Goal: Communication & Community: Share content

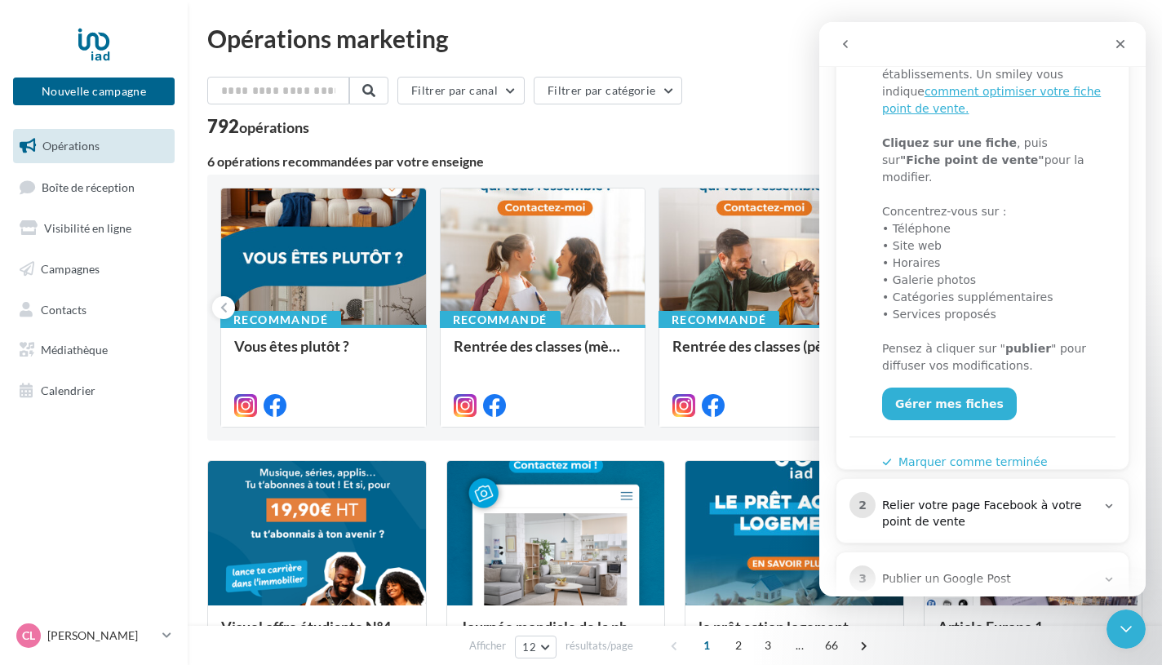
scroll to position [348, 0]
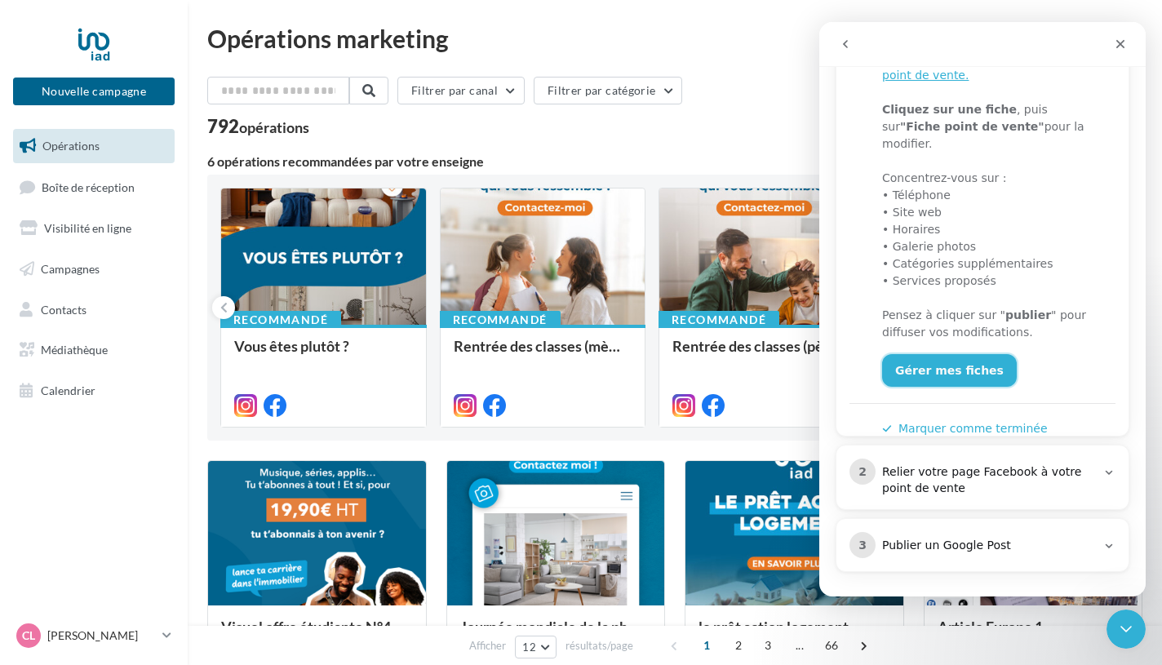
click at [966, 360] on link "Gérer mes fiches" at bounding box center [949, 370] width 135 height 33
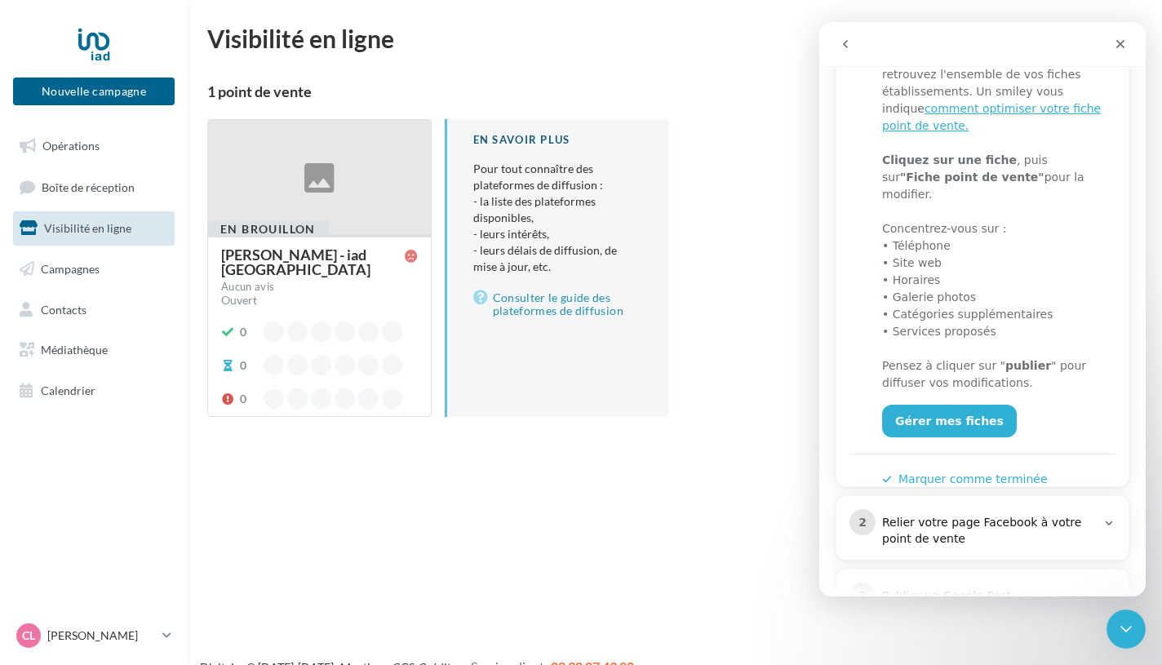
scroll to position [306, 0]
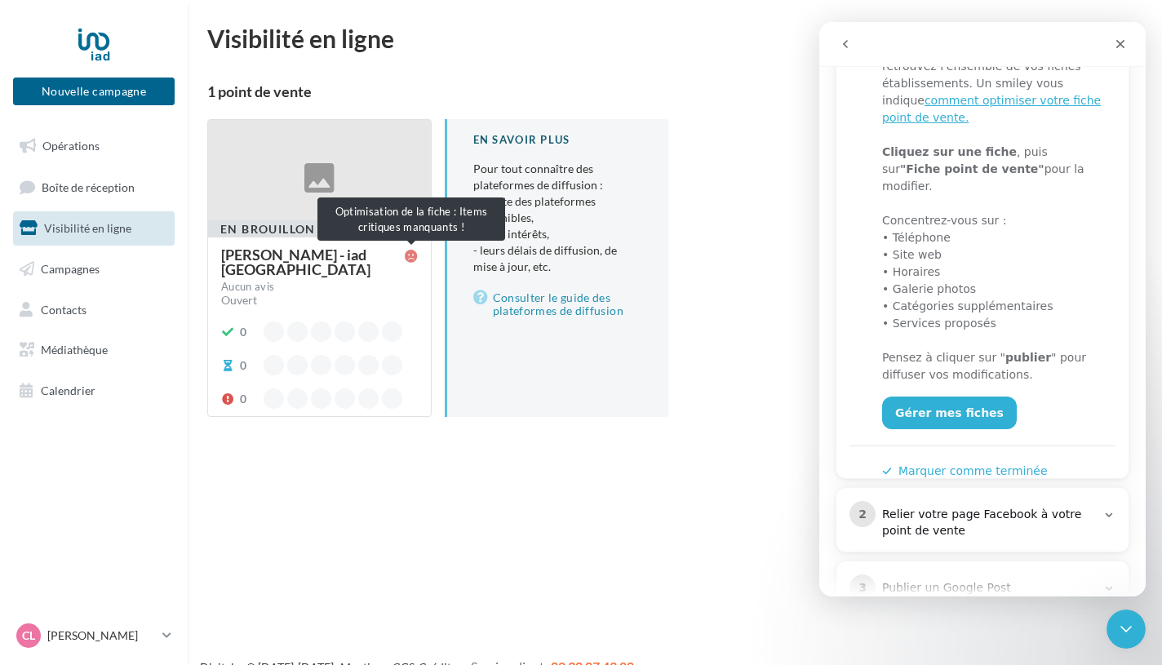
click at [414, 255] on icon at bounding box center [411, 256] width 13 height 13
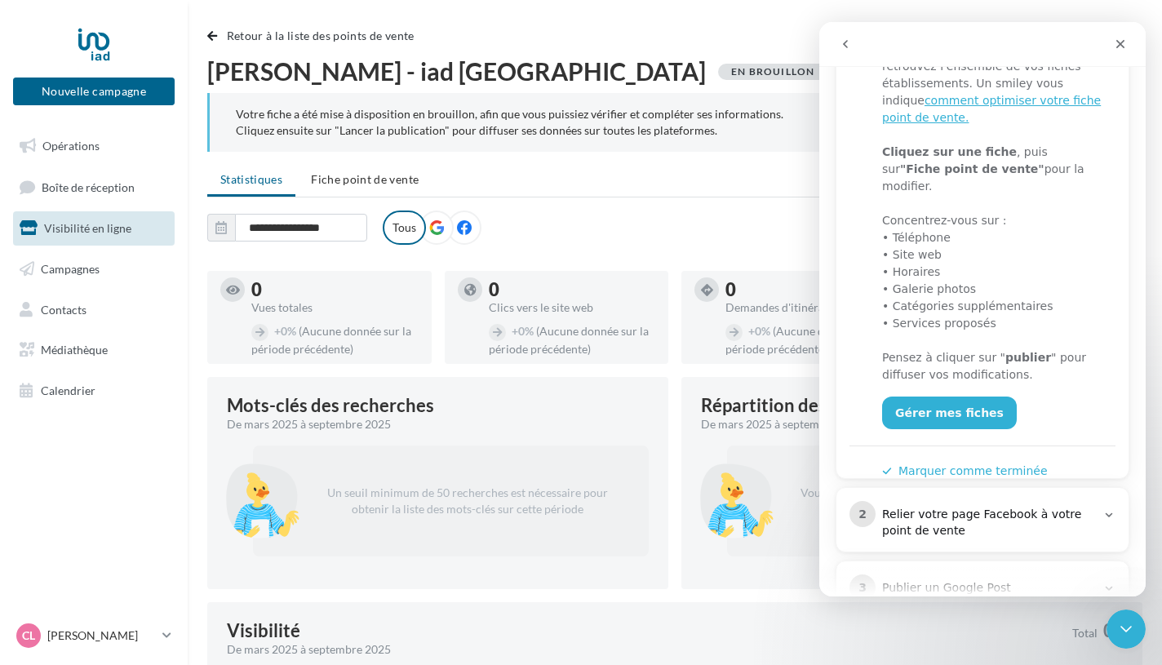
click at [1126, 47] on icon "Fermer" at bounding box center [1120, 44] width 13 height 13
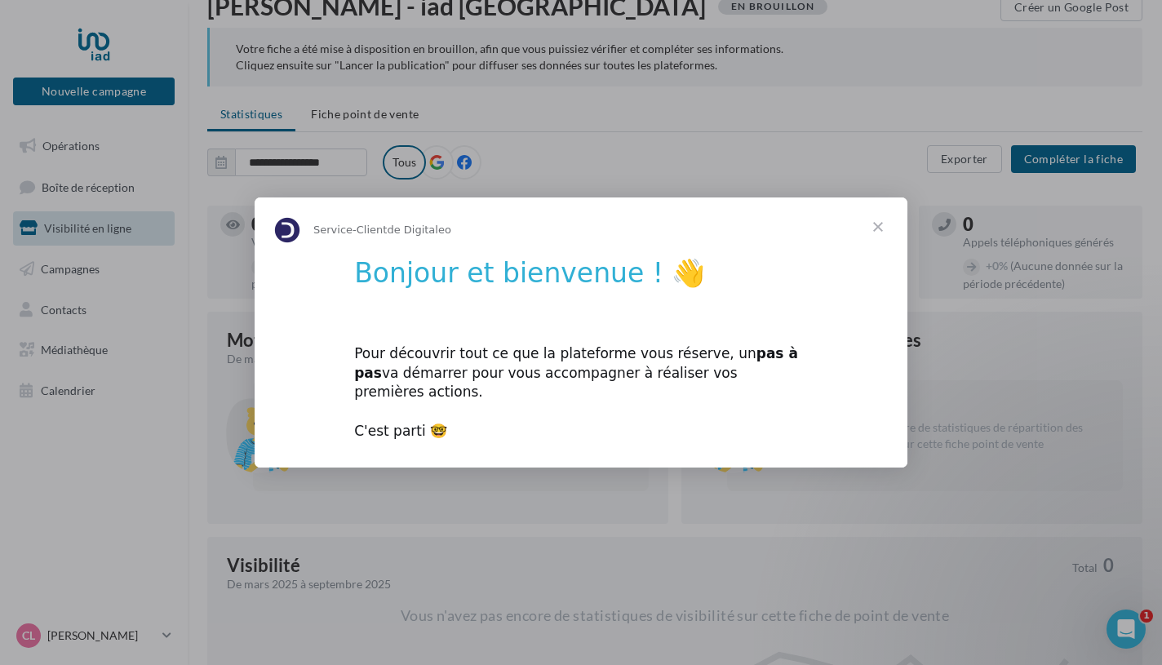
scroll to position [80, 0]
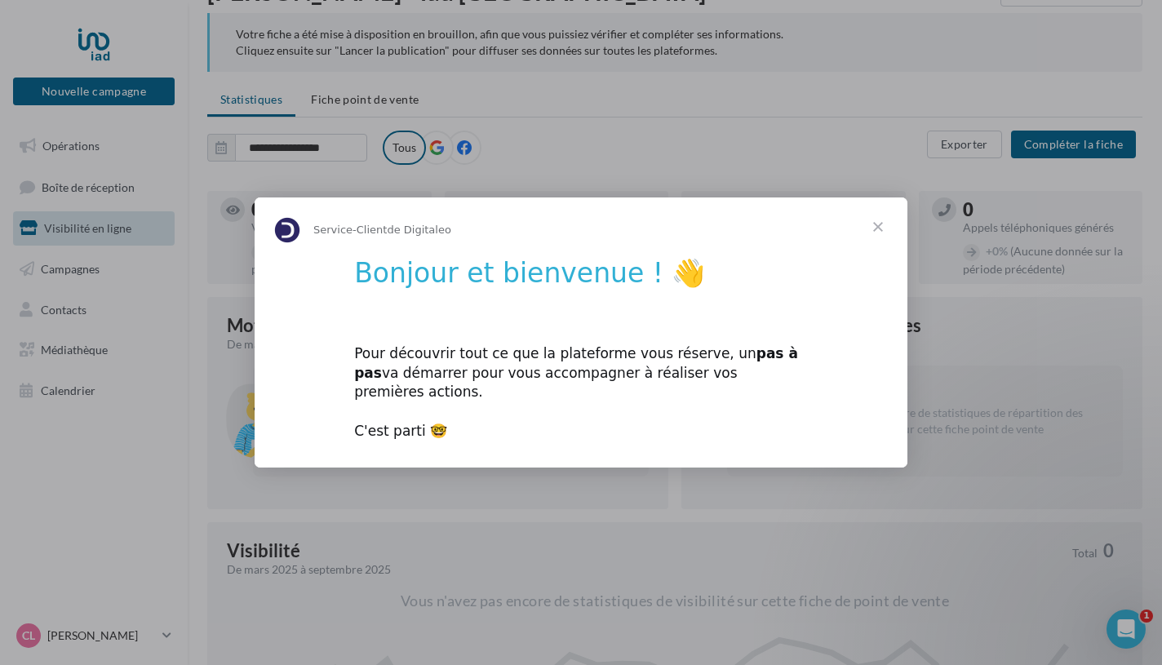
click at [872, 242] on span "Fermer" at bounding box center [878, 226] width 59 height 59
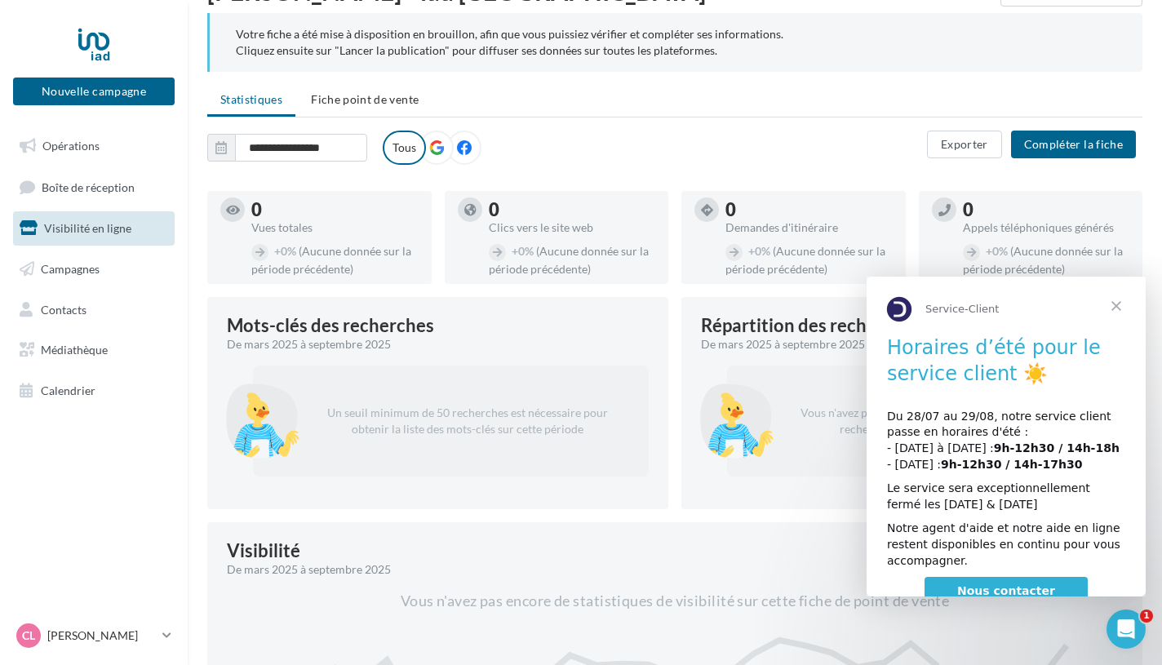
scroll to position [0, 0]
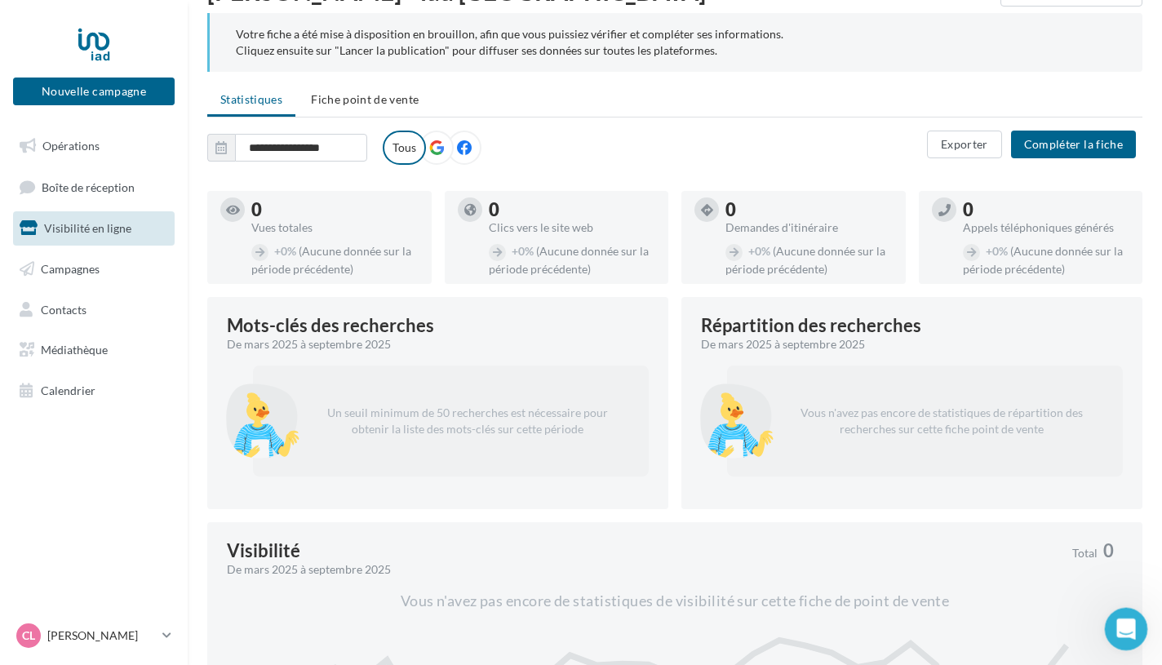
click at [1120, 621] on icon "Ouvrir le Messenger Intercom" at bounding box center [1124, 627] width 27 height 27
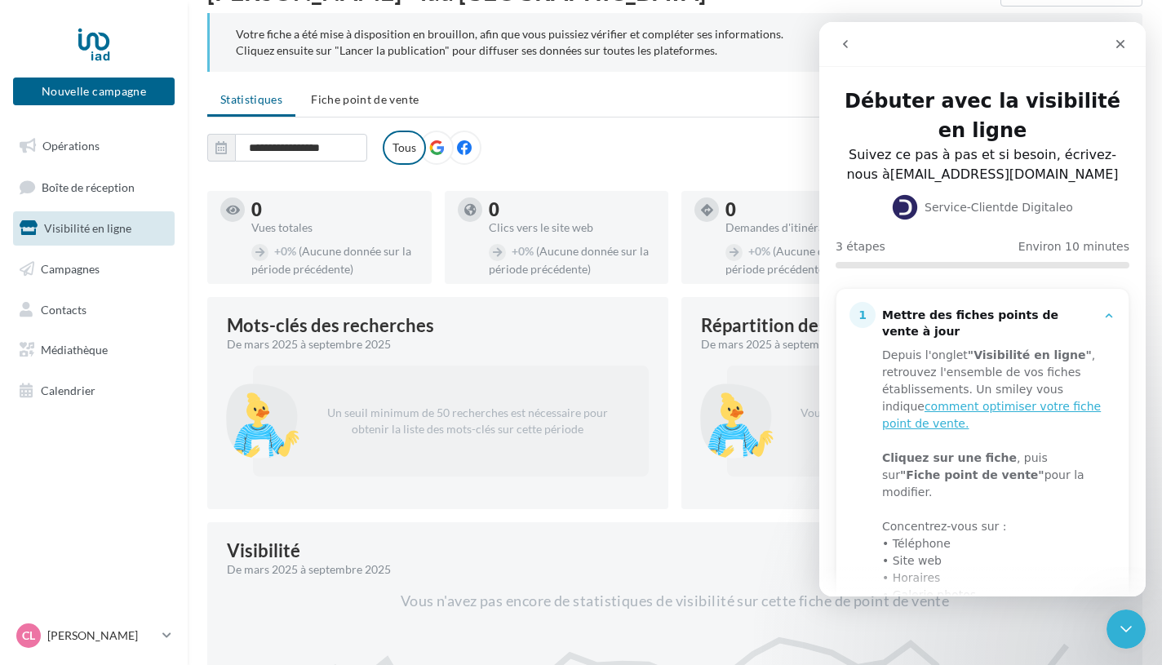
click at [770, 436] on div at bounding box center [735, 420] width 82 height 105
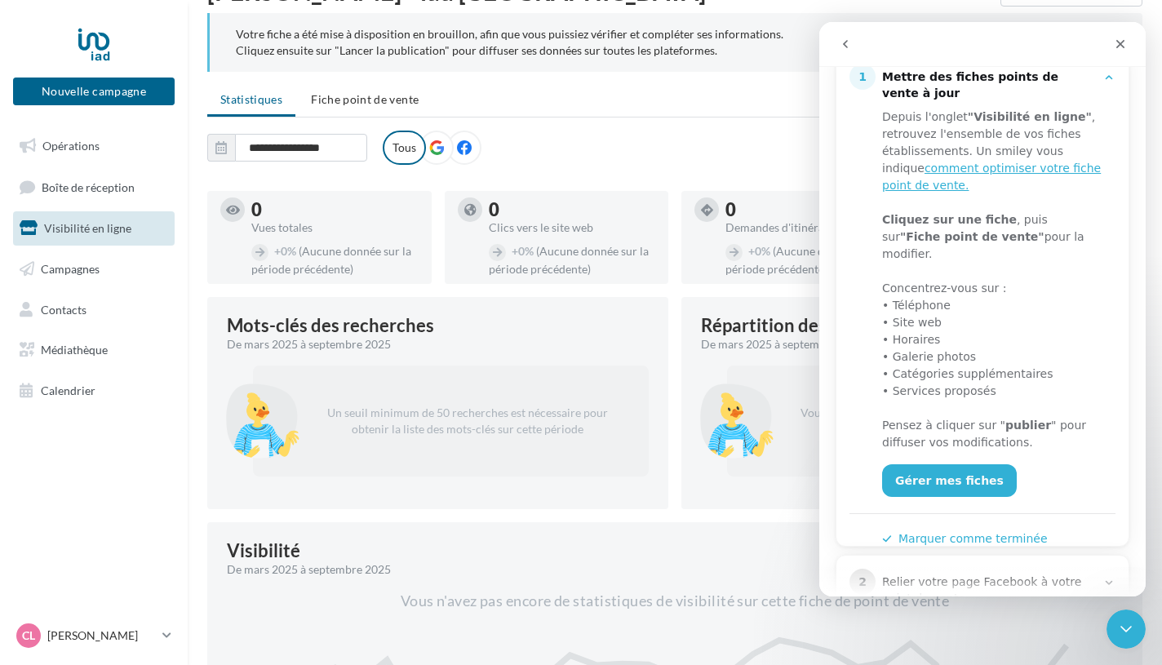
scroll to position [285, 0]
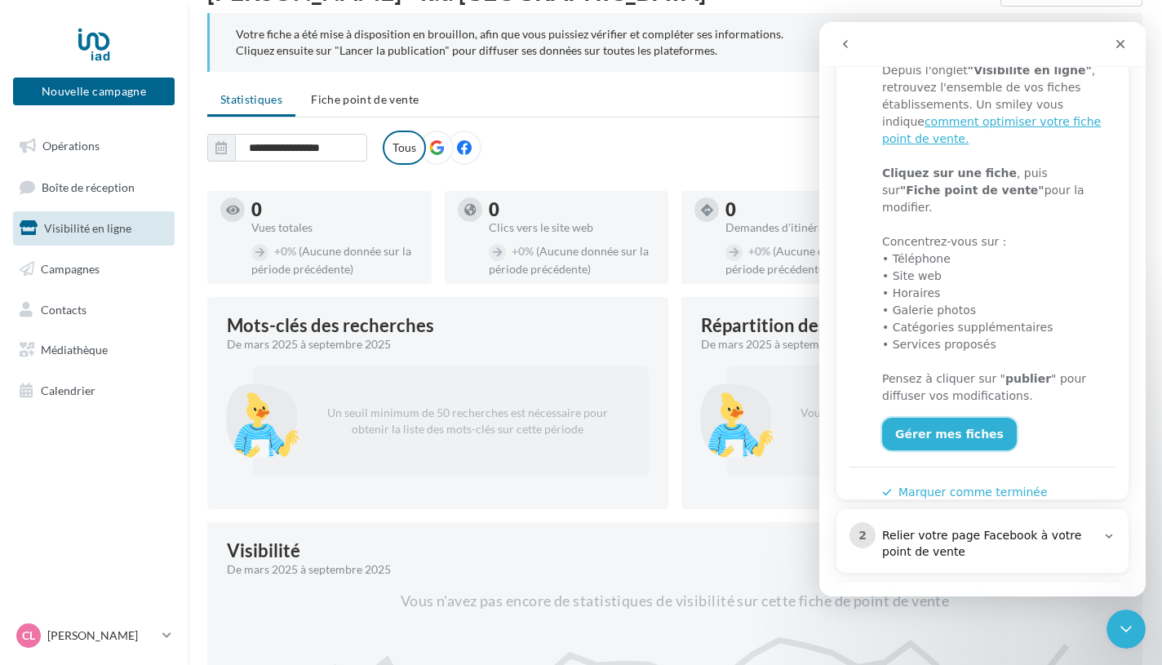
click at [938, 423] on link "Gérer mes fiches" at bounding box center [949, 434] width 135 height 33
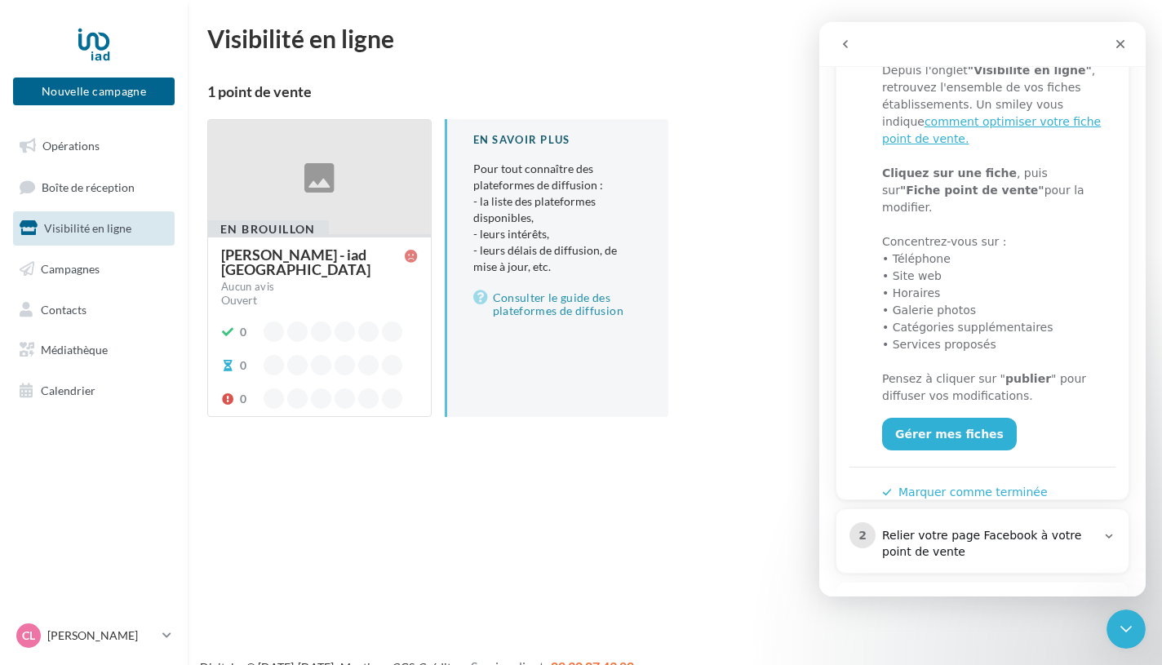
click at [251, 202] on div at bounding box center [319, 178] width 223 height 116
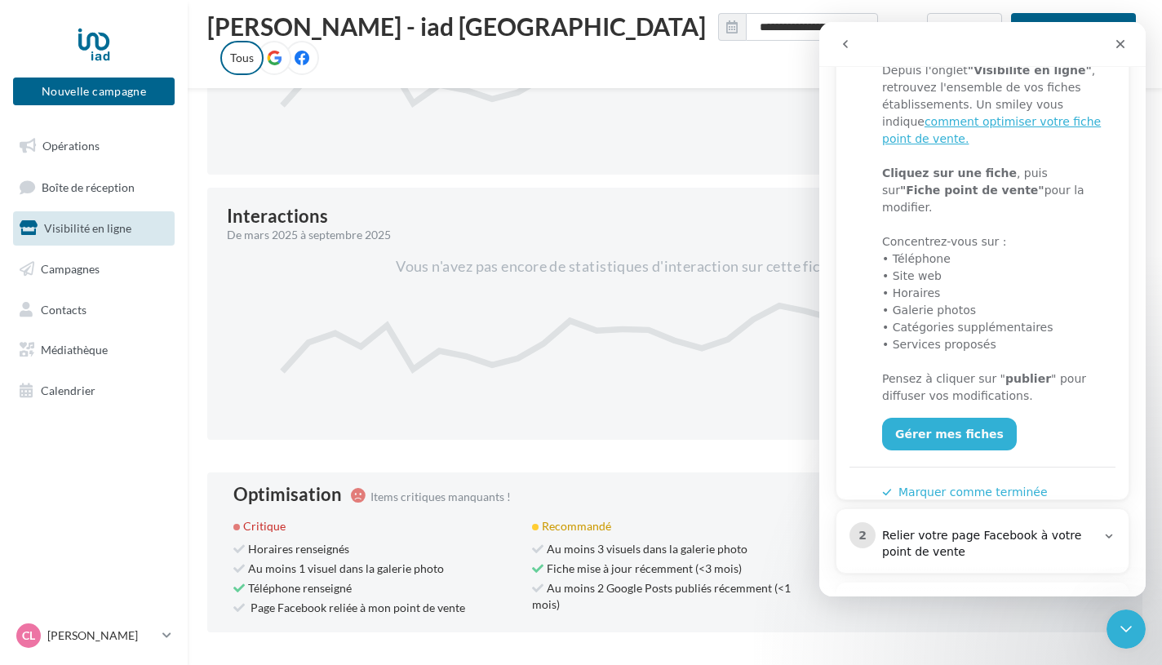
scroll to position [718, 0]
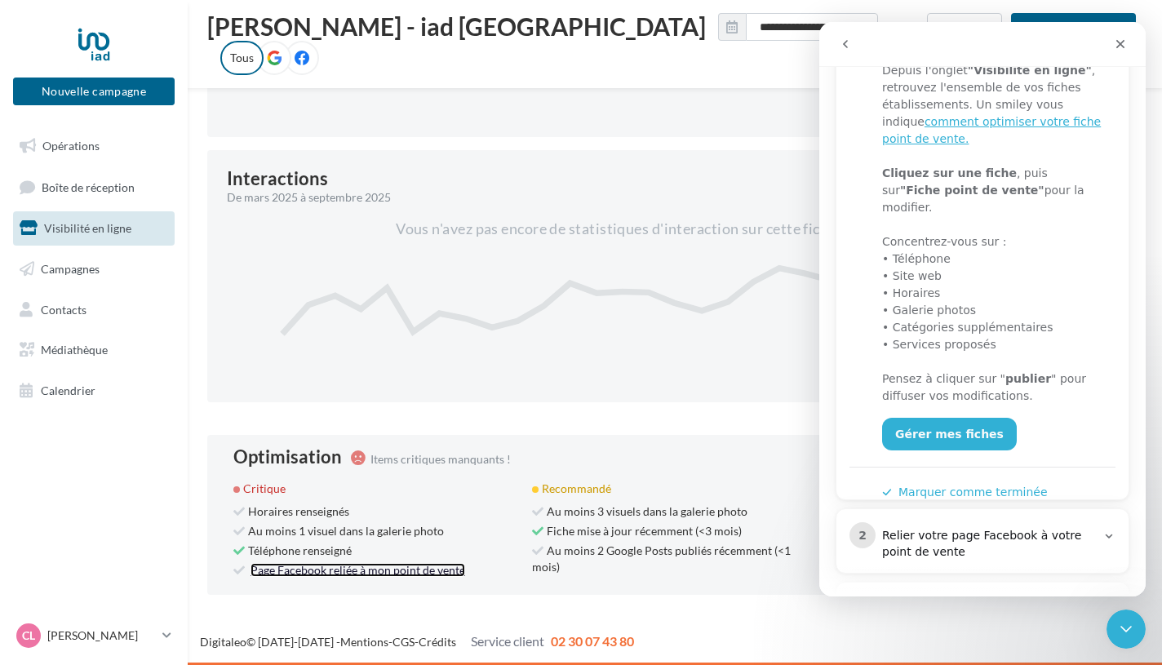
click at [320, 571] on link "Page Facebook reliée à mon point de vente" at bounding box center [358, 570] width 215 height 14
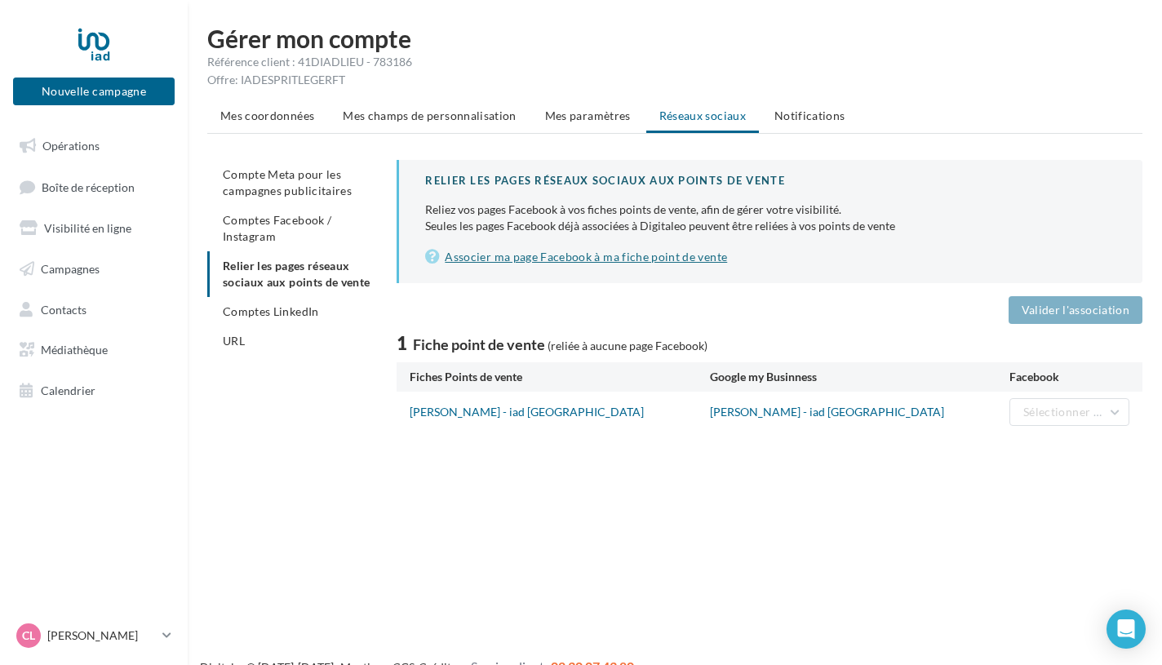
click at [566, 255] on link "Associer ma page Facebook à ma fiche point de vente" at bounding box center [770, 257] width 691 height 20
click at [601, 122] on li "Mes paramètres" at bounding box center [588, 115] width 112 height 29
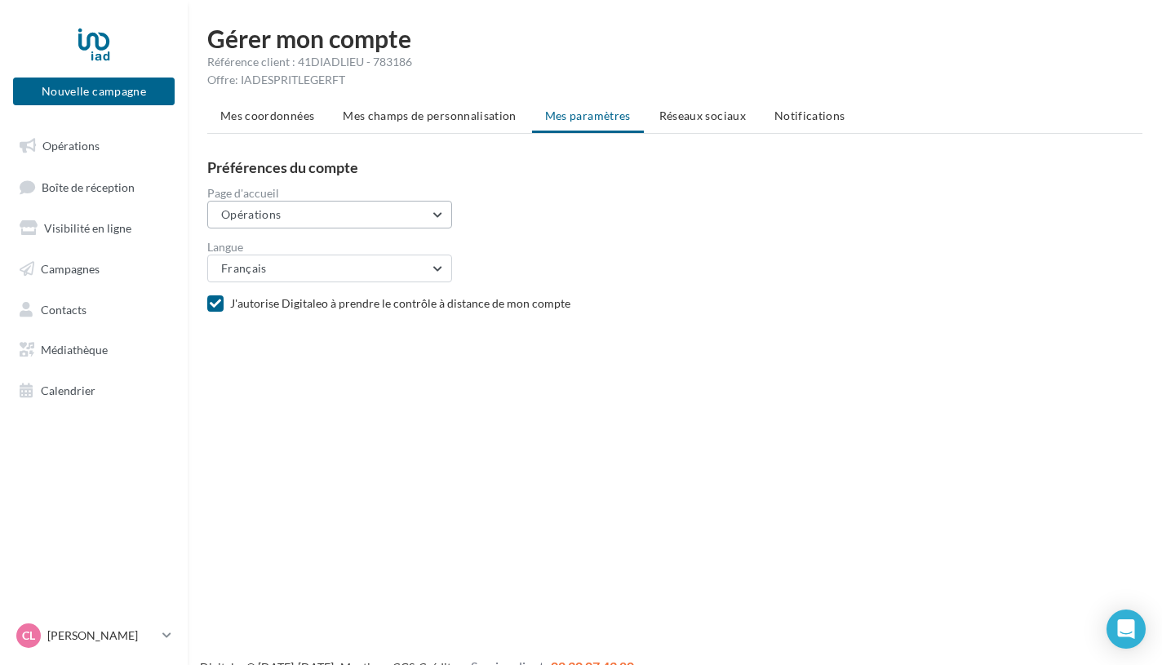
click at [436, 220] on button "Opérations" at bounding box center [329, 215] width 245 height 28
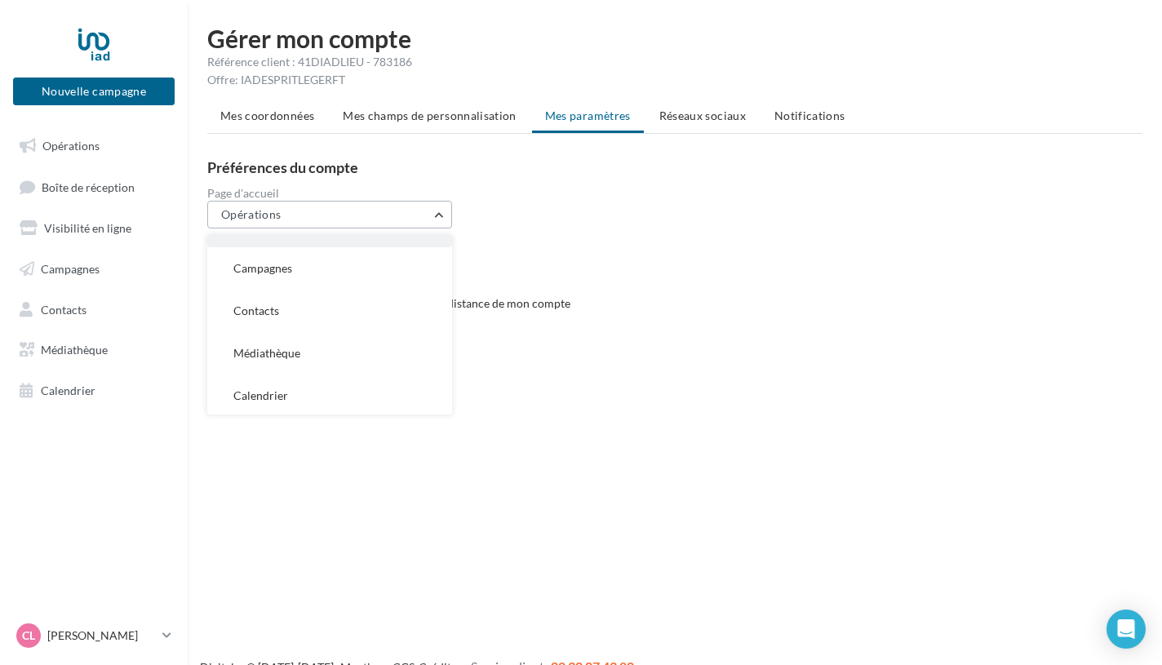
scroll to position [160, 0]
click at [676, 361] on div "Nouvelle campagne Nouvelle campagne Opérations Boîte de réception Visibilité en…" at bounding box center [581, 358] width 1162 height 665
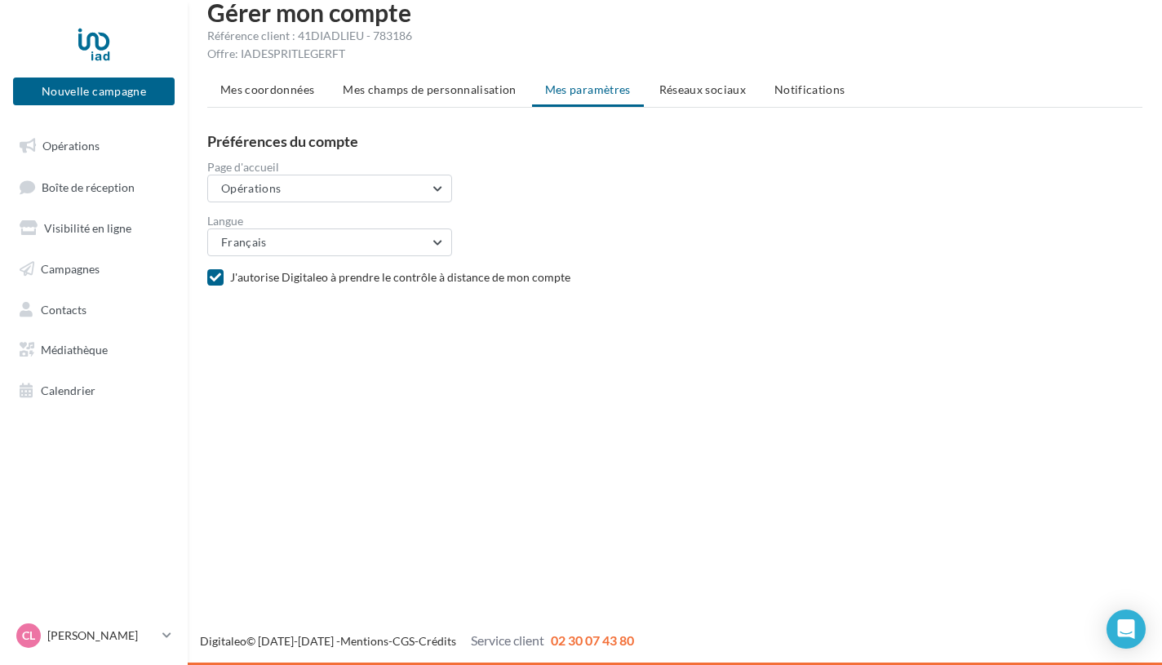
scroll to position [0, 0]
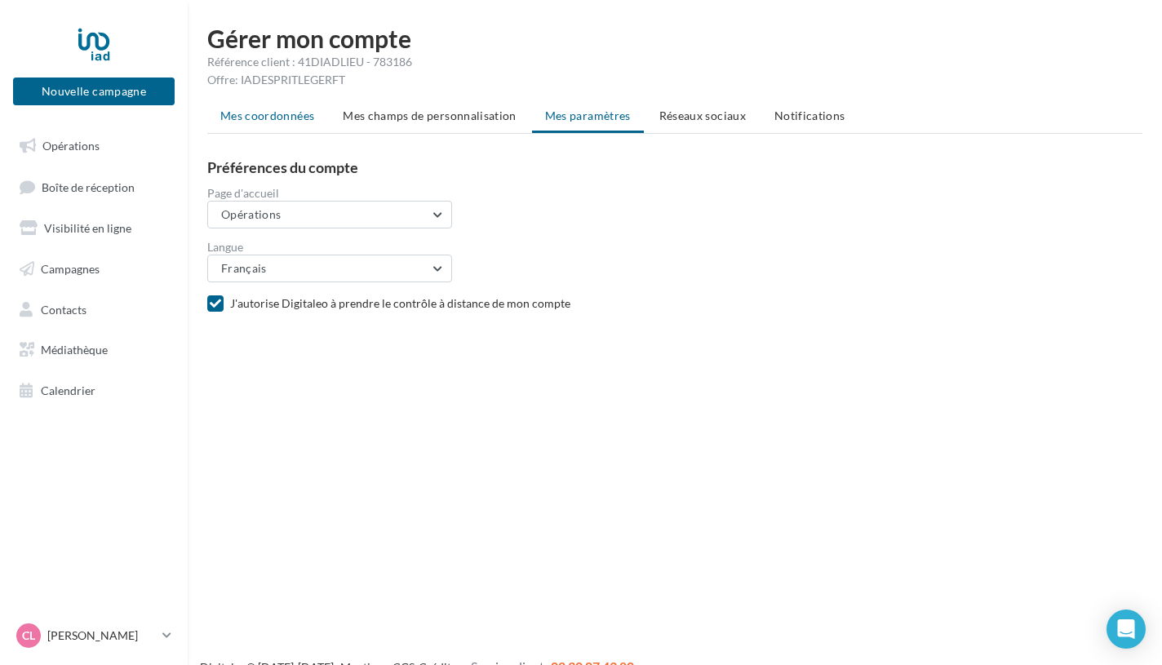
click at [285, 113] on span "Mes coordonnées" at bounding box center [267, 116] width 94 height 14
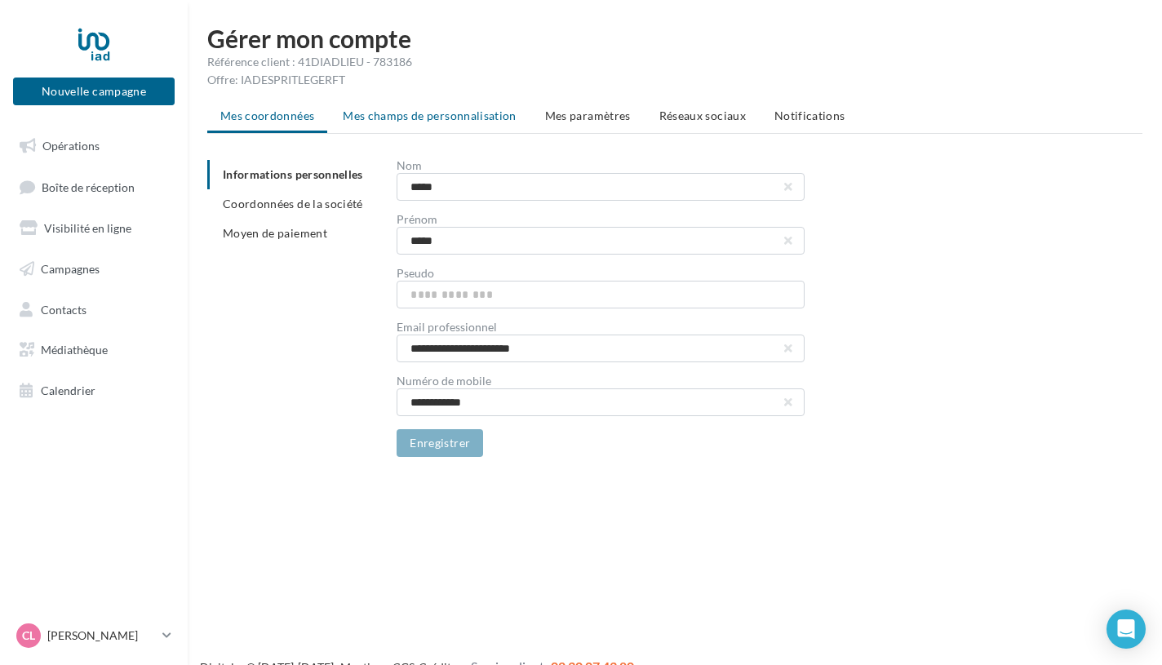
click at [399, 121] on span "Mes champs de personnalisation" at bounding box center [430, 116] width 174 height 14
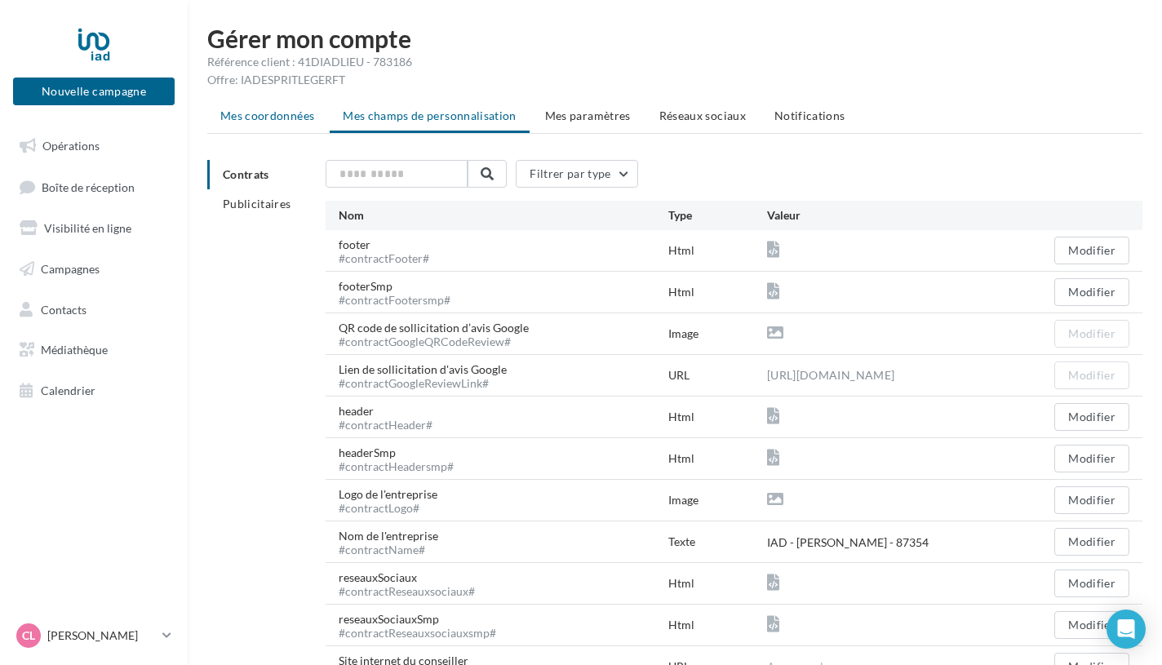
click at [295, 114] on span "Mes coordonnées" at bounding box center [267, 116] width 94 height 14
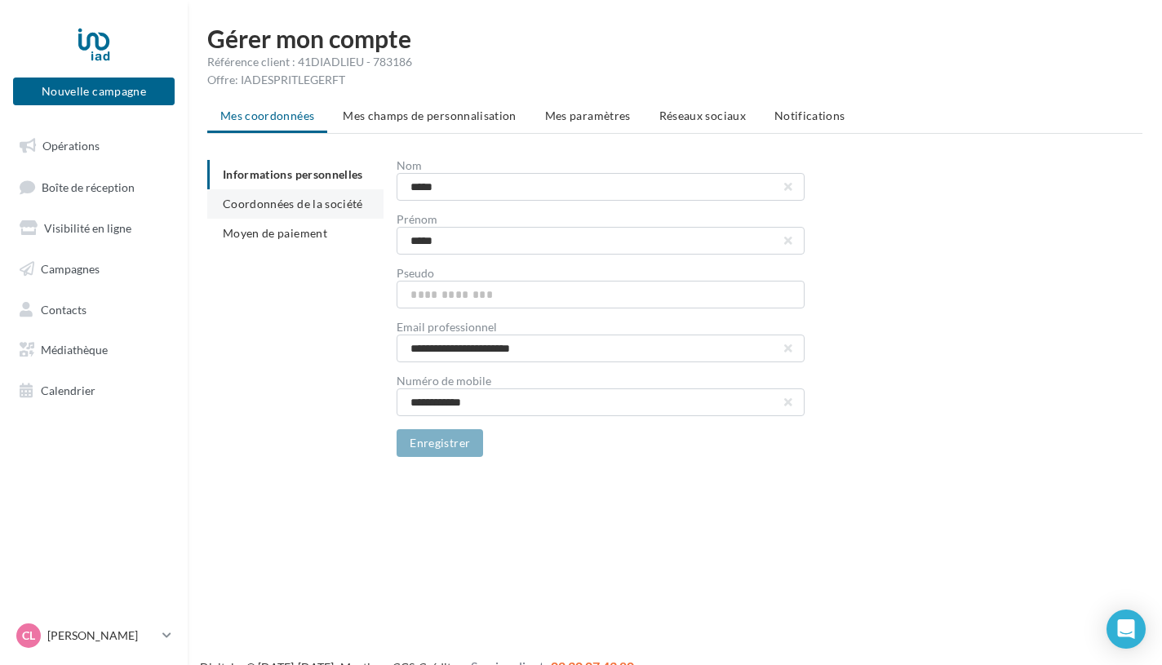
click at [268, 197] on span "Coordonnées de la société" at bounding box center [293, 204] width 140 height 14
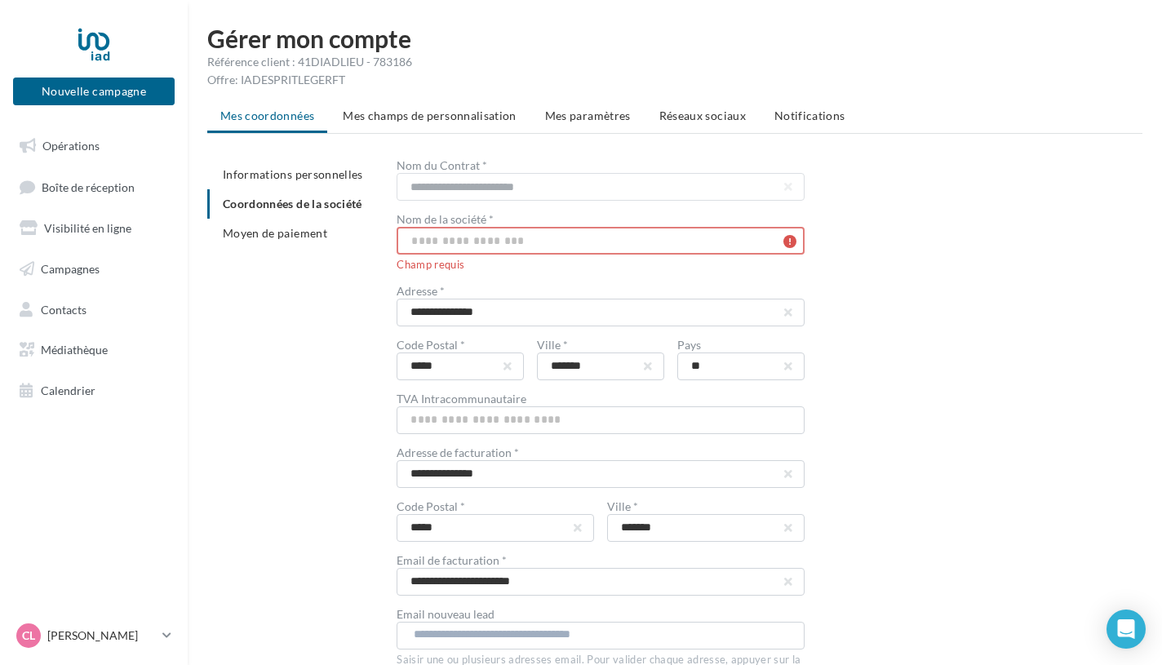
click at [438, 246] on input "text" at bounding box center [601, 241] width 408 height 28
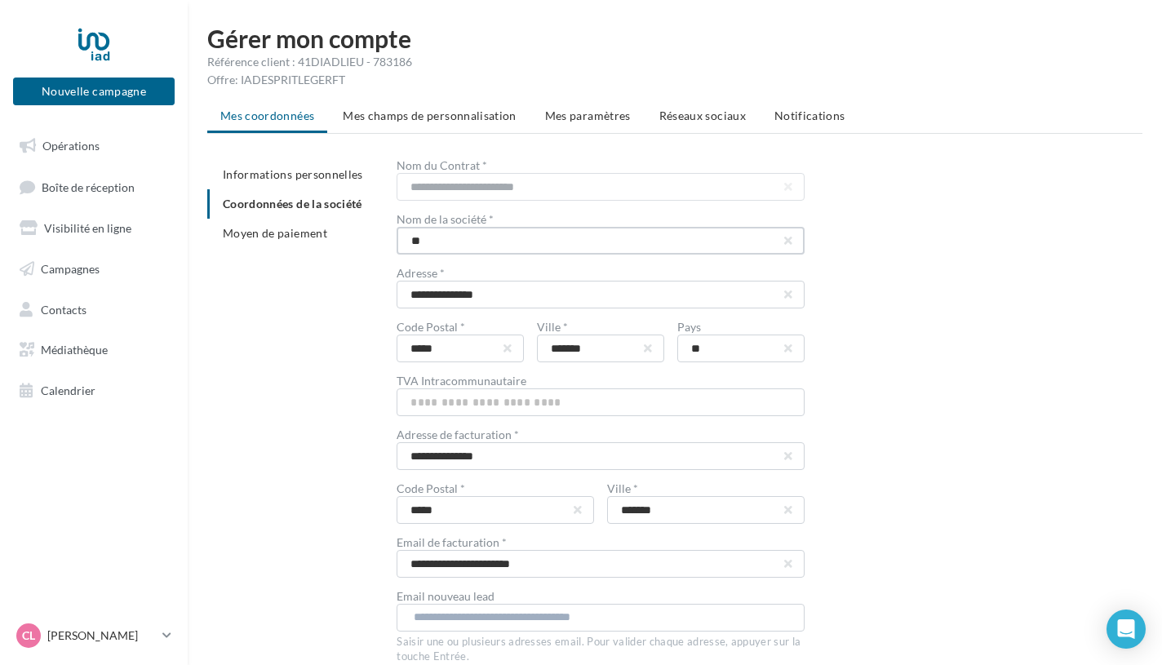
type input "*"
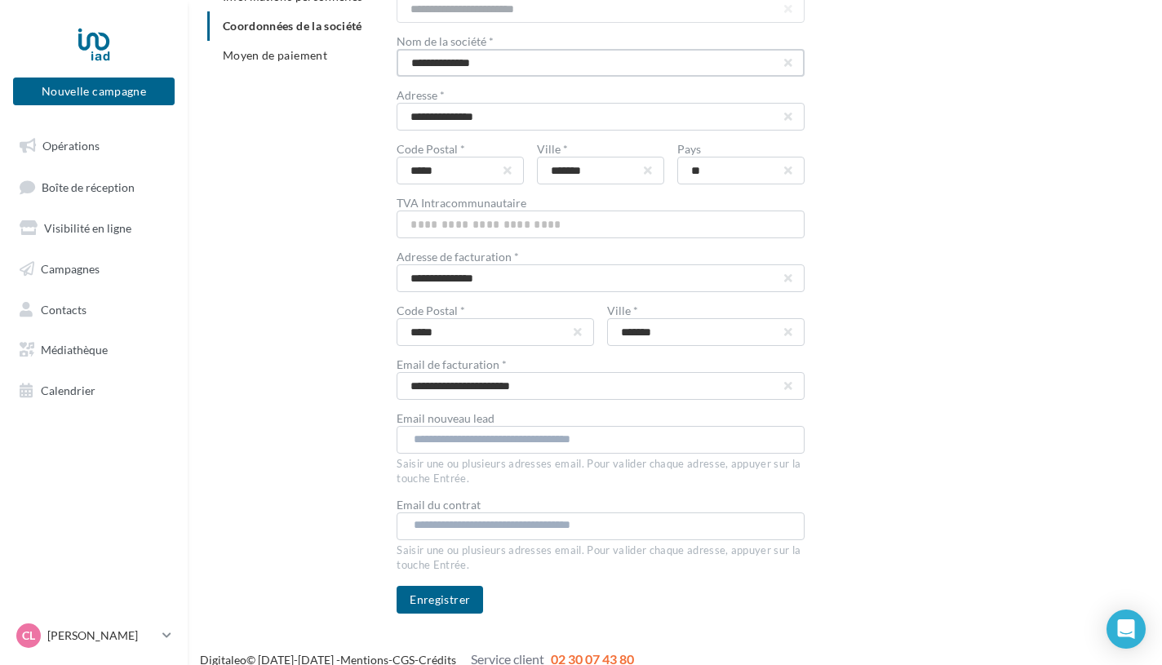
scroll to position [197, 0]
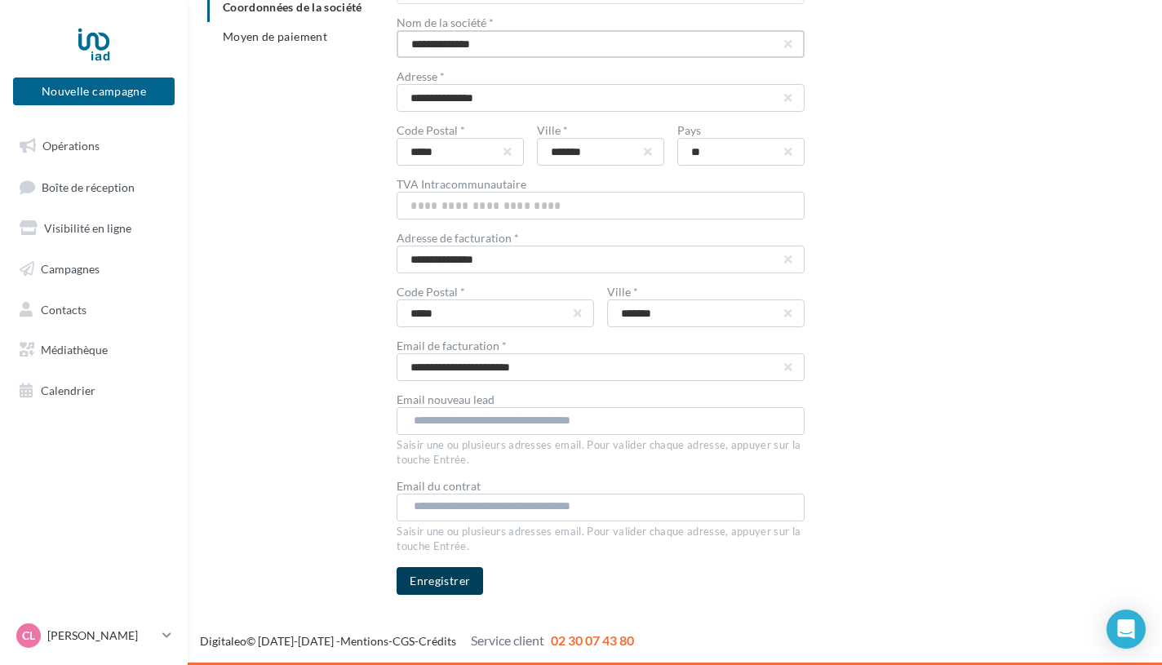
type input "**********"
click at [455, 575] on button "Enregistrer" at bounding box center [440, 581] width 87 height 28
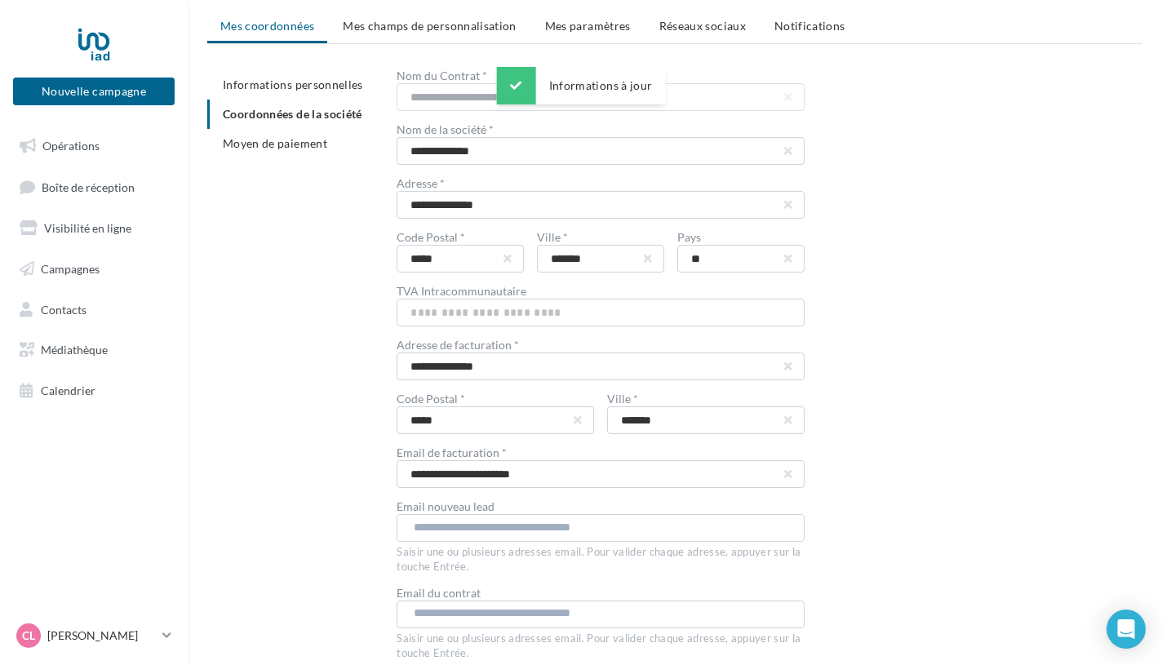
scroll to position [0, 0]
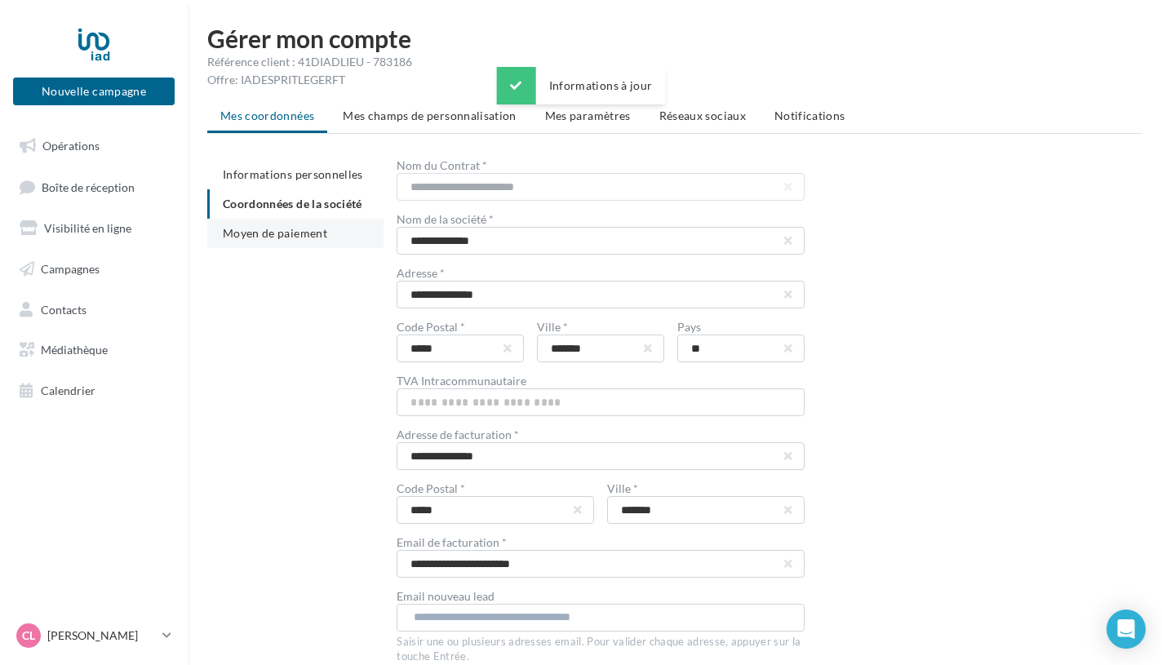
click at [299, 233] on span "Moyen de paiement" at bounding box center [275, 233] width 104 height 14
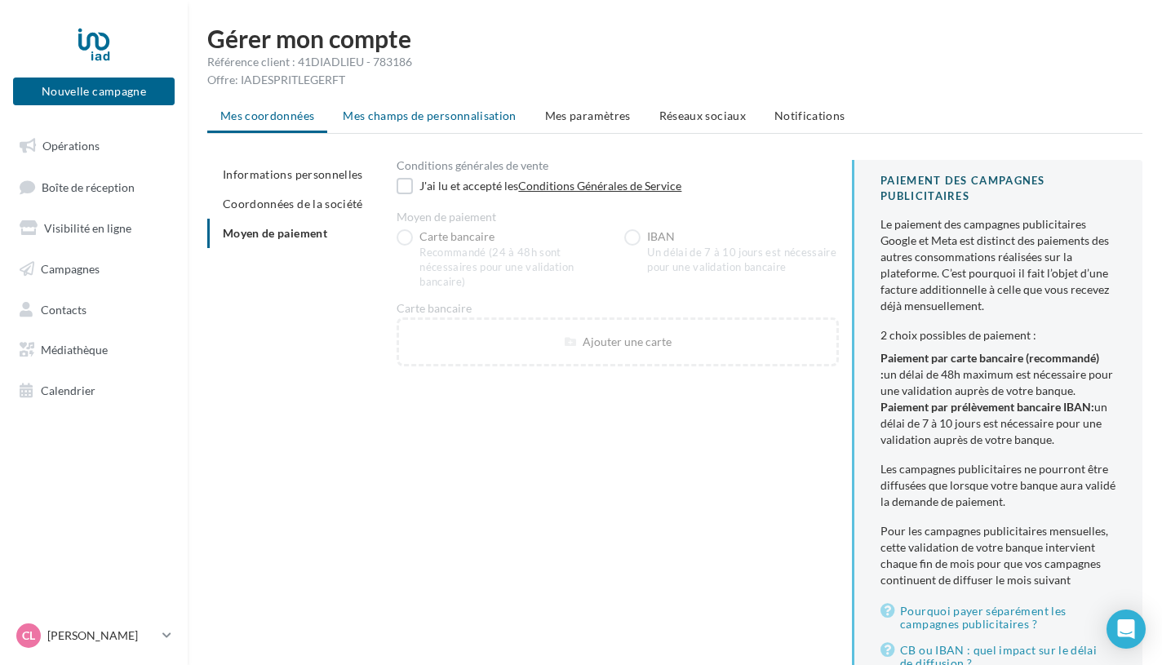
click at [435, 118] on span "Mes champs de personnalisation" at bounding box center [430, 116] width 174 height 14
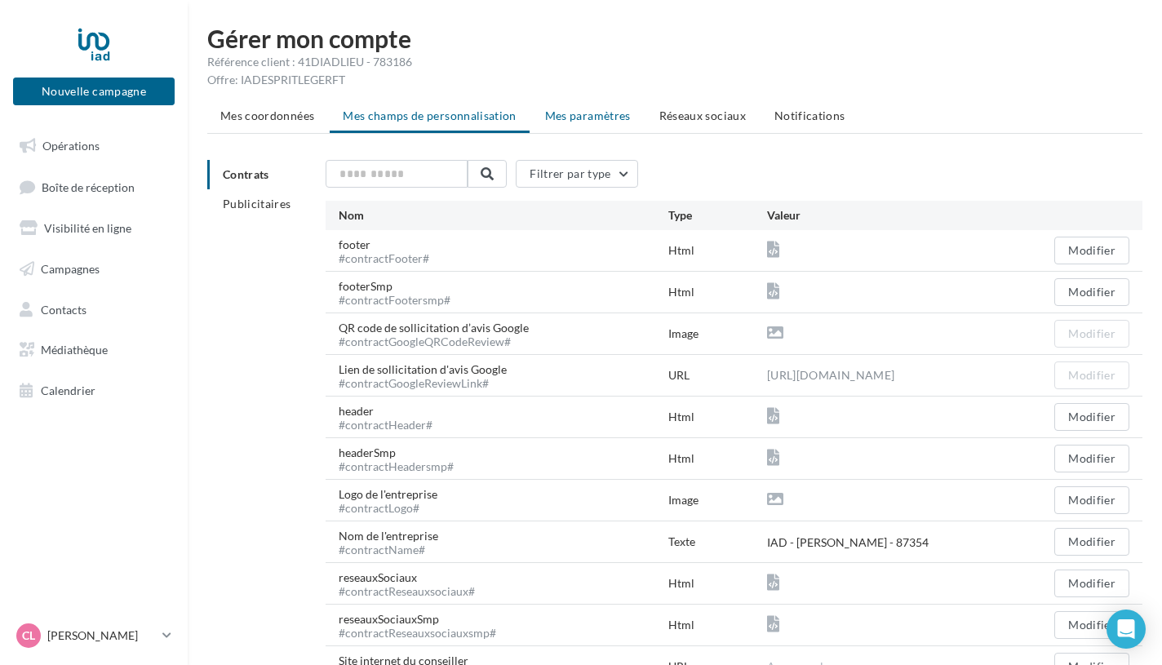
click at [585, 109] on span "Mes paramètres" at bounding box center [588, 116] width 86 height 14
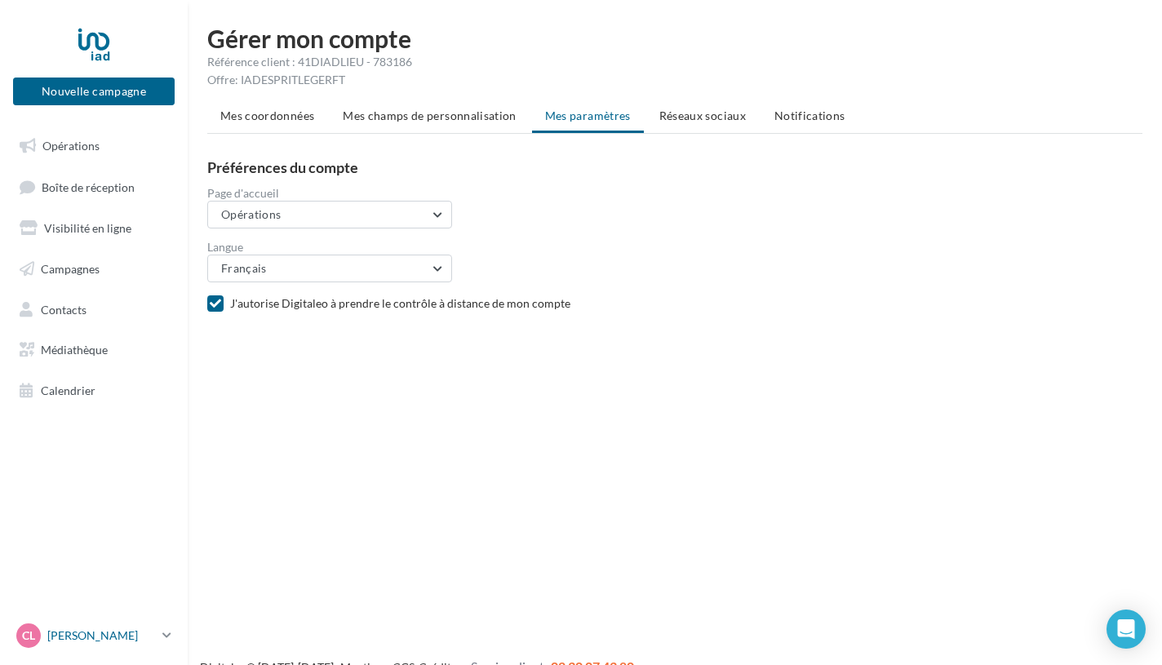
click at [151, 640] on p "[PERSON_NAME]" at bounding box center [101, 636] width 109 height 16
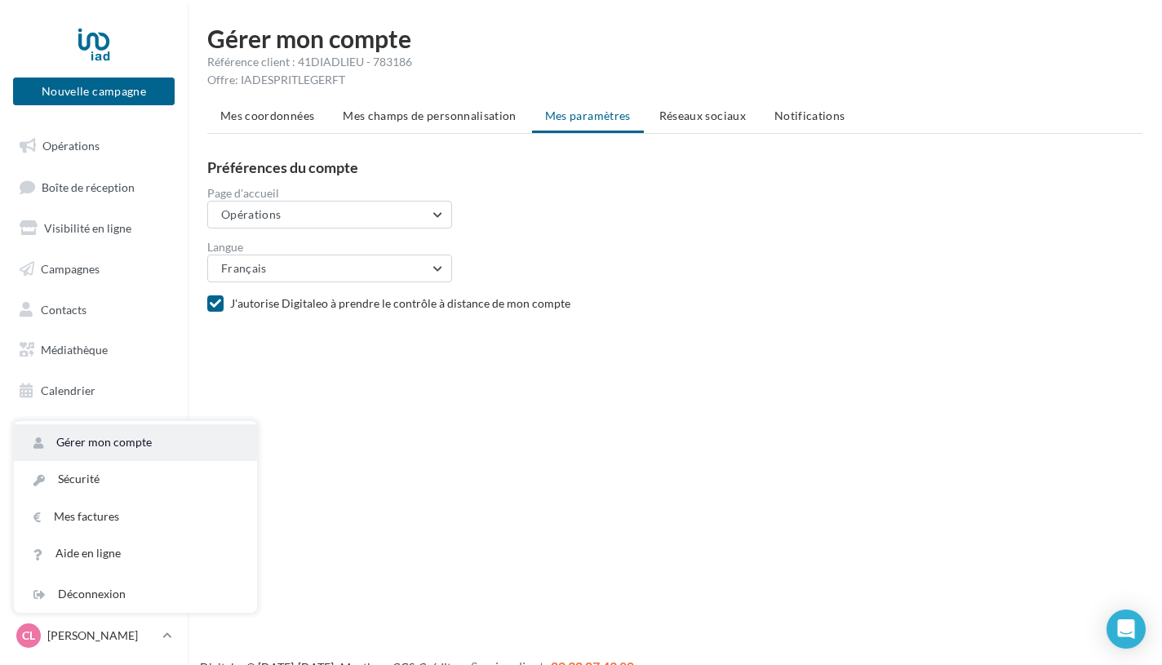
click at [191, 448] on link "Gérer mon compte" at bounding box center [135, 442] width 243 height 37
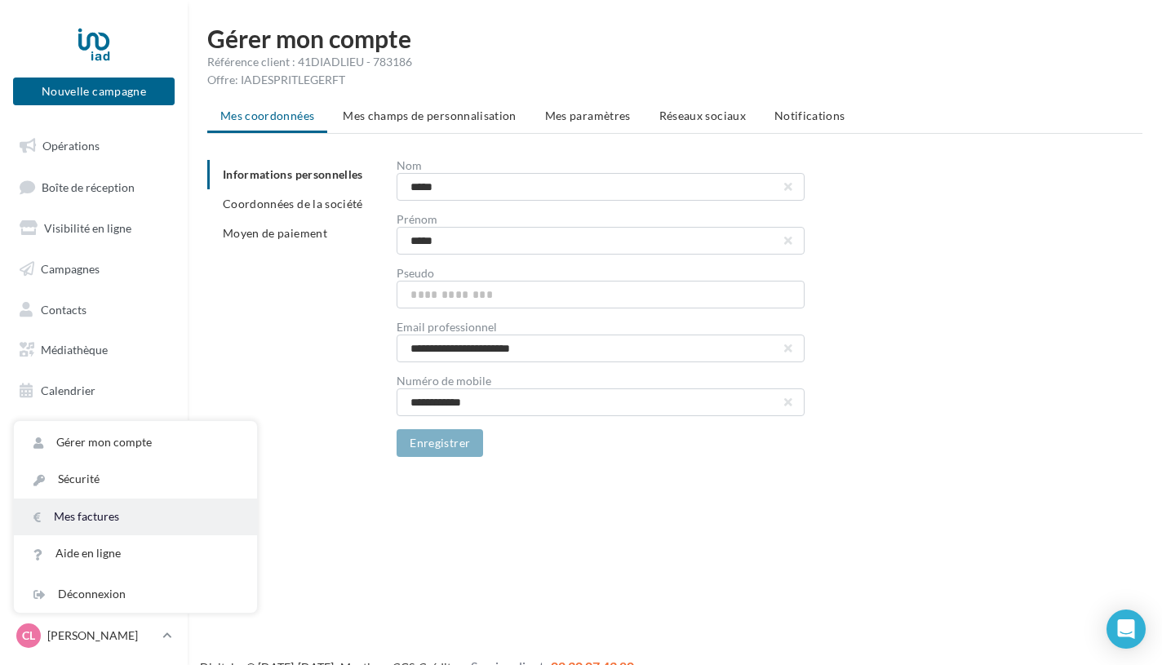
click at [103, 507] on link "Mes factures" at bounding box center [135, 517] width 243 height 37
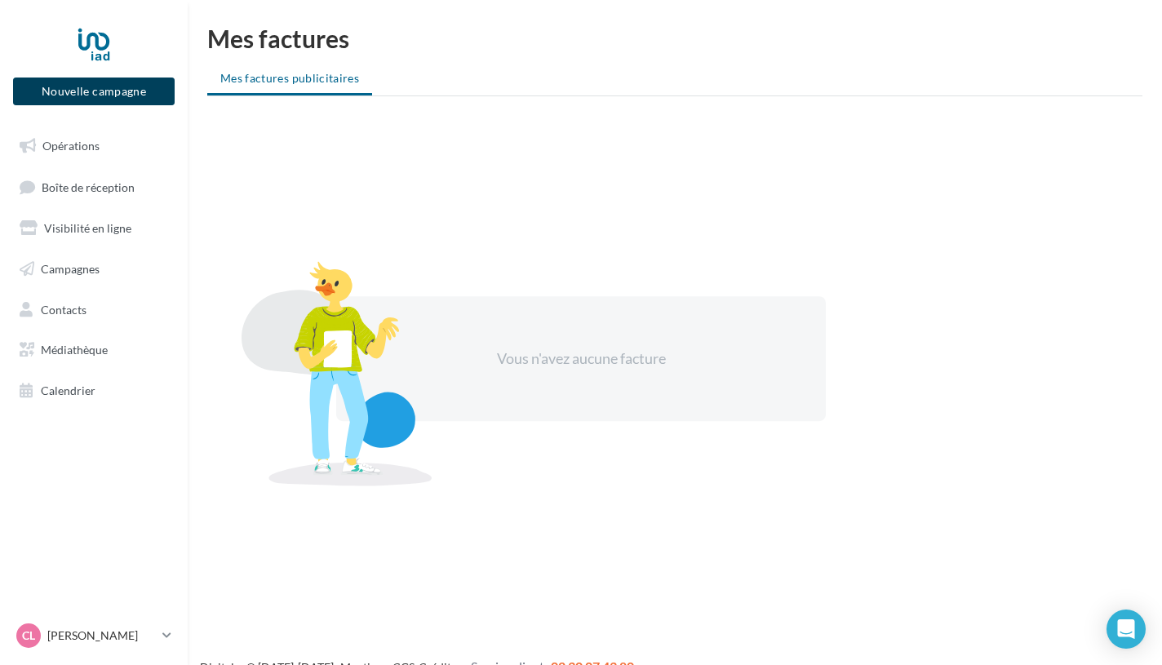
click at [118, 102] on button "Nouvelle campagne" at bounding box center [94, 92] width 162 height 28
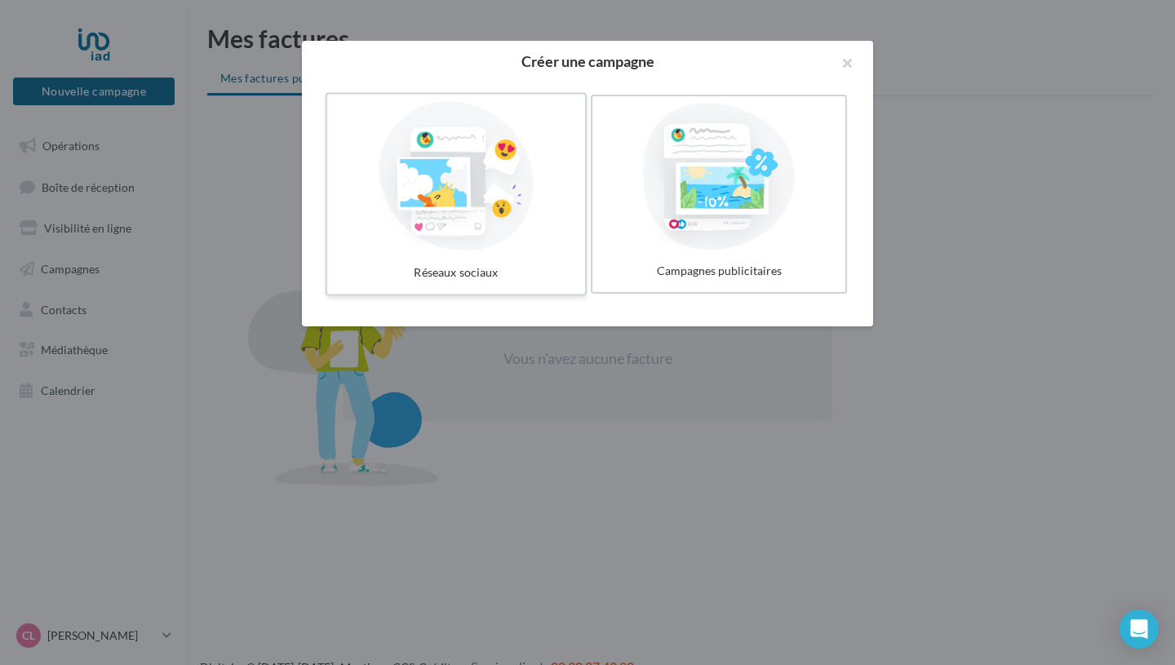
click at [446, 273] on div "Réseaux sociaux" at bounding box center [456, 273] width 245 height 30
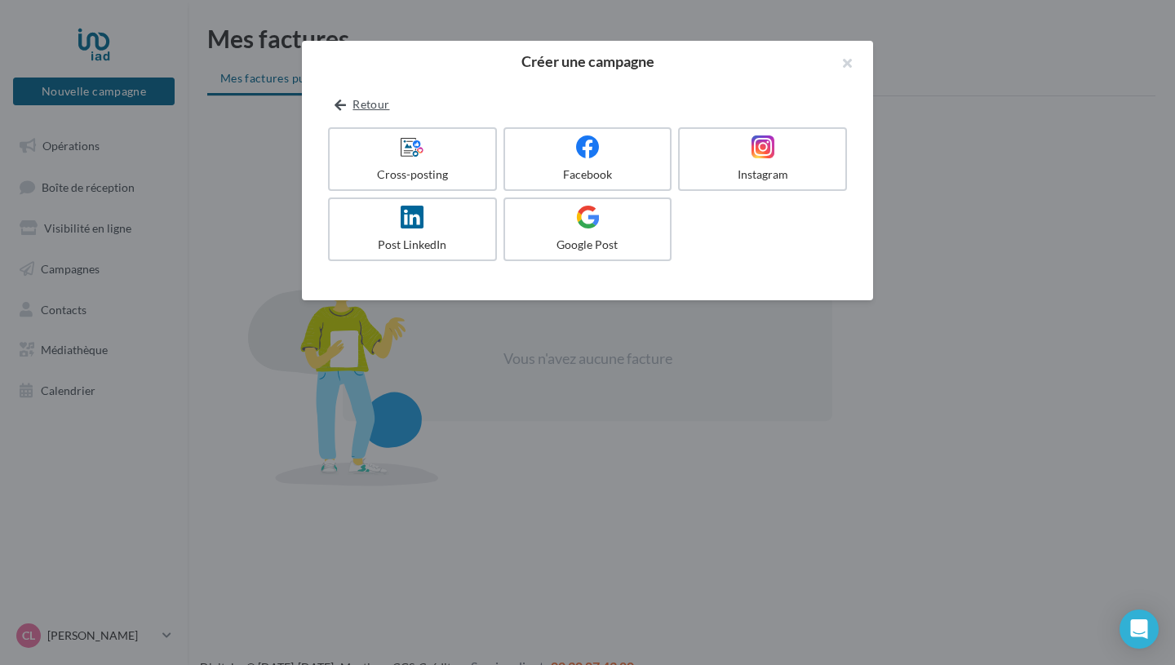
click at [355, 113] on button "Retour" at bounding box center [362, 105] width 68 height 20
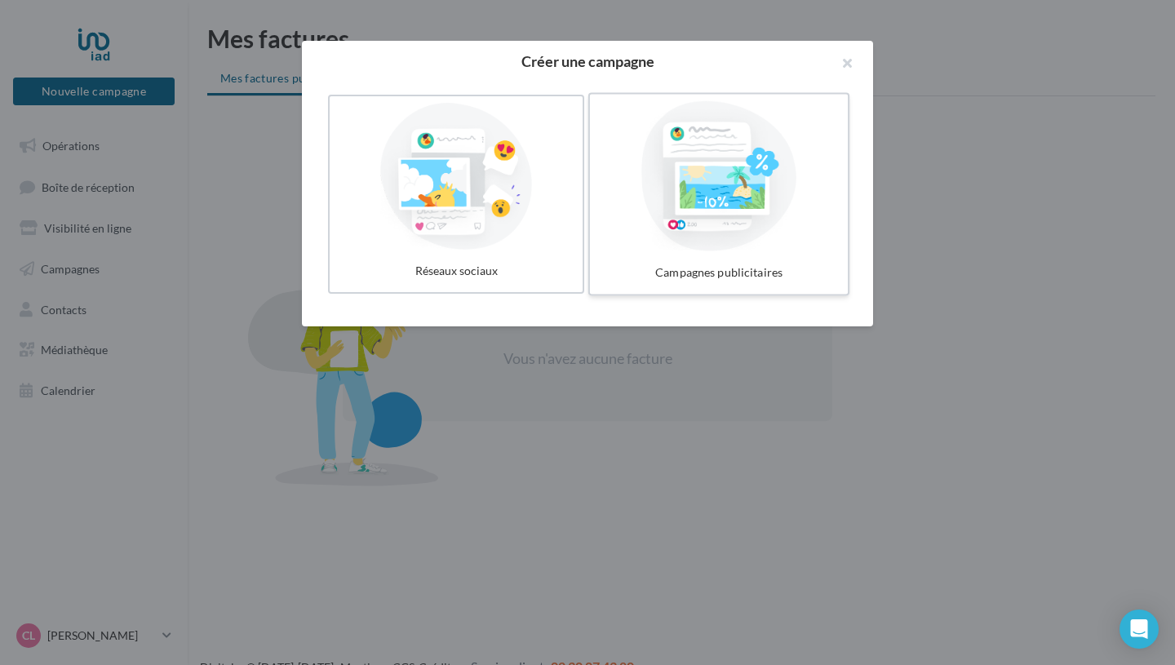
click at [736, 209] on div at bounding box center [719, 176] width 245 height 150
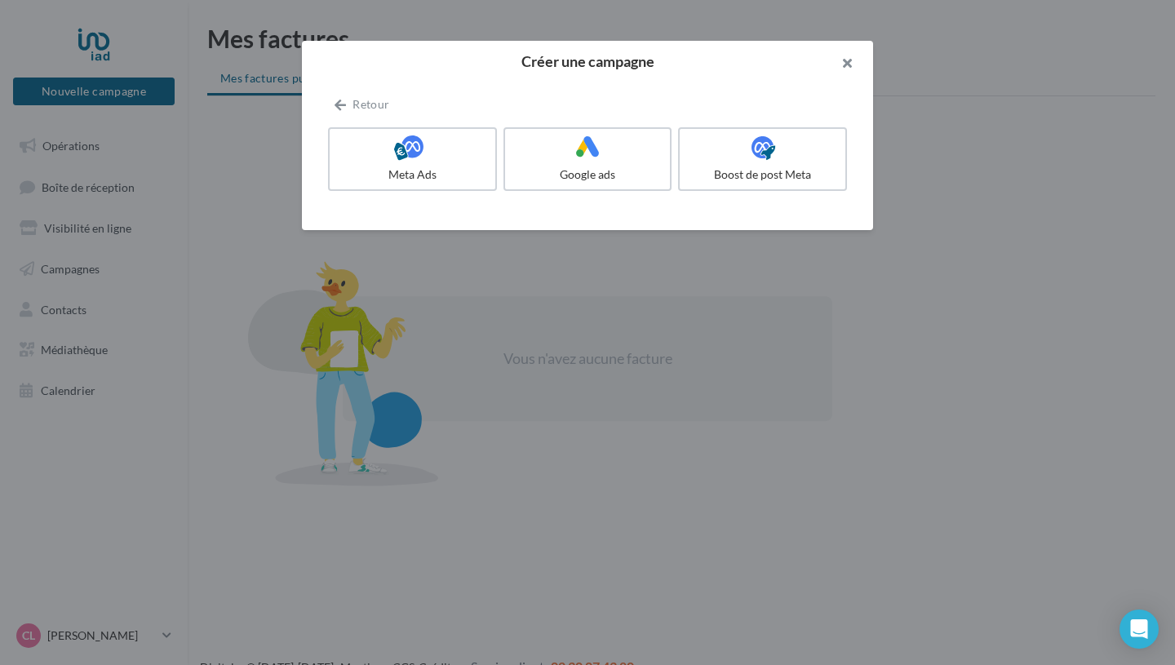
click at [846, 58] on button "button" at bounding box center [840, 65] width 65 height 49
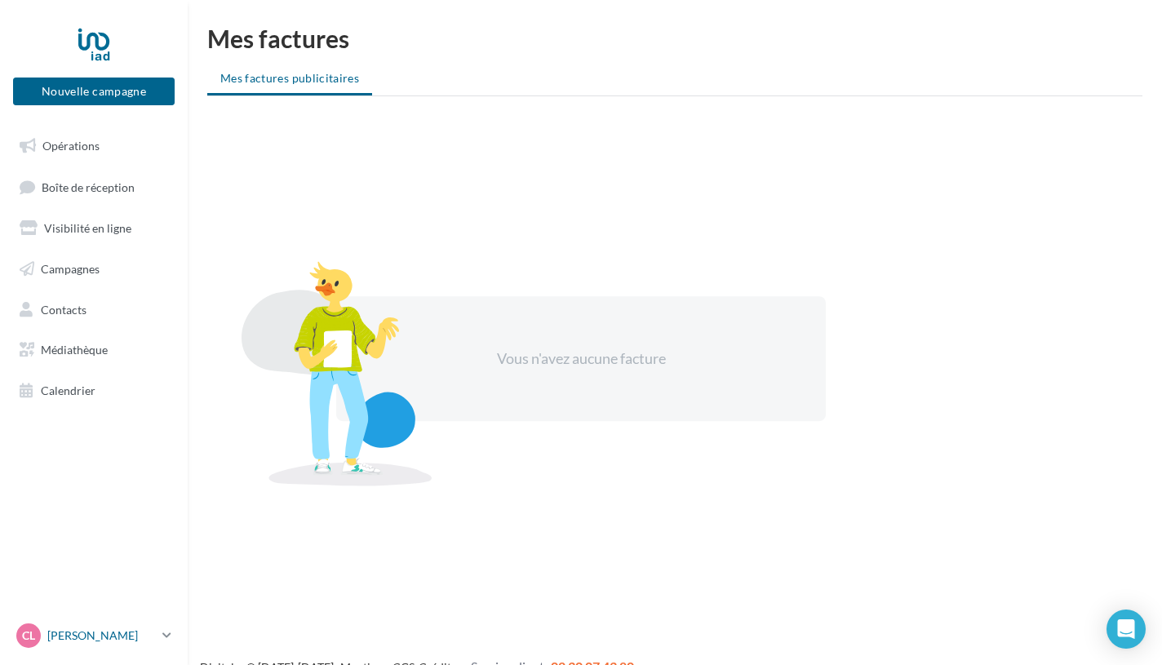
click at [155, 637] on p "[PERSON_NAME]" at bounding box center [101, 636] width 109 height 16
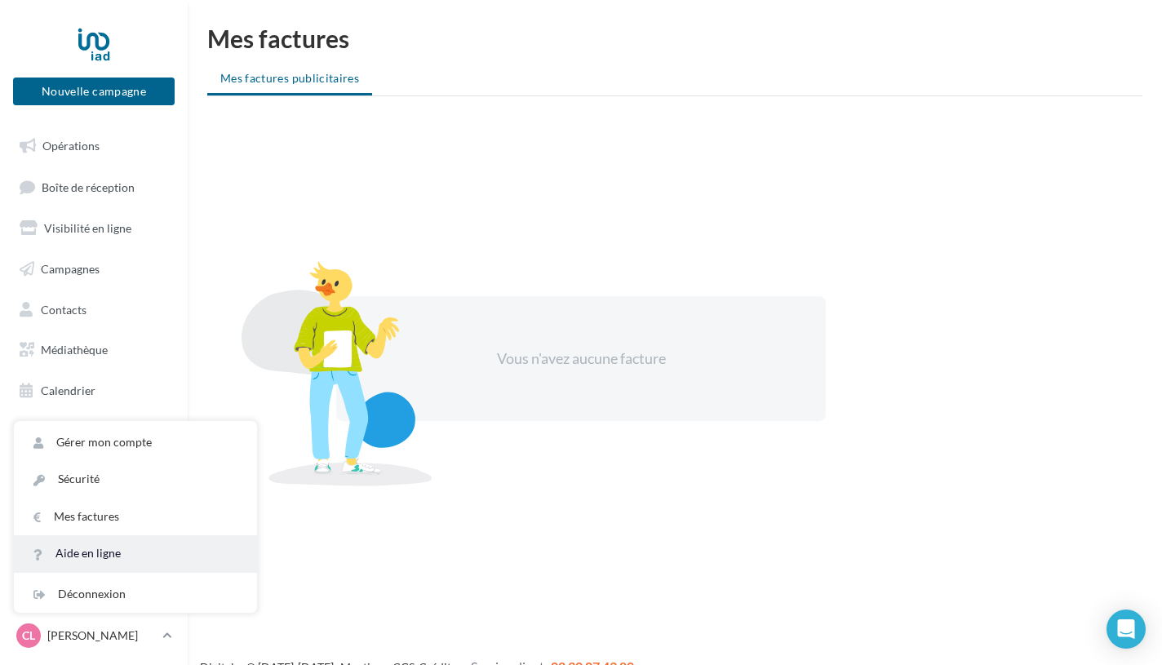
click at [104, 552] on link "Aide en ligne" at bounding box center [135, 553] width 243 height 37
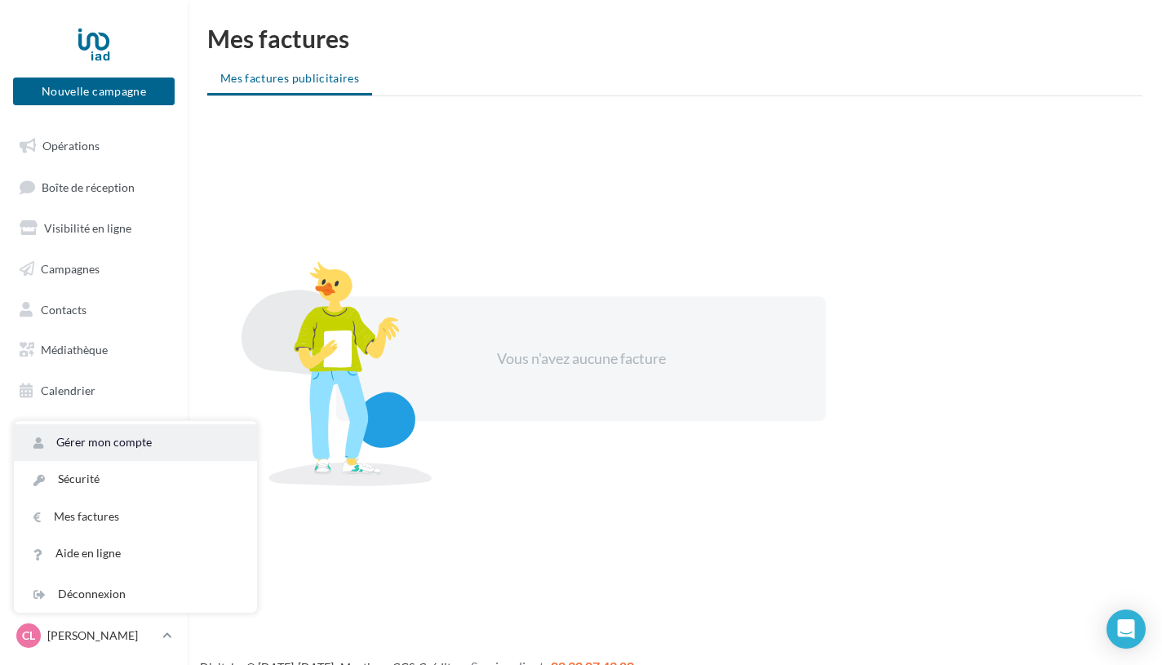
click at [175, 440] on link "Gérer mon compte" at bounding box center [135, 442] width 243 height 37
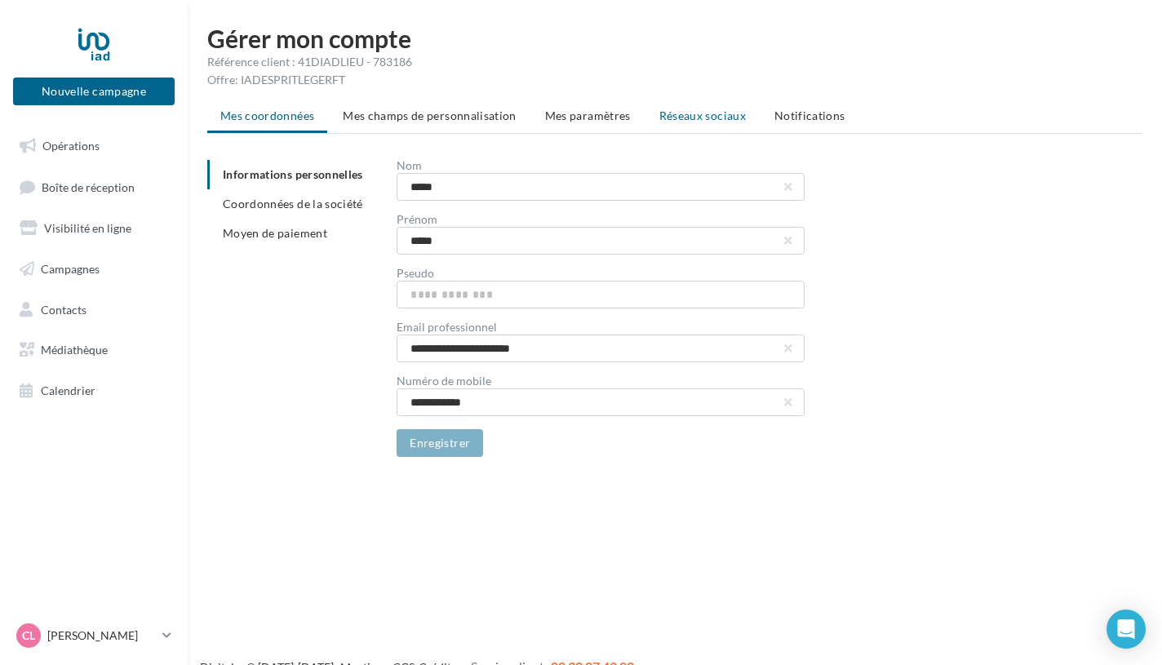
click at [669, 115] on span "Réseaux sociaux" at bounding box center [702, 116] width 87 height 14
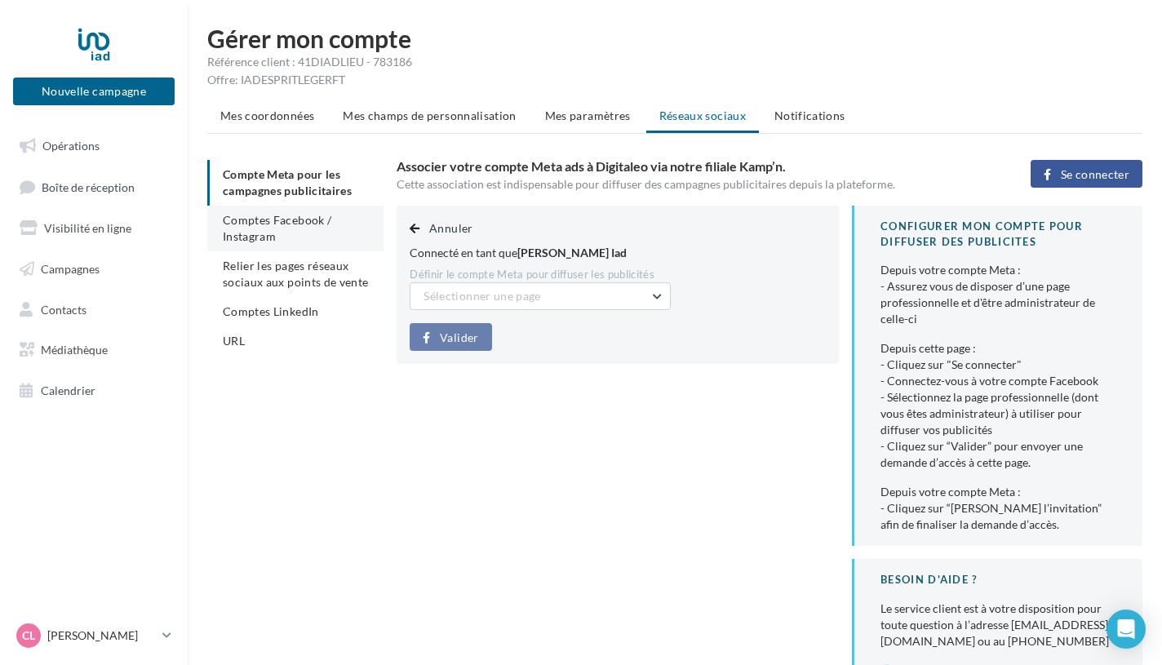
click at [298, 216] on span "Comptes Facebook / Instagram" at bounding box center [277, 228] width 109 height 30
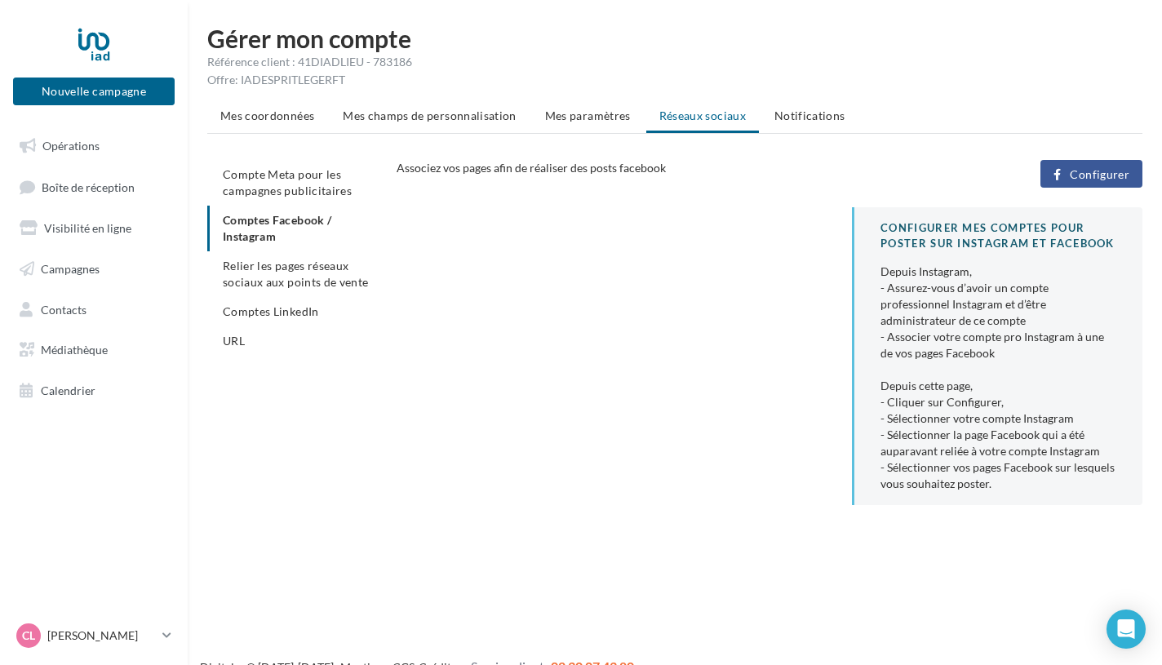
click at [1113, 177] on span "Configurer" at bounding box center [1100, 174] width 60 height 13
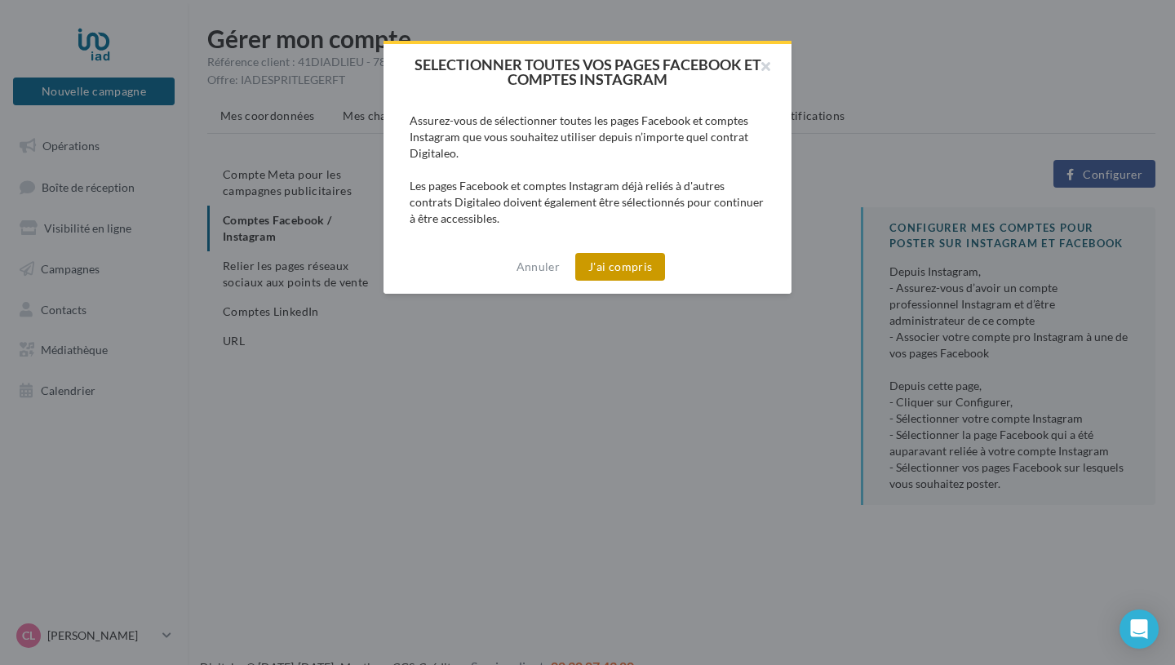
click at [649, 268] on button "J'ai compris" at bounding box center [620, 267] width 90 height 28
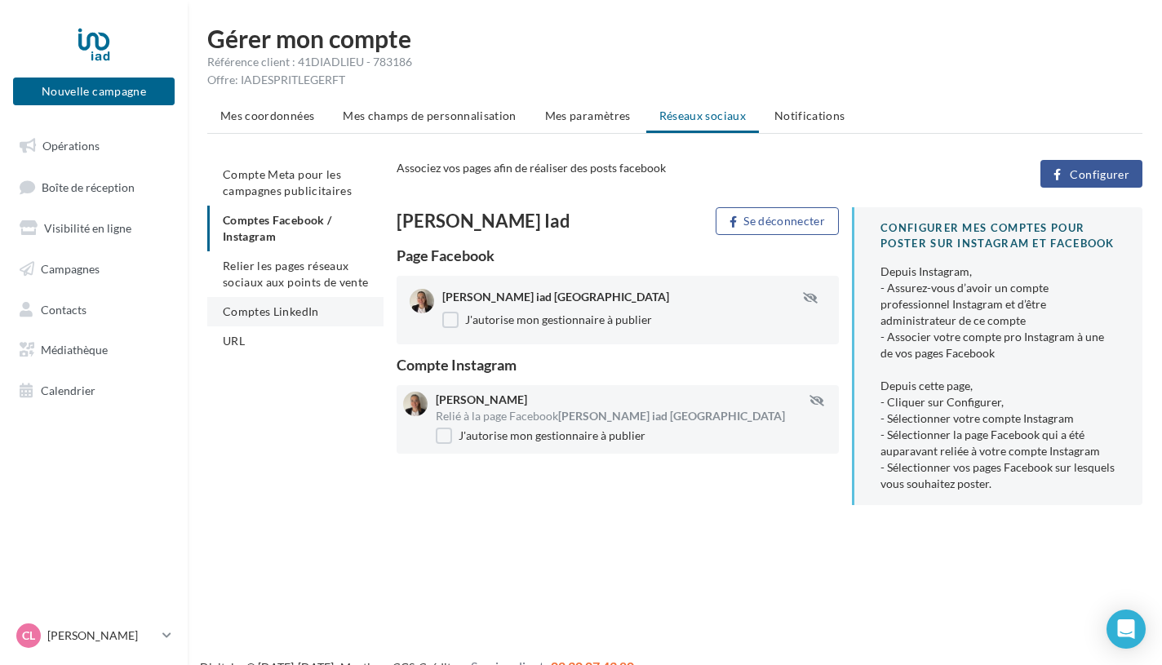
click at [253, 314] on span "Comptes LinkedIn" at bounding box center [271, 311] width 96 height 14
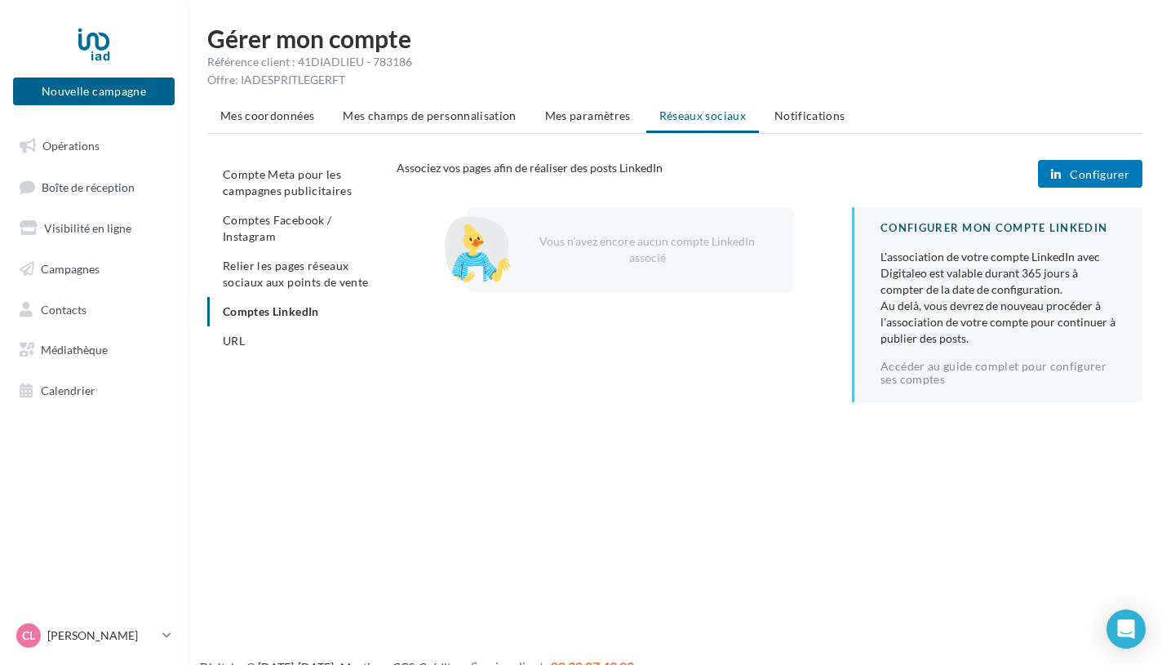
click at [1120, 179] on span "Configurer" at bounding box center [1100, 174] width 60 height 13
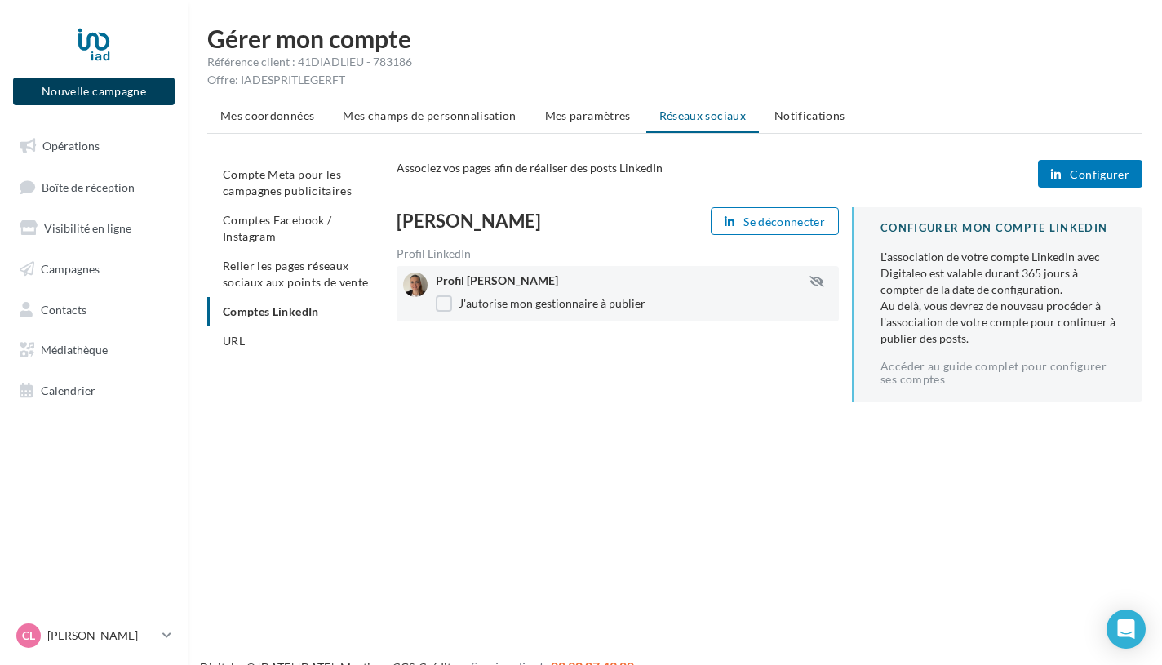
click at [115, 80] on button "Nouvelle campagne" at bounding box center [94, 92] width 162 height 28
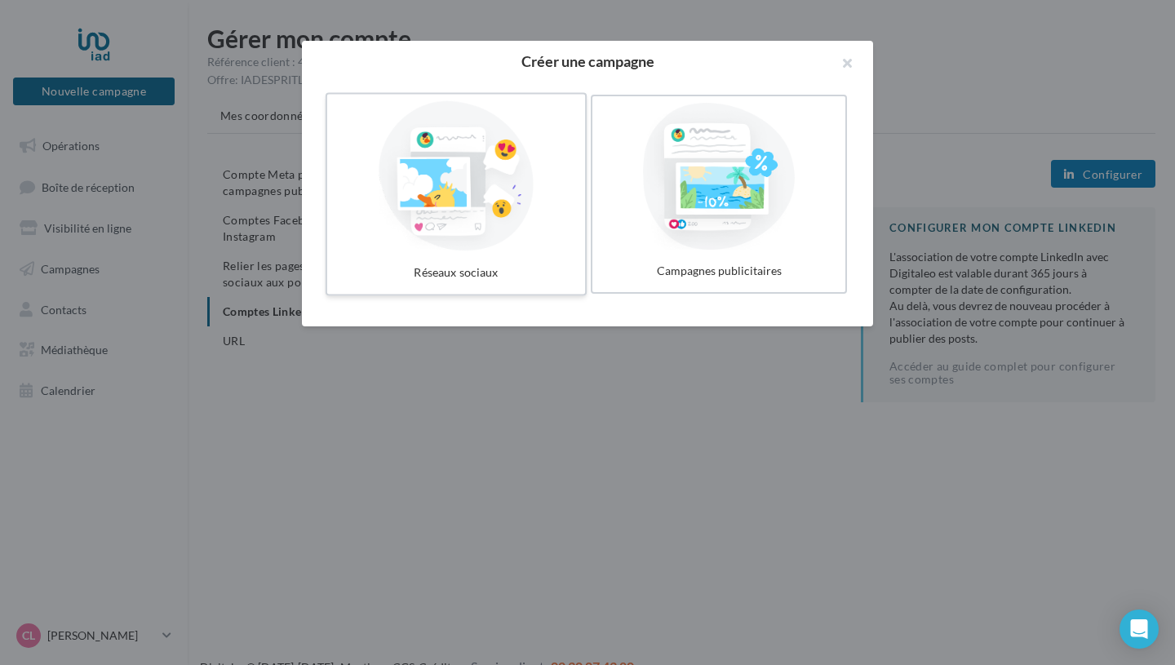
click at [528, 194] on div at bounding box center [456, 176] width 245 height 150
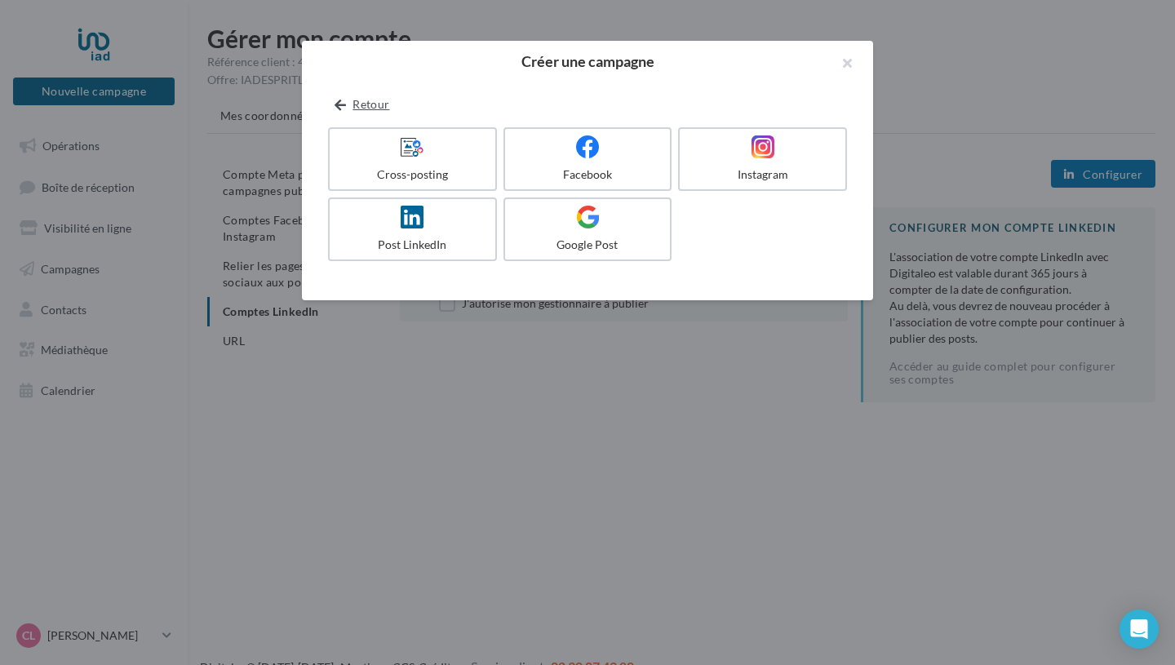
click at [329, 98] on button "Retour" at bounding box center [362, 105] width 68 height 20
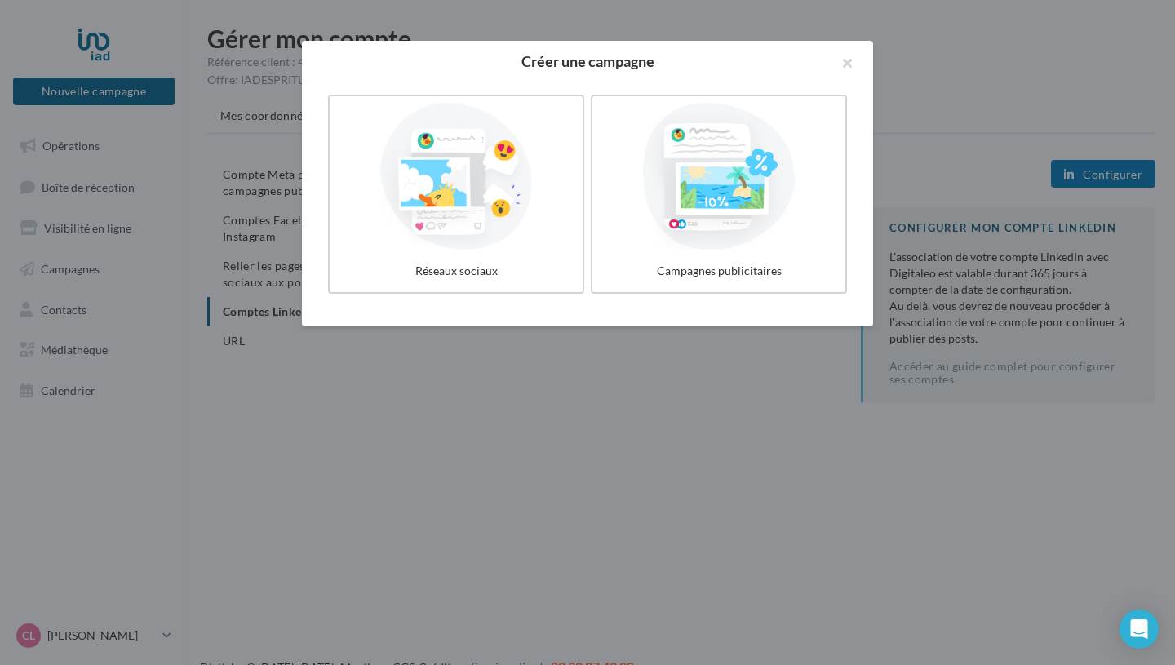
click at [275, 475] on div at bounding box center [587, 332] width 1175 height 665
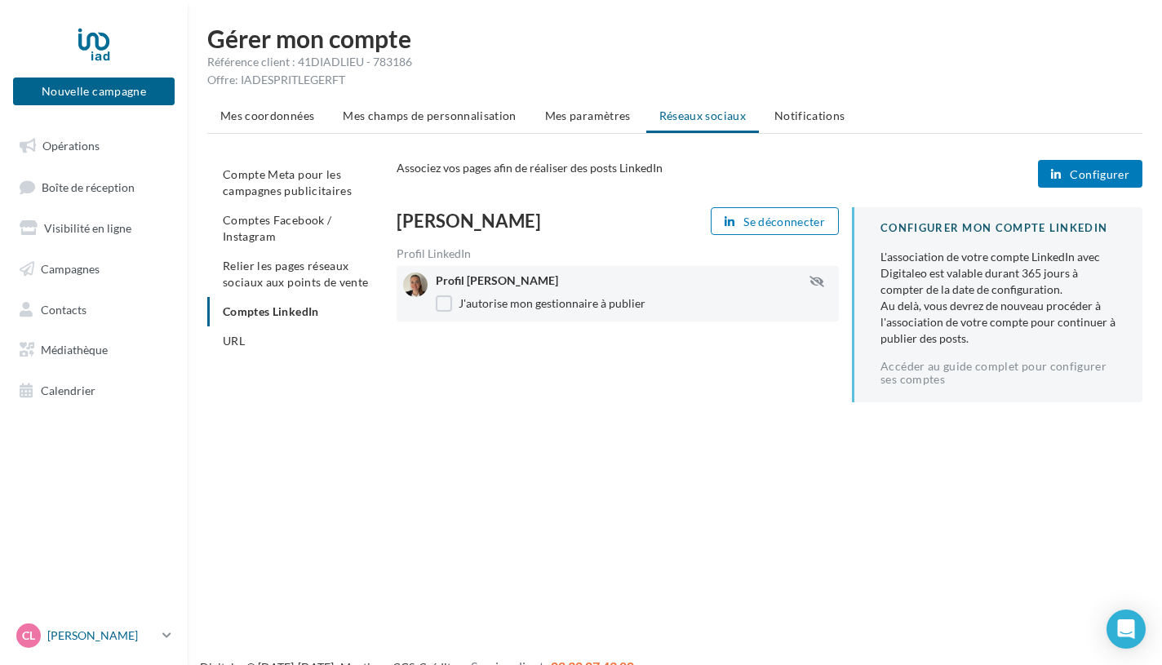
click at [81, 636] on p "[PERSON_NAME]" at bounding box center [101, 636] width 109 height 16
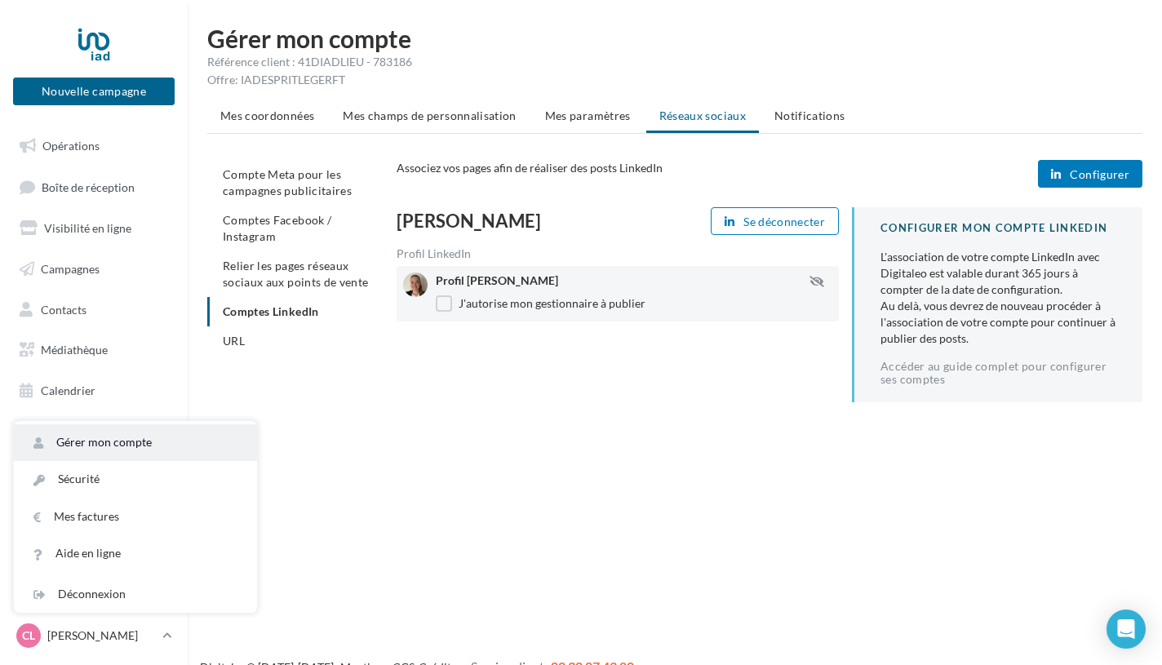
click at [149, 446] on link "Gérer mon compte" at bounding box center [135, 442] width 243 height 37
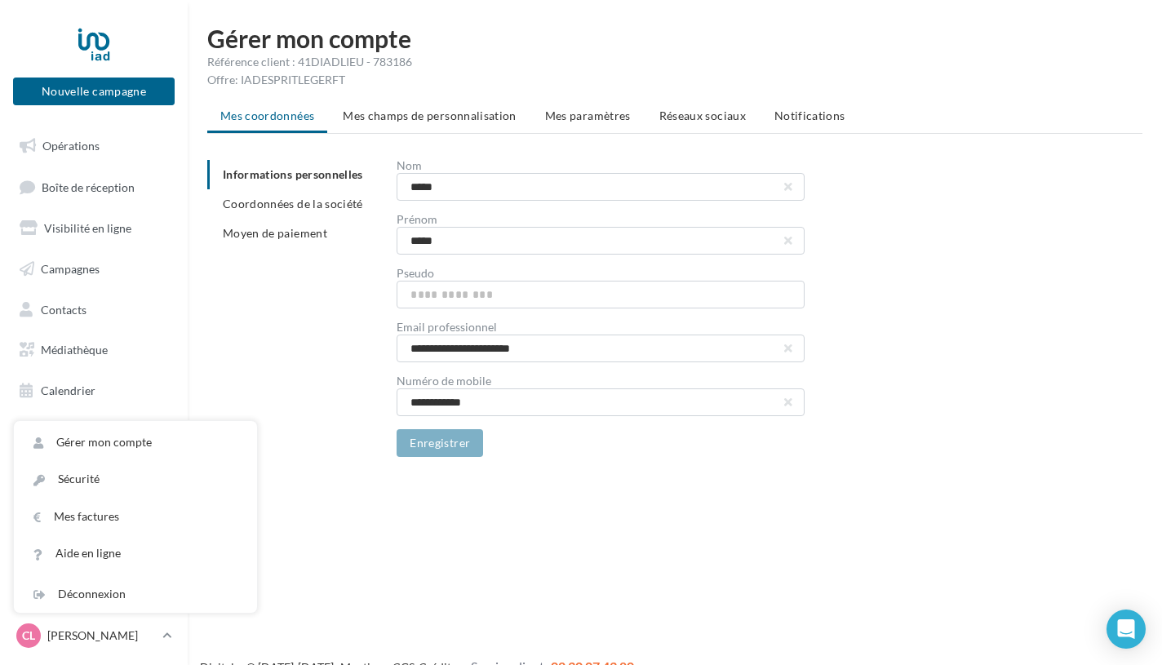
click at [217, 353] on div "**********" at bounding box center [681, 308] width 948 height 297
click at [660, 115] on span "Réseaux sociaux" at bounding box center [702, 116] width 87 height 14
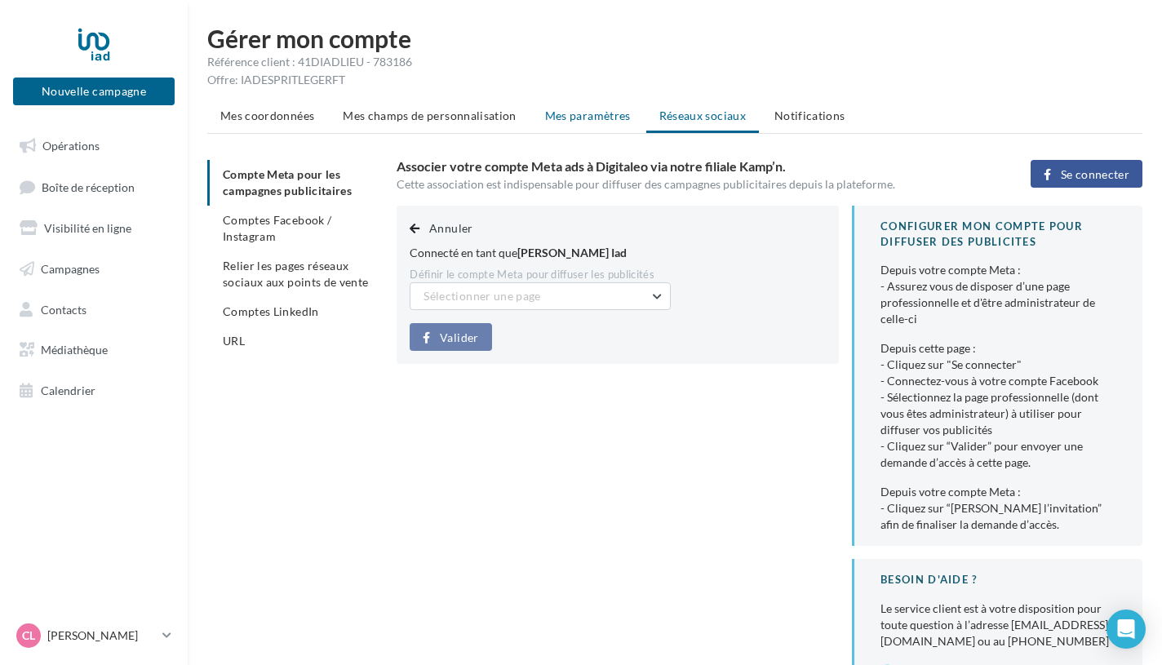
click at [588, 121] on span "Mes paramètres" at bounding box center [588, 116] width 86 height 14
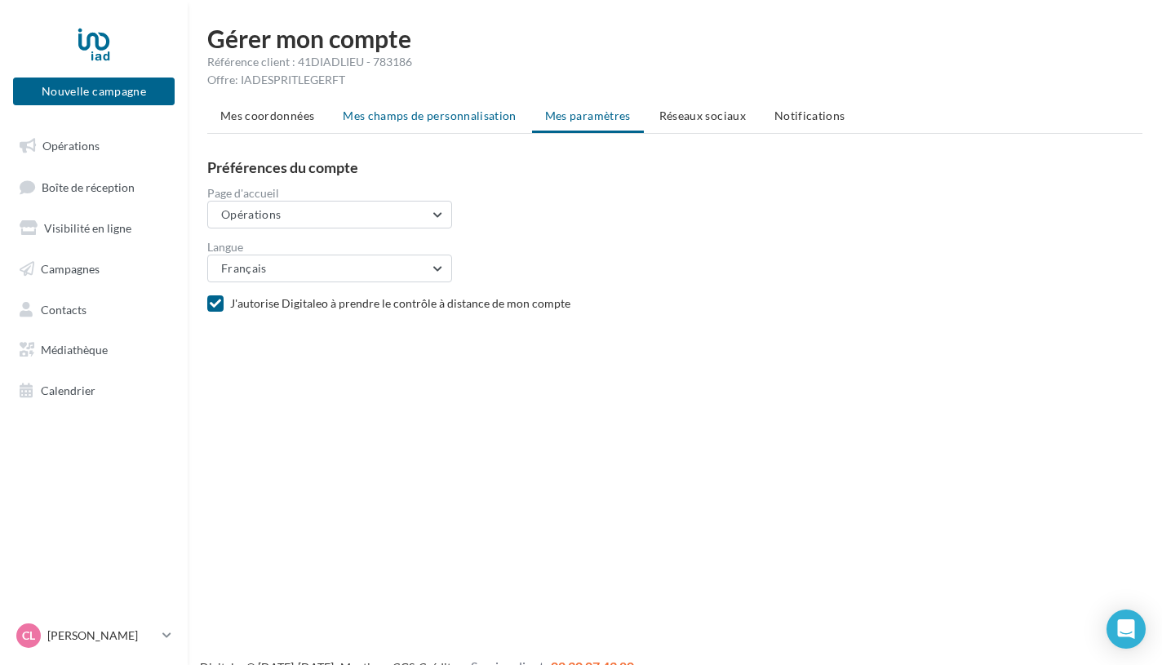
click at [445, 118] on span "Mes champs de personnalisation" at bounding box center [430, 116] width 174 height 14
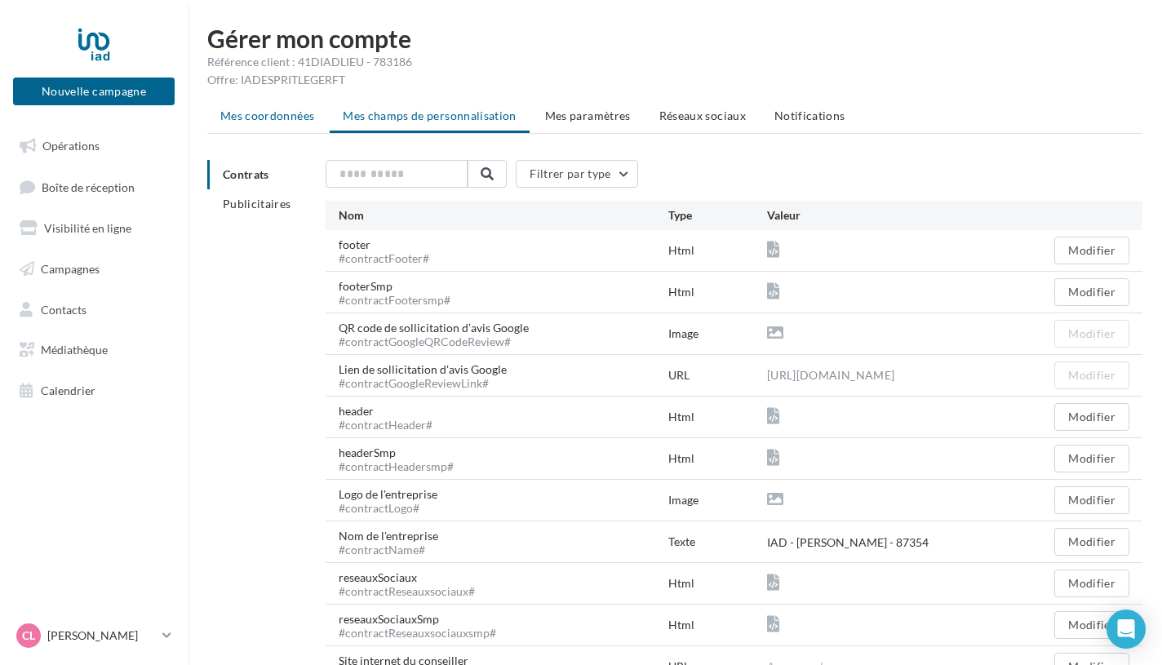
click at [237, 117] on span "Mes coordonnées" at bounding box center [267, 116] width 94 height 14
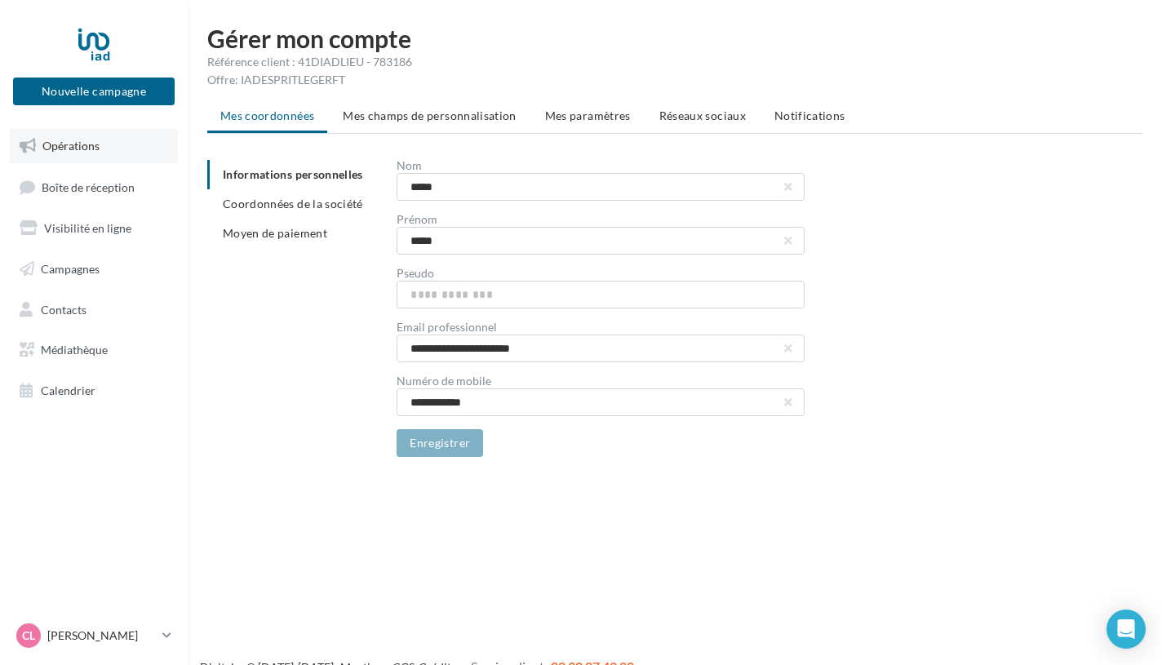
click at [87, 161] on link "Opérations" at bounding box center [94, 146] width 168 height 34
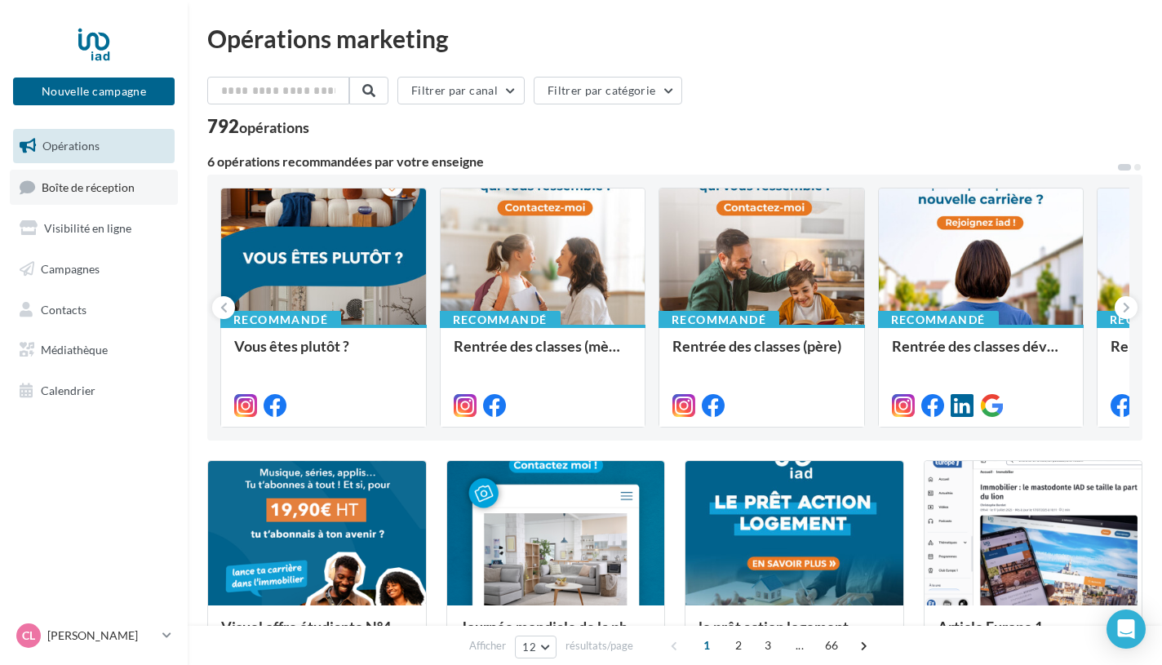
click at [107, 186] on span "Boîte de réception" at bounding box center [88, 187] width 93 height 14
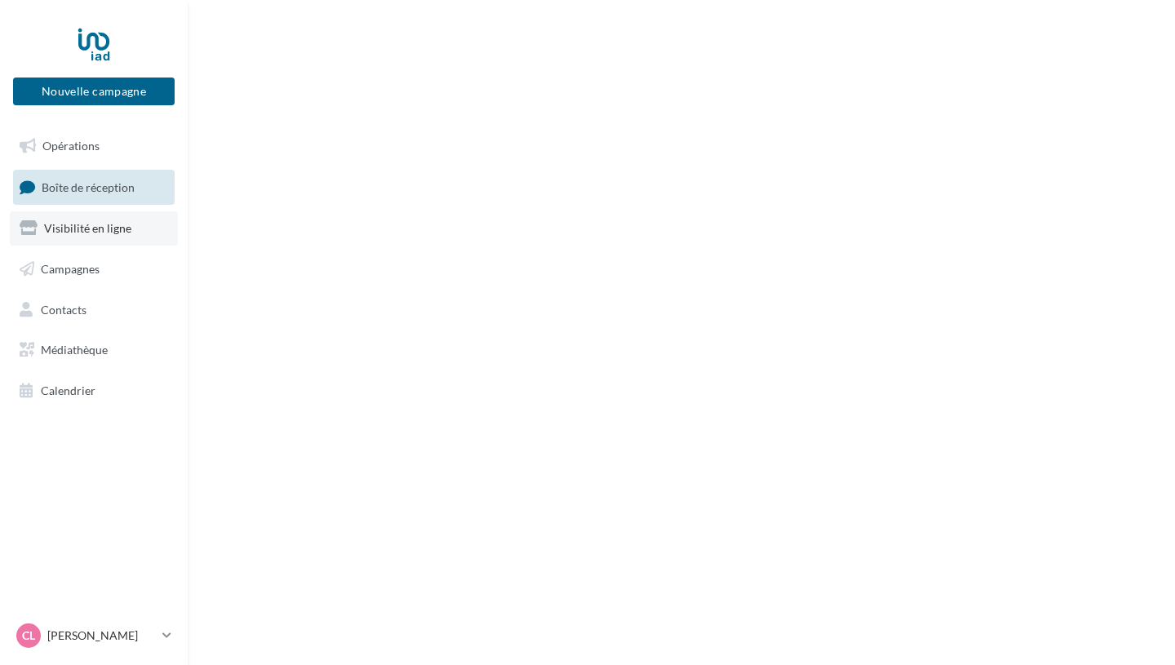
click at [109, 226] on span "Visibilité en ligne" at bounding box center [87, 228] width 87 height 14
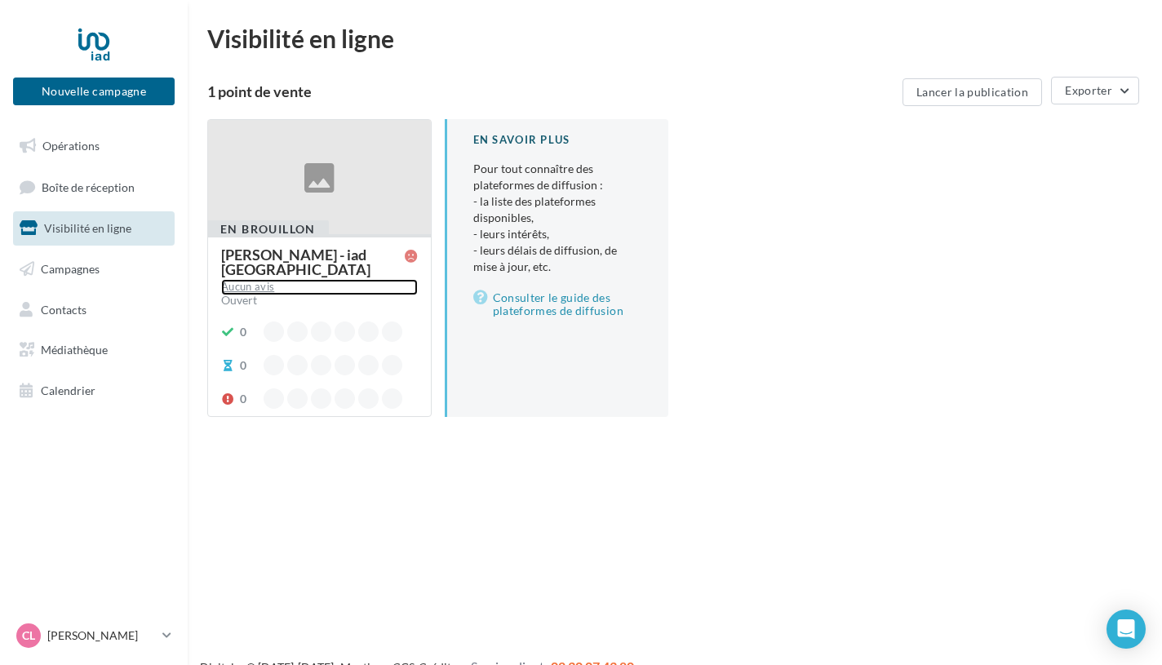
click at [303, 279] on div "Aucun avis" at bounding box center [319, 287] width 197 height 16
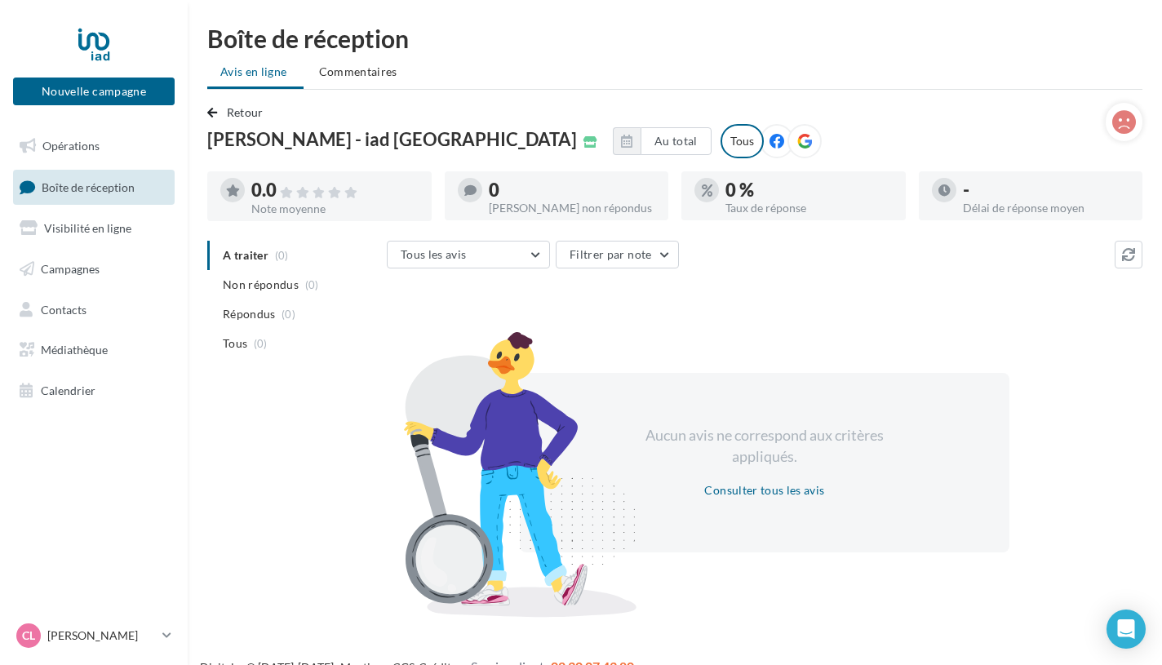
scroll to position [26, 0]
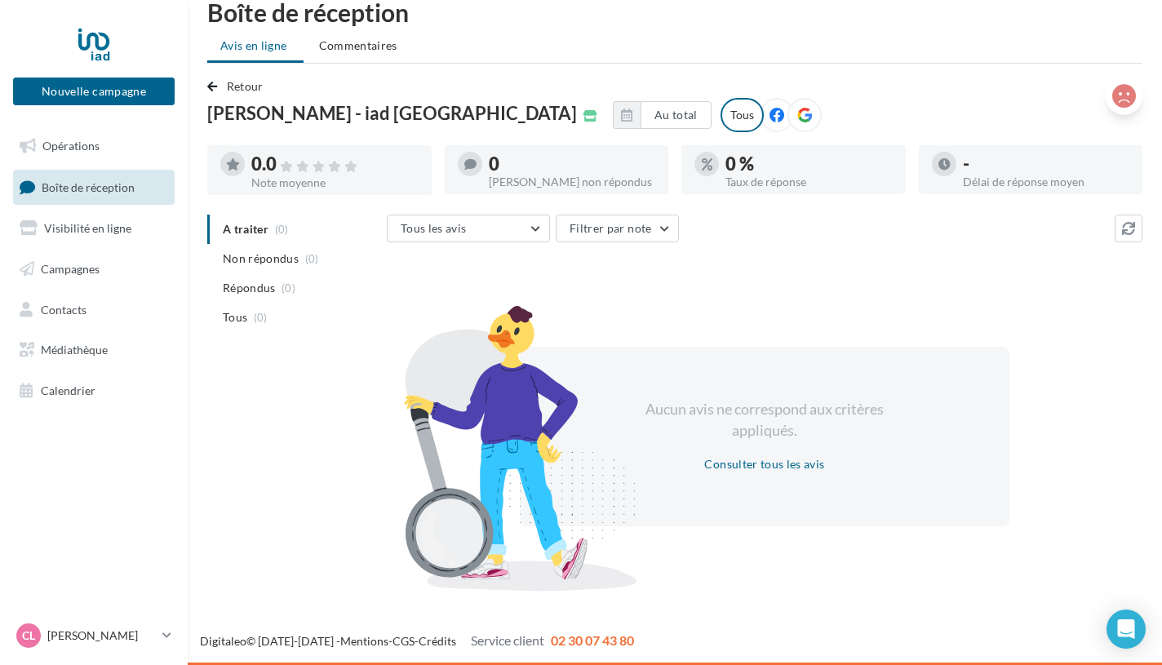
click at [1128, 101] on icon at bounding box center [1124, 96] width 24 height 24
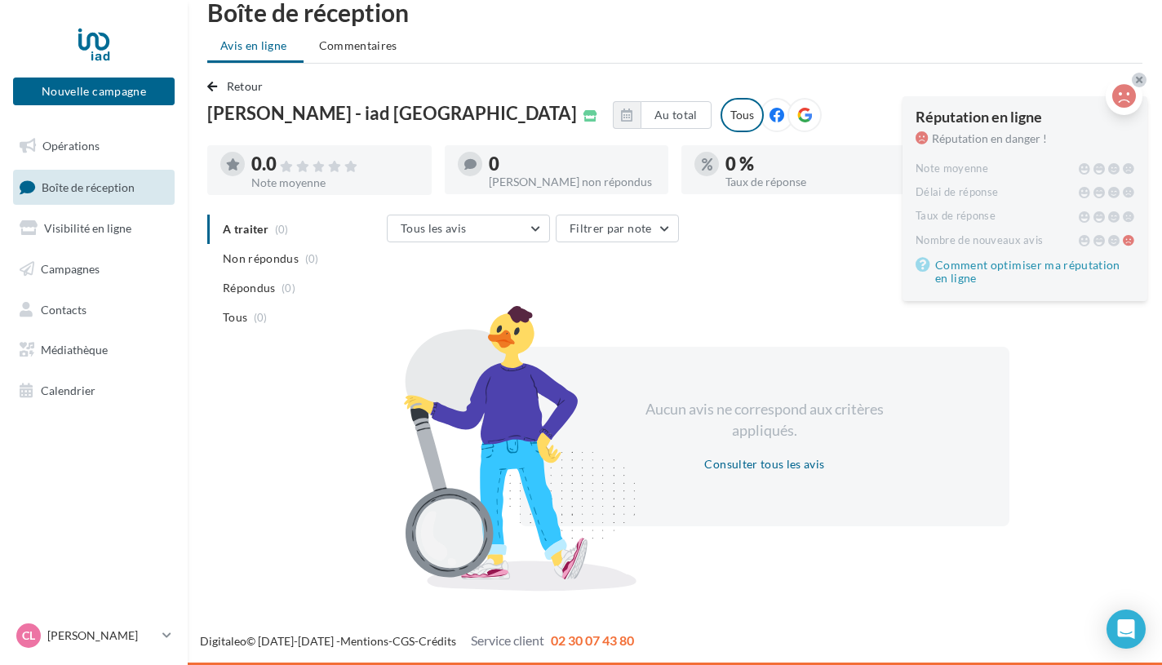
click at [1136, 80] on icon at bounding box center [1139, 80] width 7 height 10
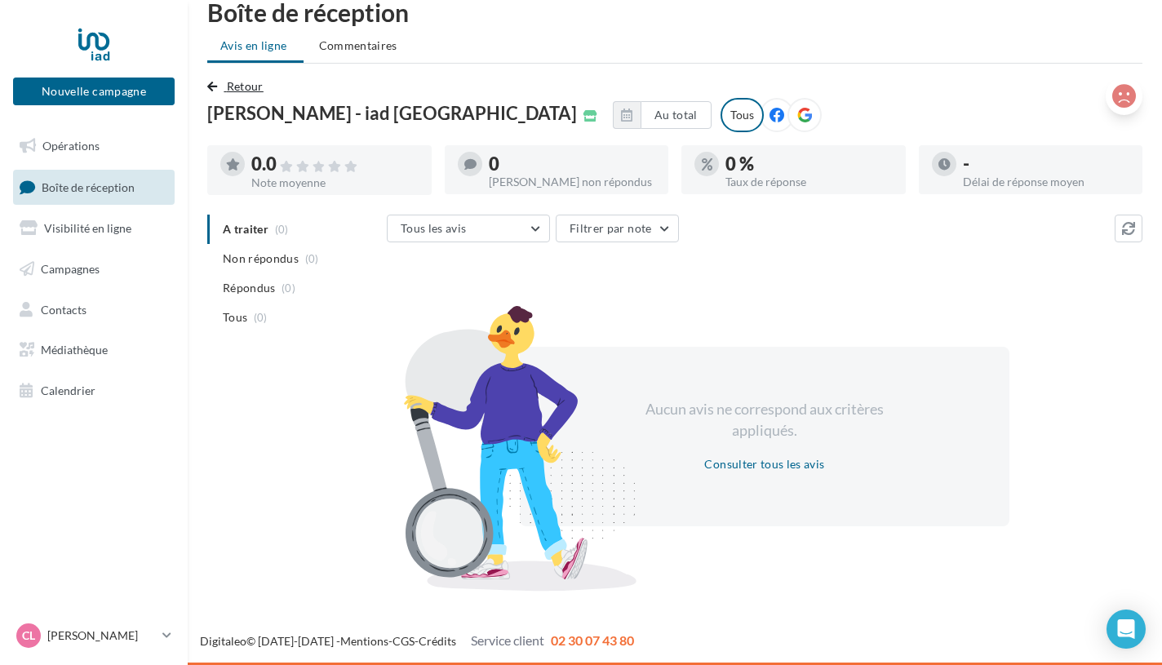
click at [227, 92] on span "Retour" at bounding box center [245, 86] width 37 height 14
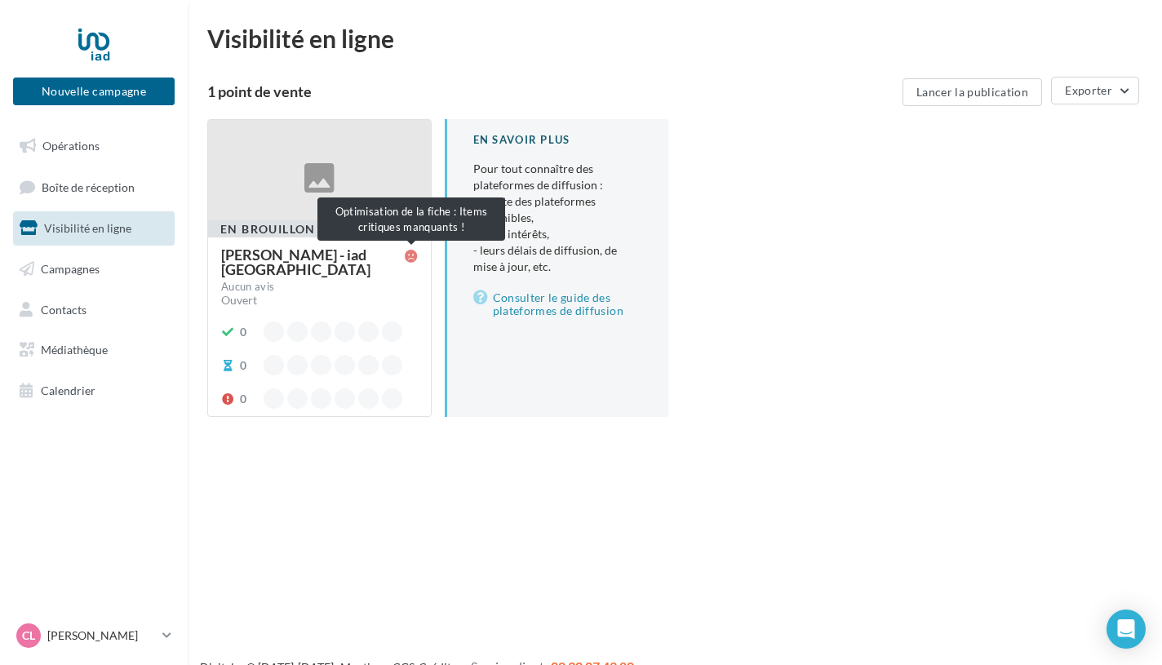
click at [412, 259] on icon at bounding box center [411, 256] width 13 height 13
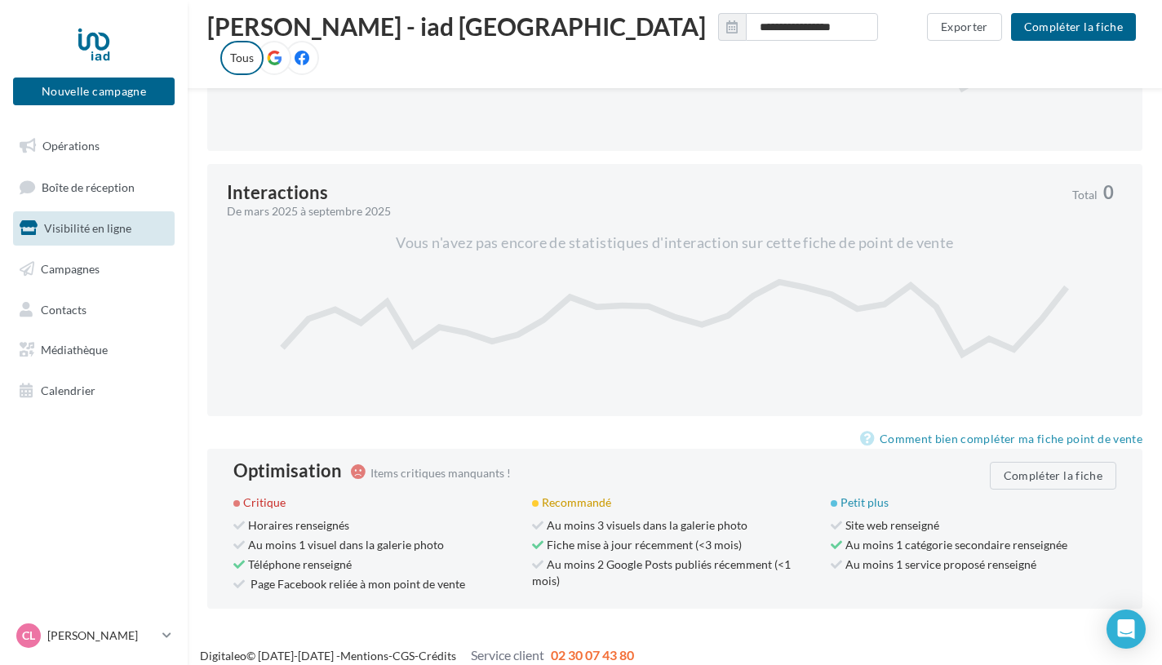
scroll to position [718, 0]
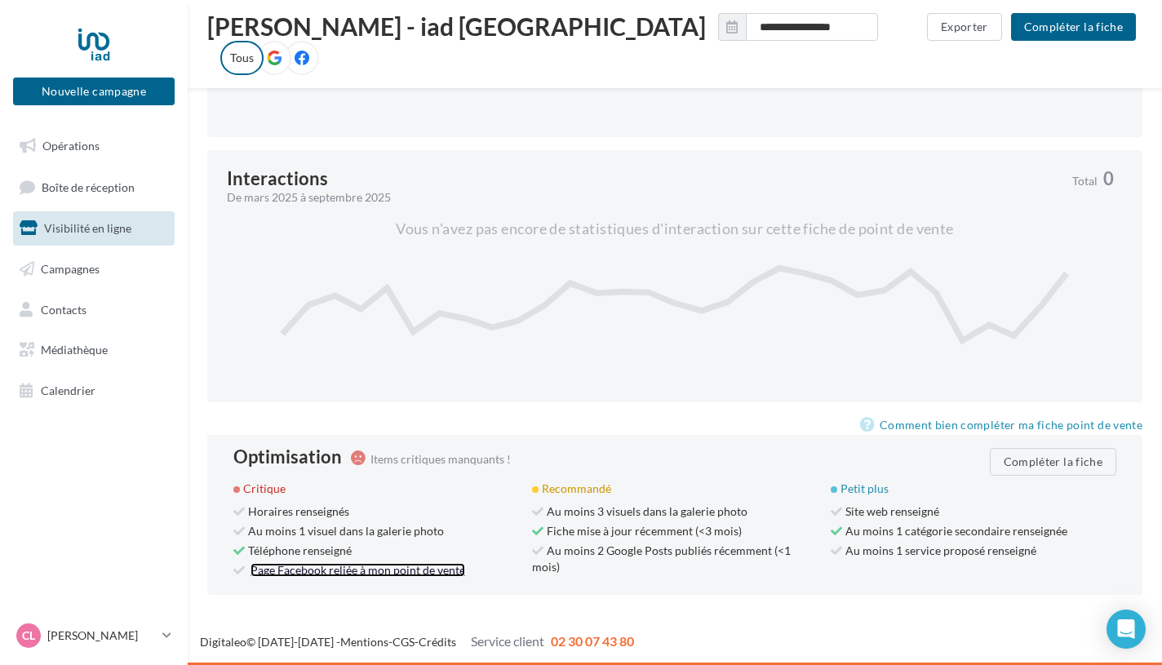
click at [317, 571] on link "Page Facebook reliée à mon point de vente" at bounding box center [358, 570] width 215 height 14
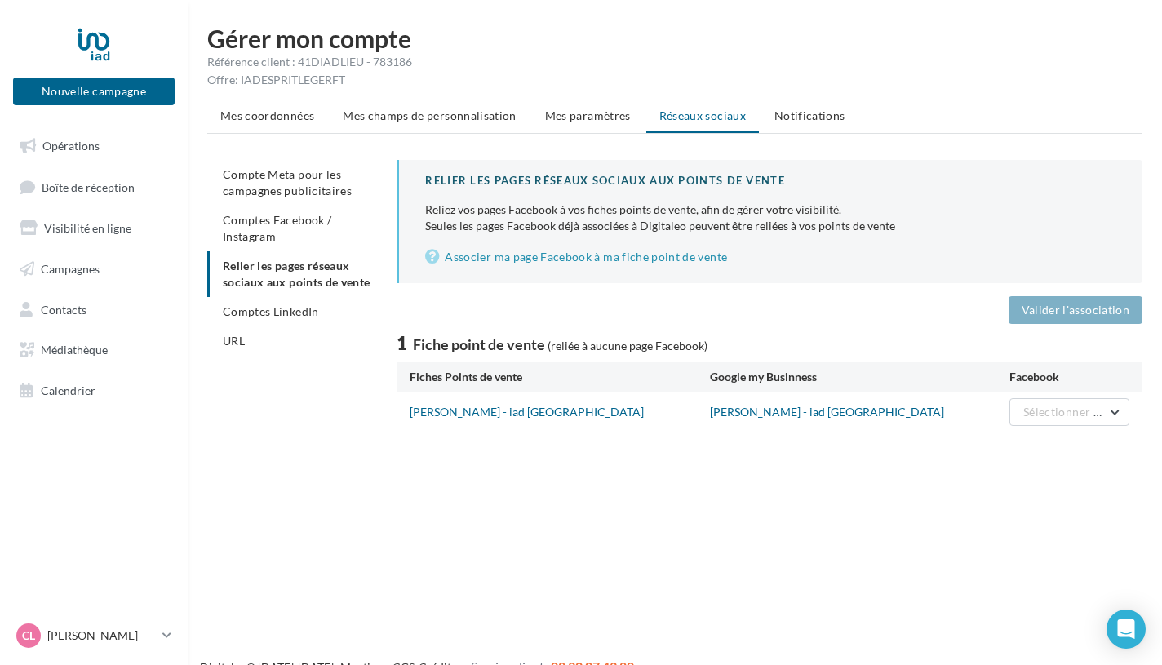
scroll to position [26, 0]
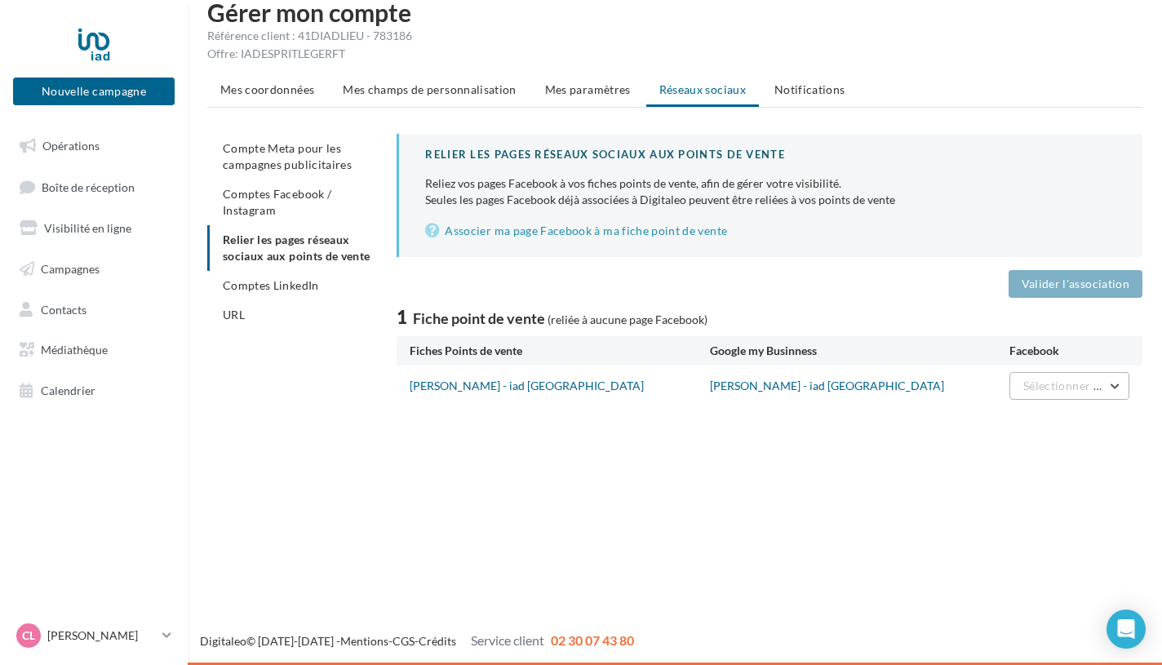
click at [1062, 377] on button "Sélectionner une page" at bounding box center [1069, 386] width 120 height 28
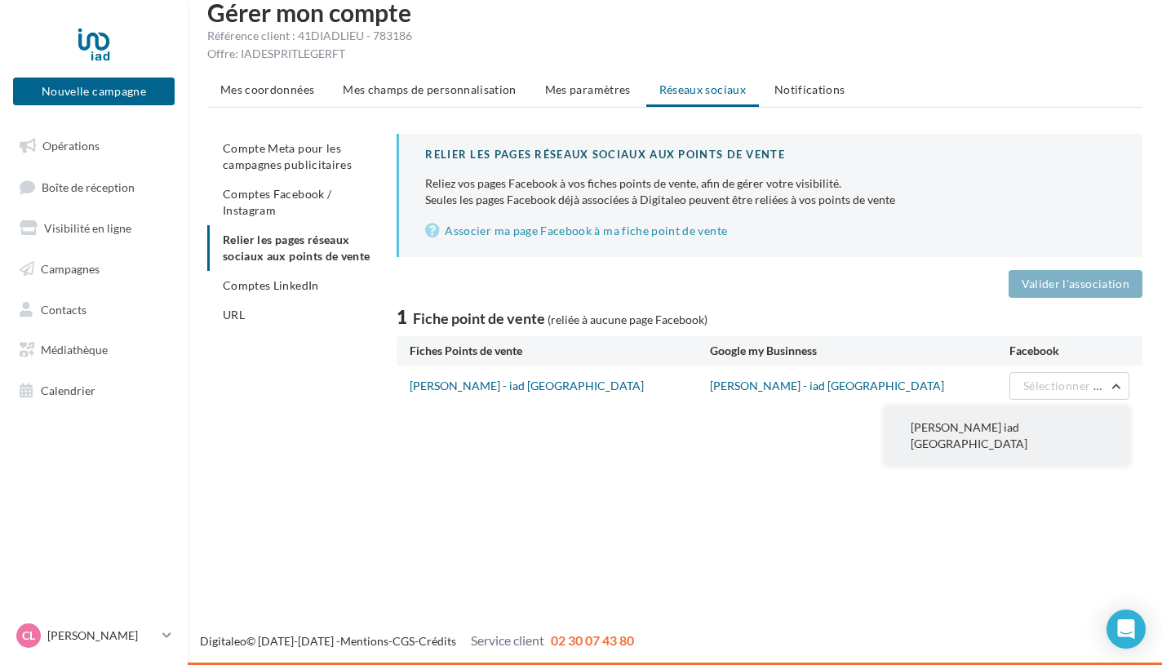
click at [989, 420] on span "[PERSON_NAME] iad [GEOGRAPHIC_DATA]" at bounding box center [969, 435] width 117 height 30
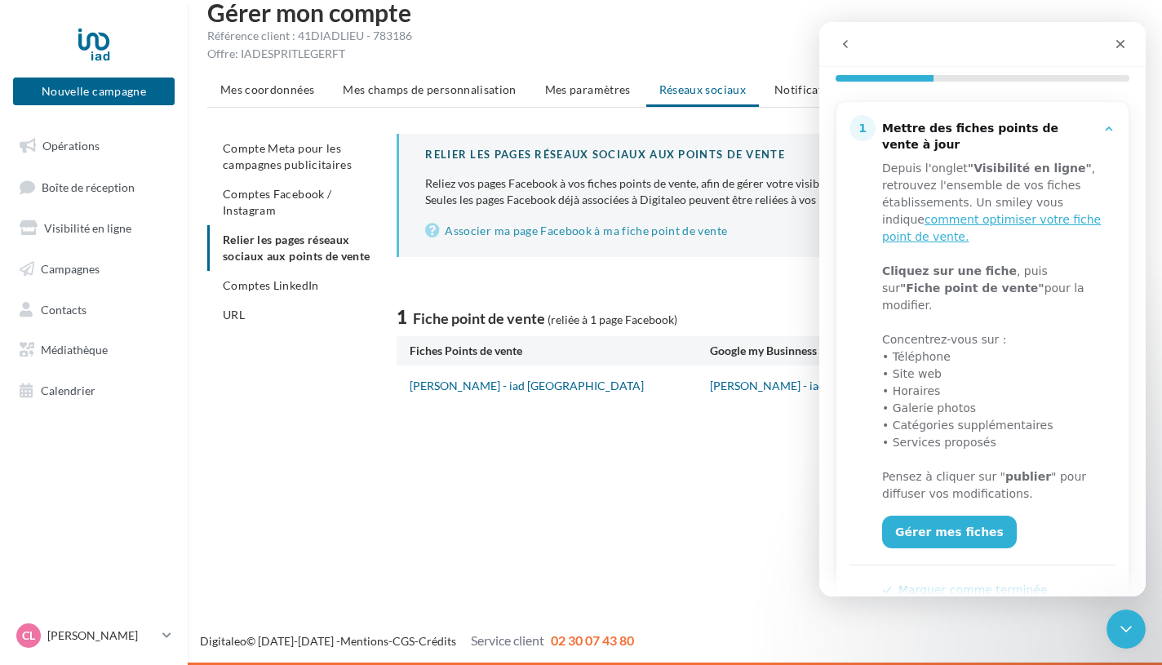
scroll to position [188, 0]
click at [943, 515] on link "Gérer mes fiches" at bounding box center [949, 531] width 135 height 33
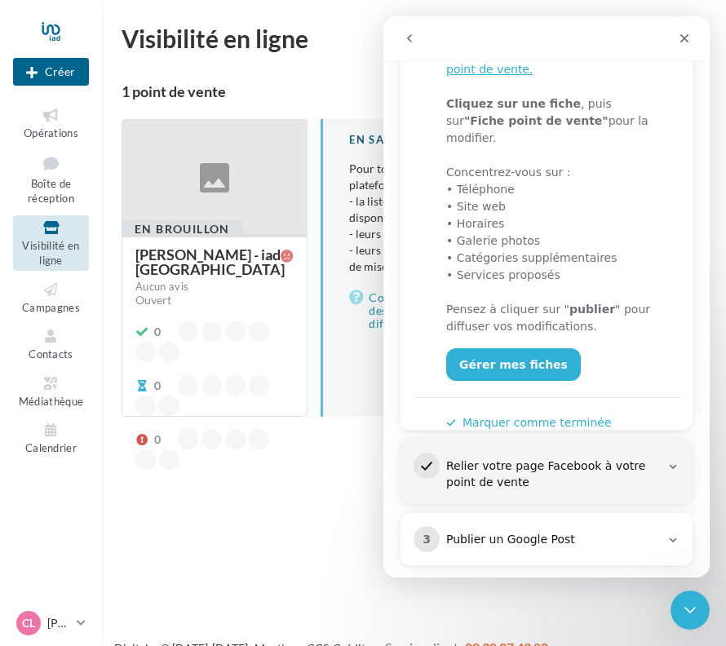
scroll to position [362, 0]
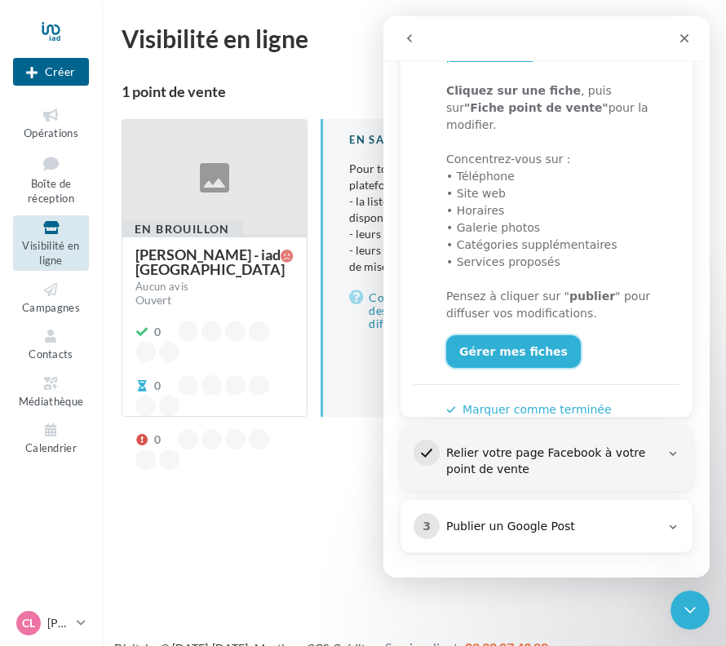
click at [521, 339] on link "Gérer mes fiches" at bounding box center [513, 351] width 135 height 33
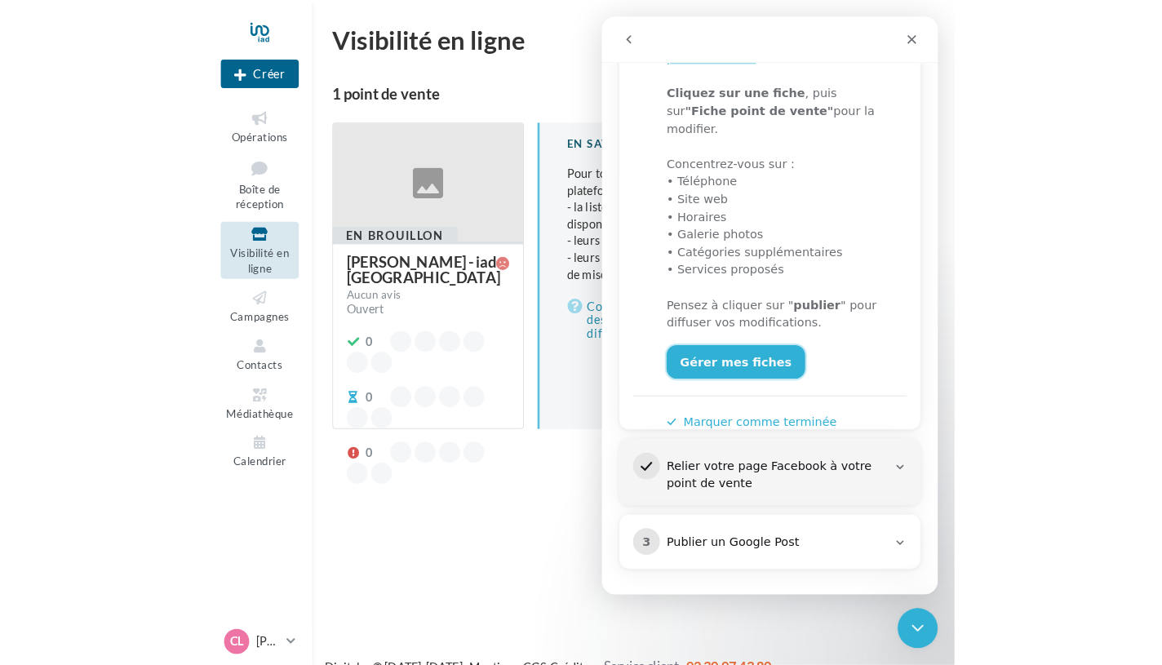
scroll to position [348, 0]
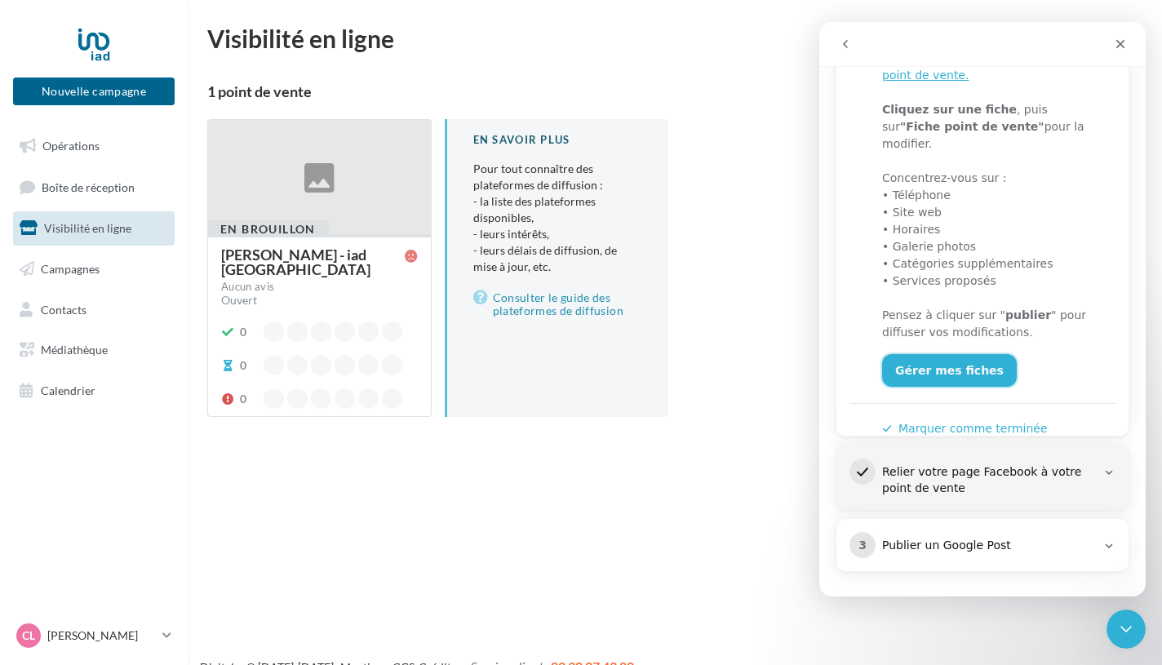
click at [947, 366] on link "Gérer mes fiches" at bounding box center [949, 370] width 135 height 33
click at [944, 366] on link "Gérer mes fiches" at bounding box center [949, 370] width 135 height 33
click at [905, 420] on button "Marquer comme terminée" at bounding box center [965, 428] width 166 height 17
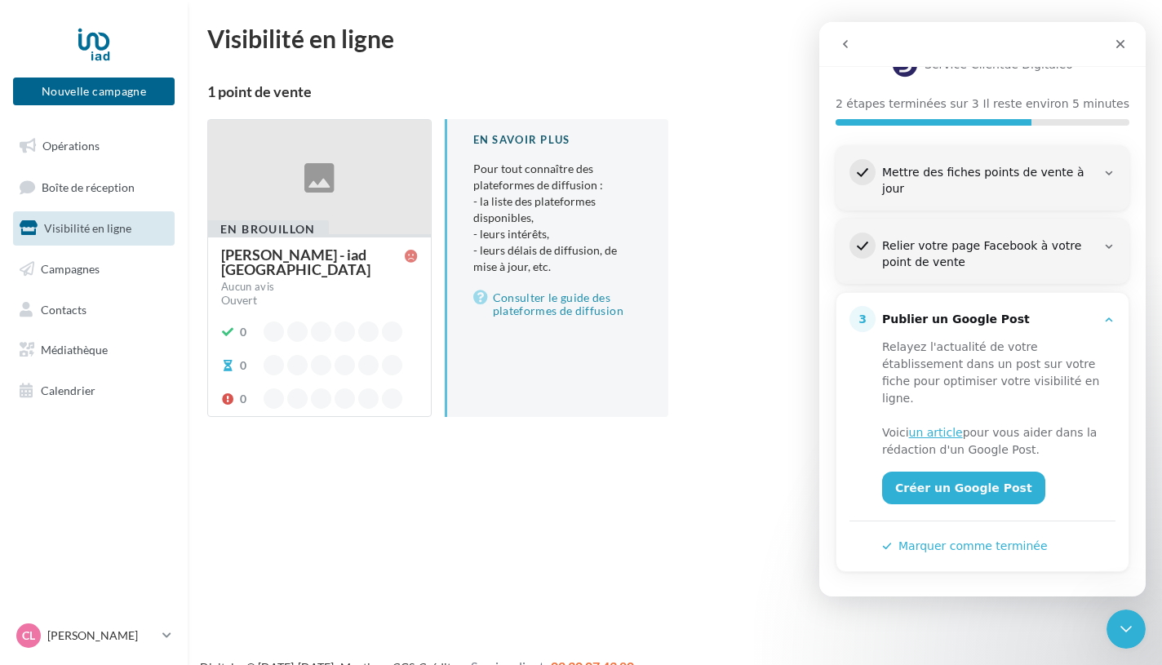
scroll to position [143, 0]
click at [904, 498] on link "Créer un Google Post" at bounding box center [963, 488] width 163 height 33
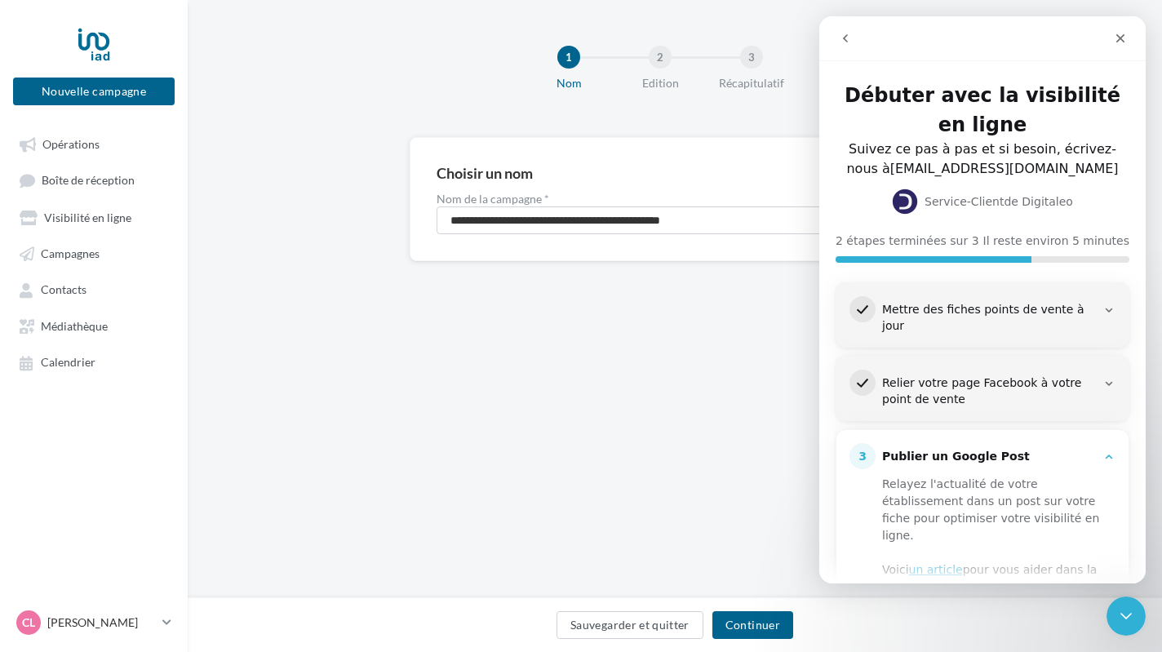
scroll to position [150, 0]
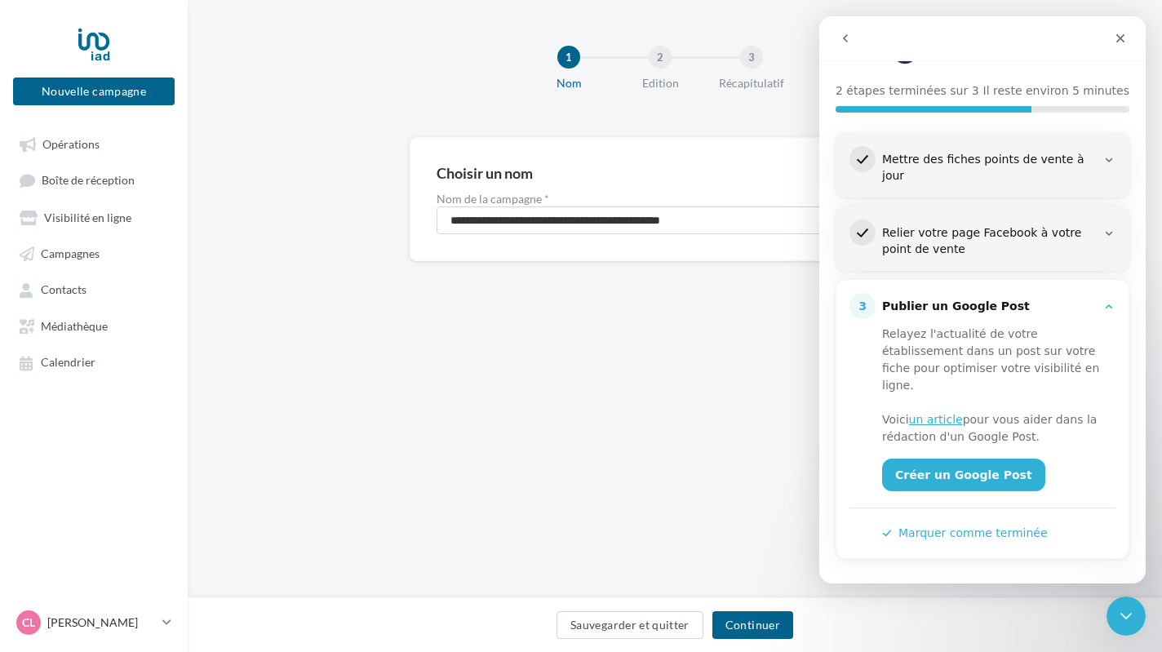
click at [1136, 31] on nav "Intercom Messenger" at bounding box center [982, 38] width 326 height 45
click at [1120, 39] on icon "Fermer" at bounding box center [1120, 38] width 13 height 13
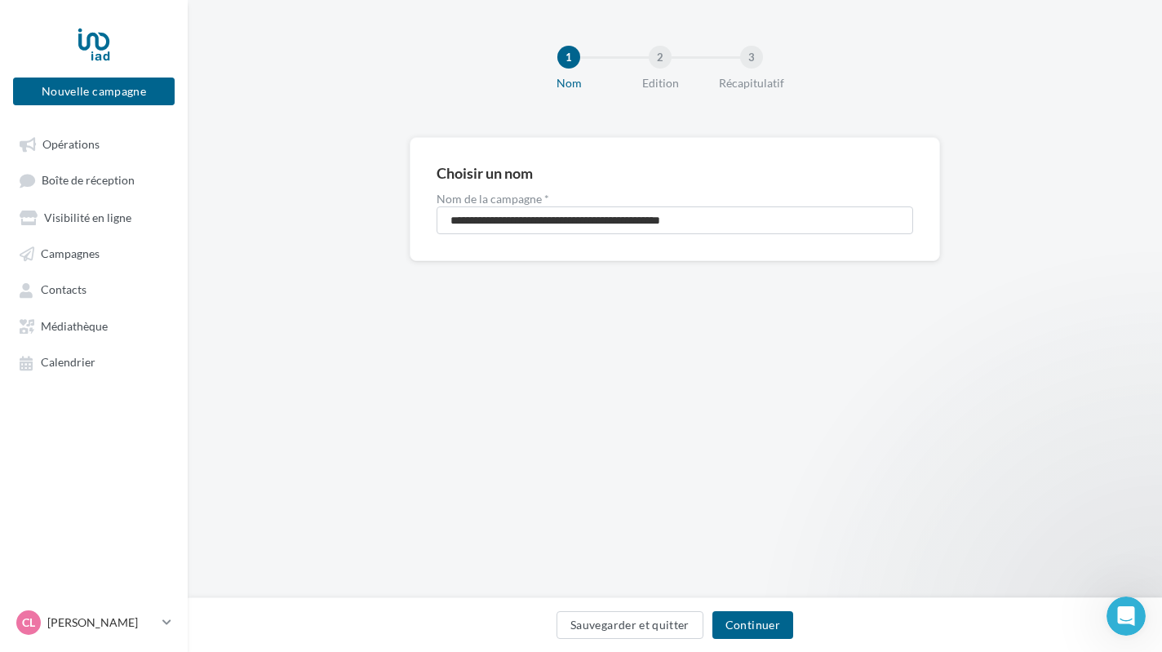
scroll to position [0, 0]
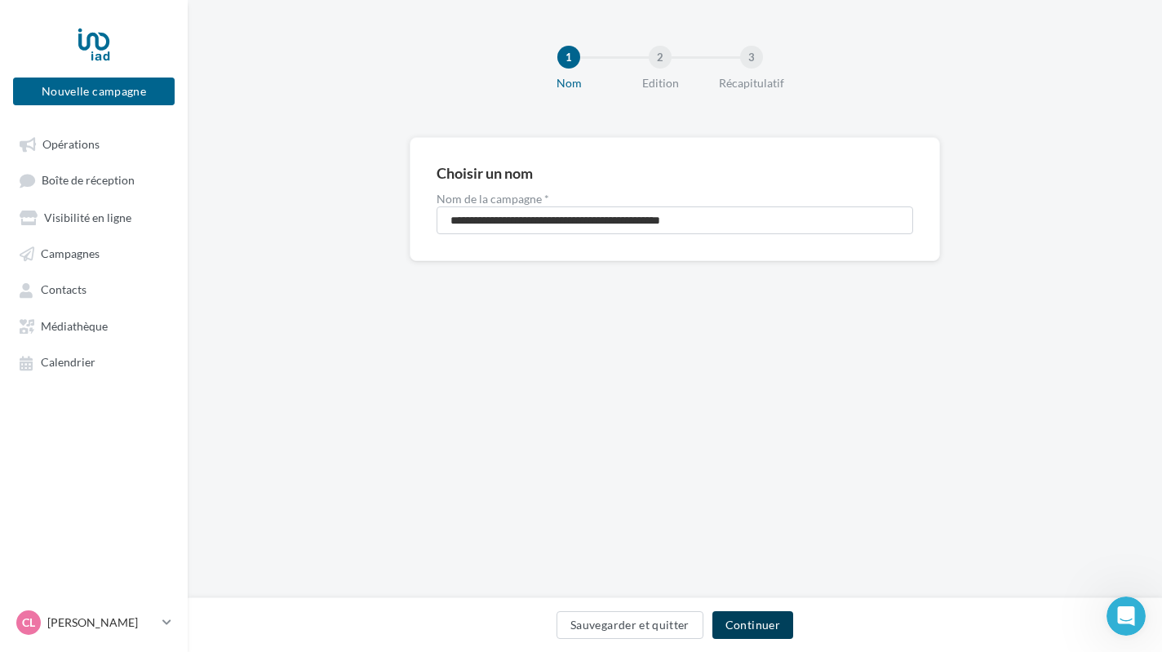
click at [747, 637] on button "Continuer" at bounding box center [752, 625] width 81 height 28
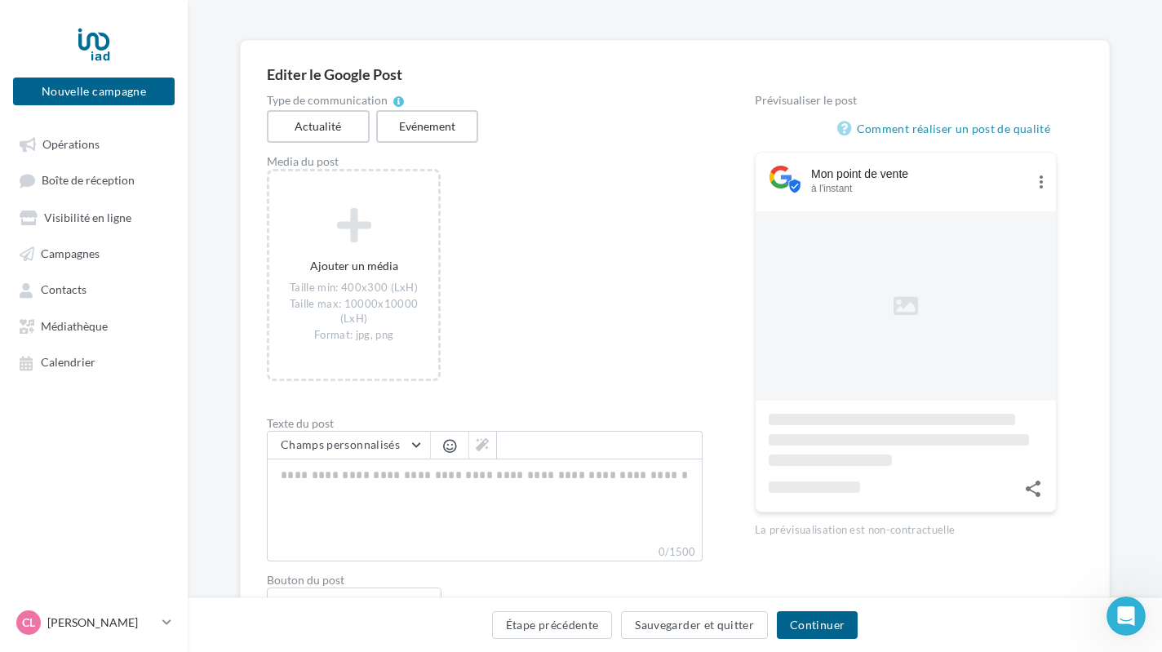
scroll to position [96, 0]
click at [51, 149] on span "Opérations" at bounding box center [70, 144] width 57 height 14
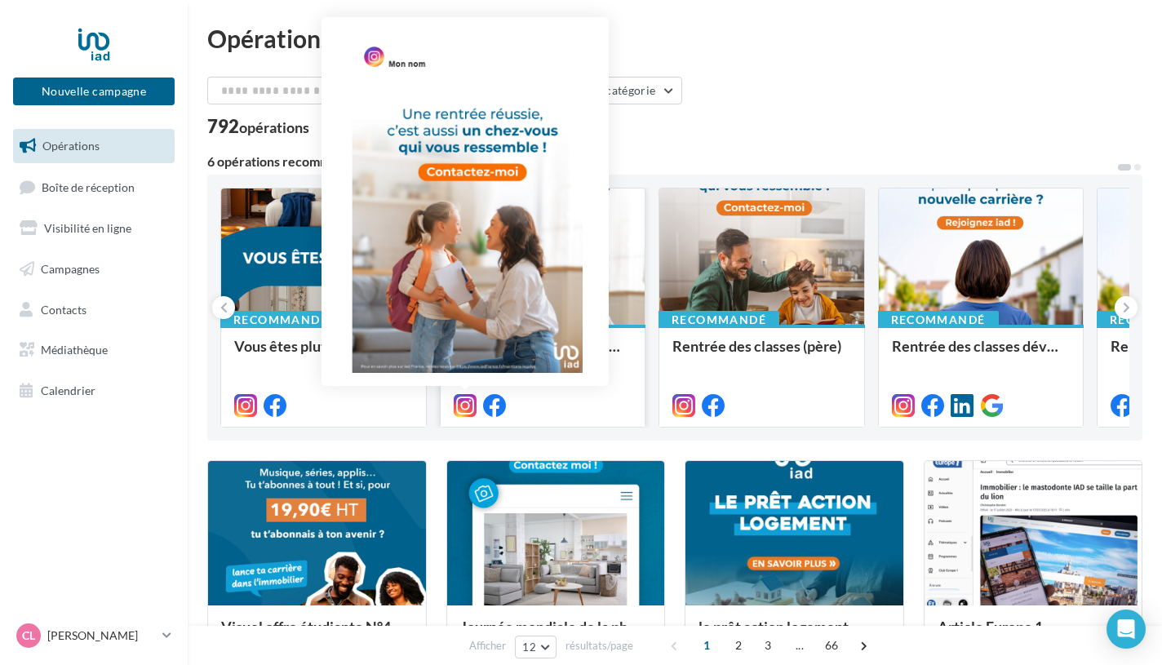
click at [470, 409] on icon at bounding box center [465, 405] width 23 height 23
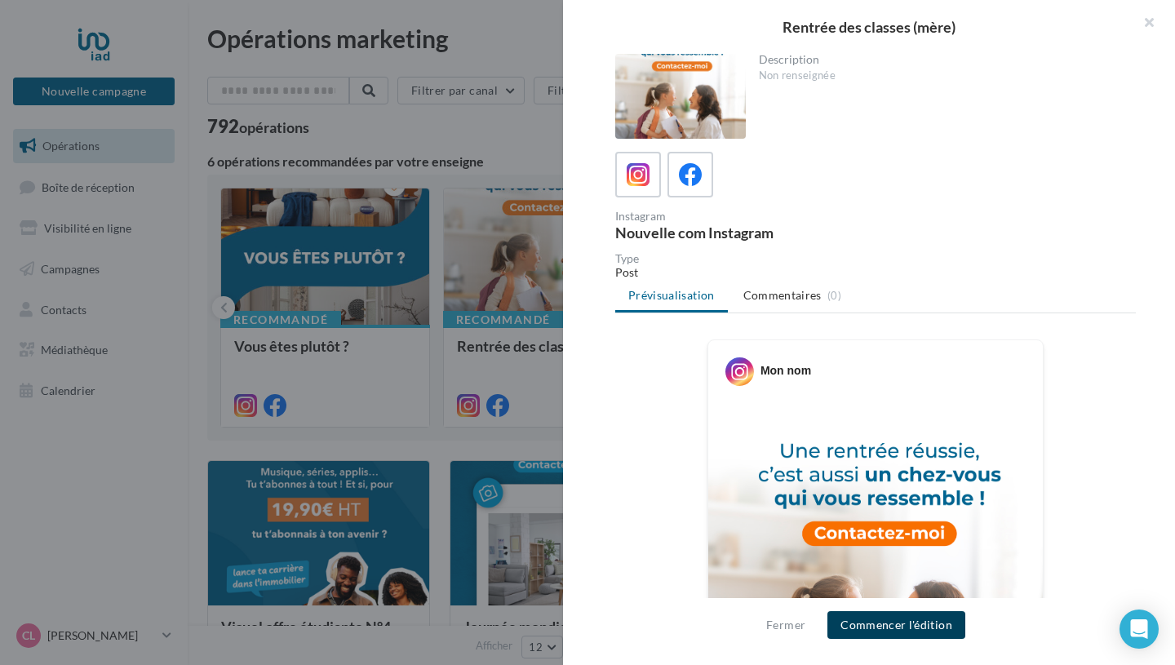
click at [881, 631] on button "Commencer l'édition" at bounding box center [896, 625] width 138 height 28
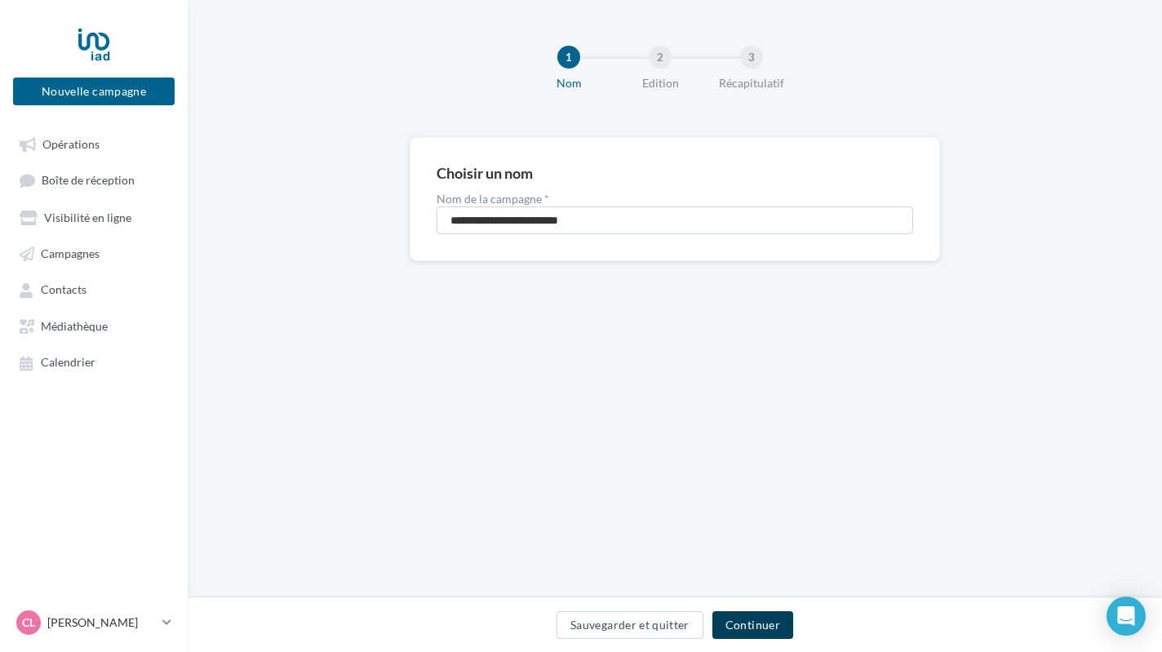
click at [765, 631] on button "Continuer" at bounding box center [752, 625] width 81 height 28
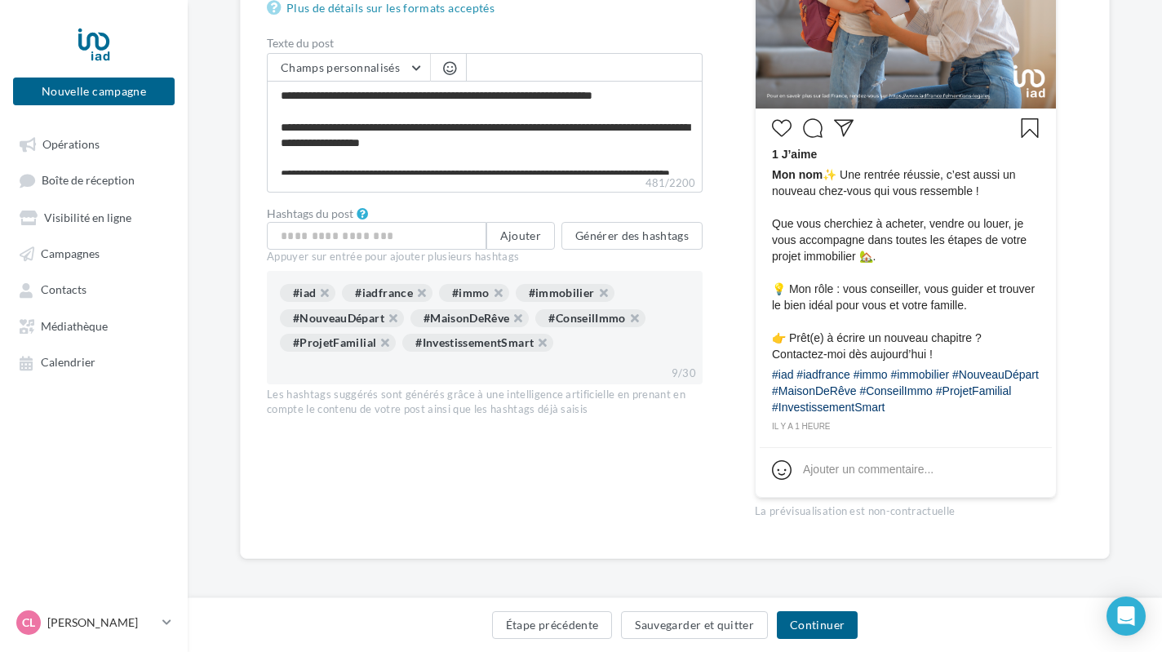
scroll to position [543, 0]
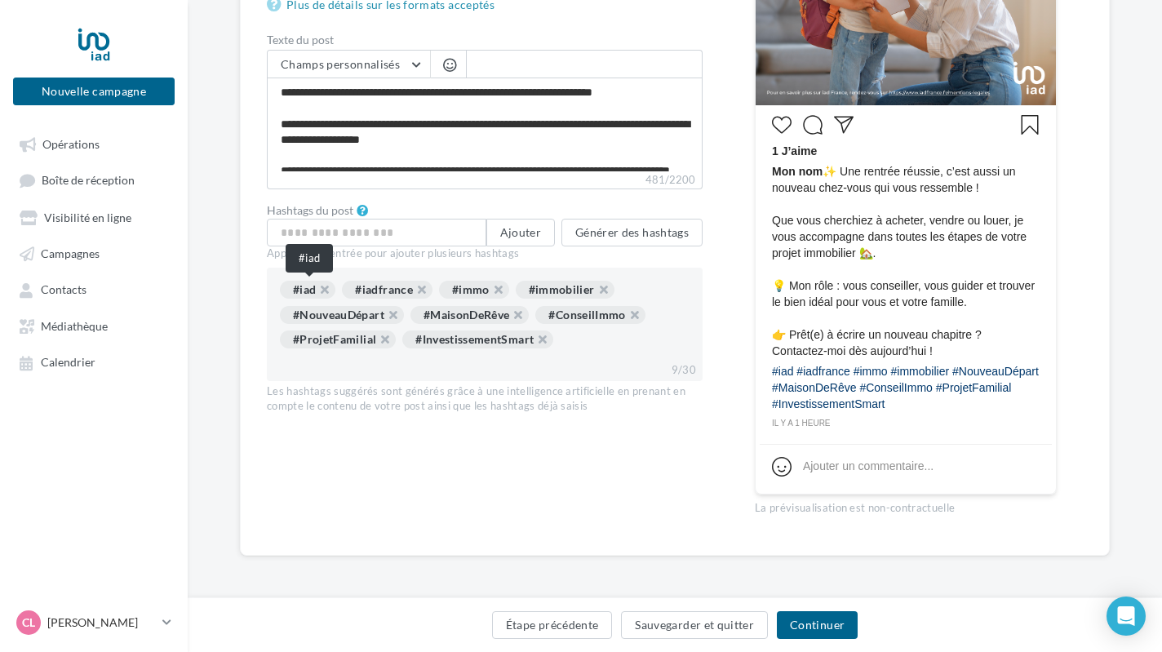
click at [310, 288] on div "#iad" at bounding box center [307, 290] width 55 height 18
click at [315, 228] on input "text" at bounding box center [377, 233] width 220 height 28
type input "******"
click at [518, 233] on button "Ajouter" at bounding box center [520, 233] width 69 height 28
click at [373, 230] on input "text" at bounding box center [377, 233] width 220 height 28
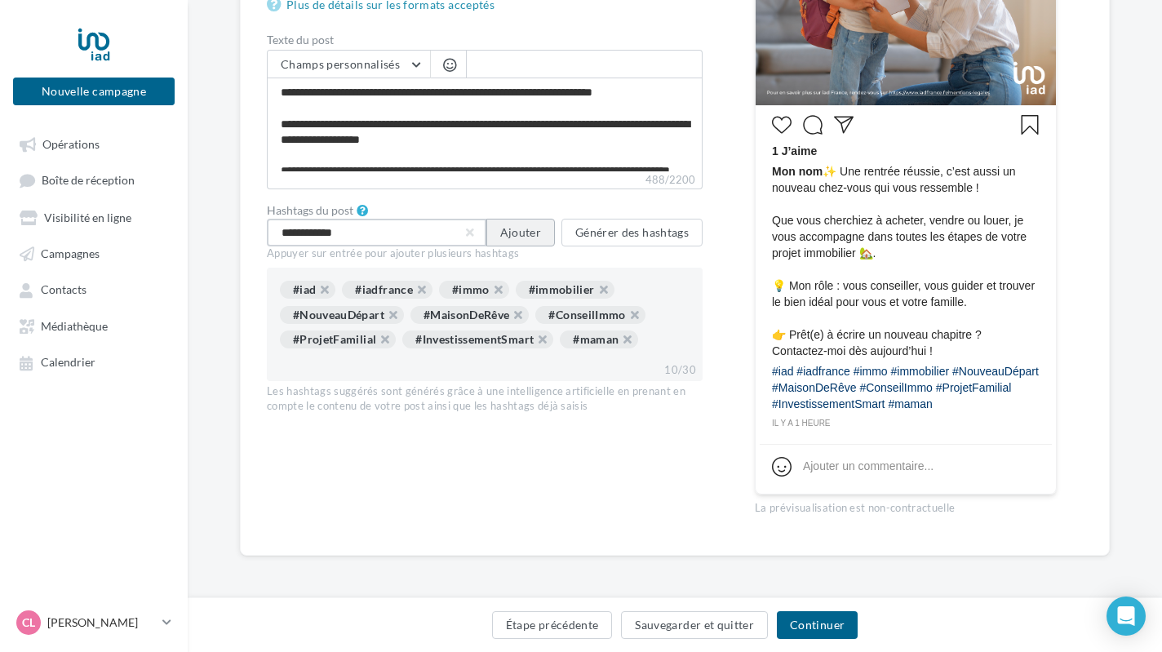
type input "**********"
click at [530, 235] on button "Ajouter" at bounding box center [520, 233] width 69 height 28
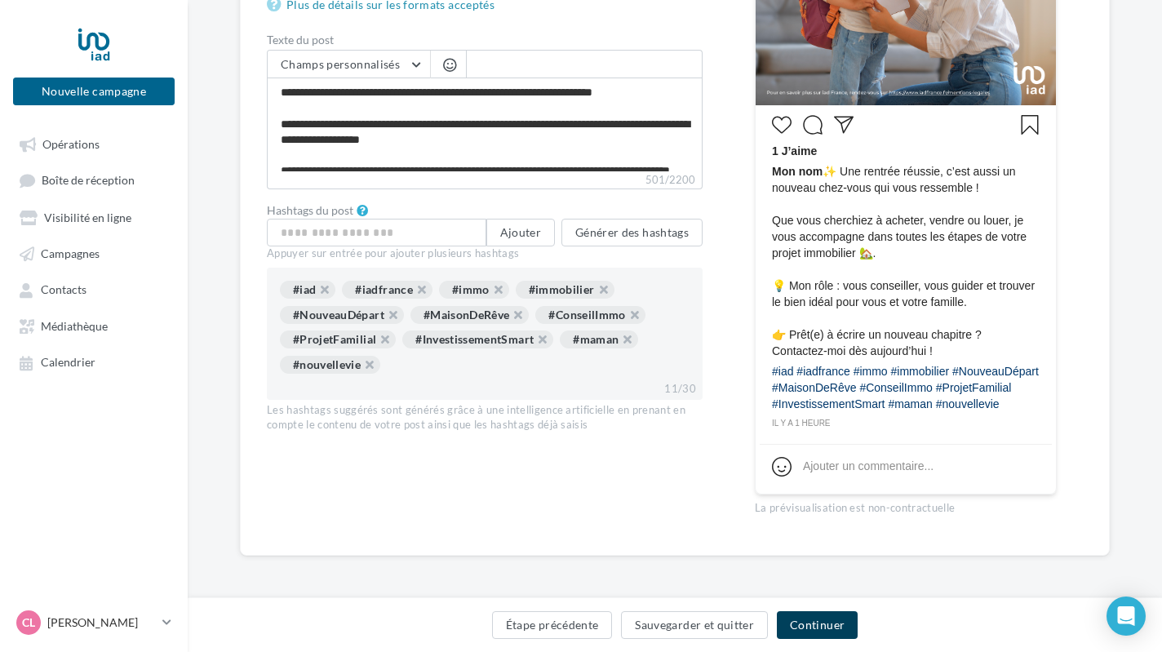
click at [807, 619] on button "Continuer" at bounding box center [817, 625] width 81 height 28
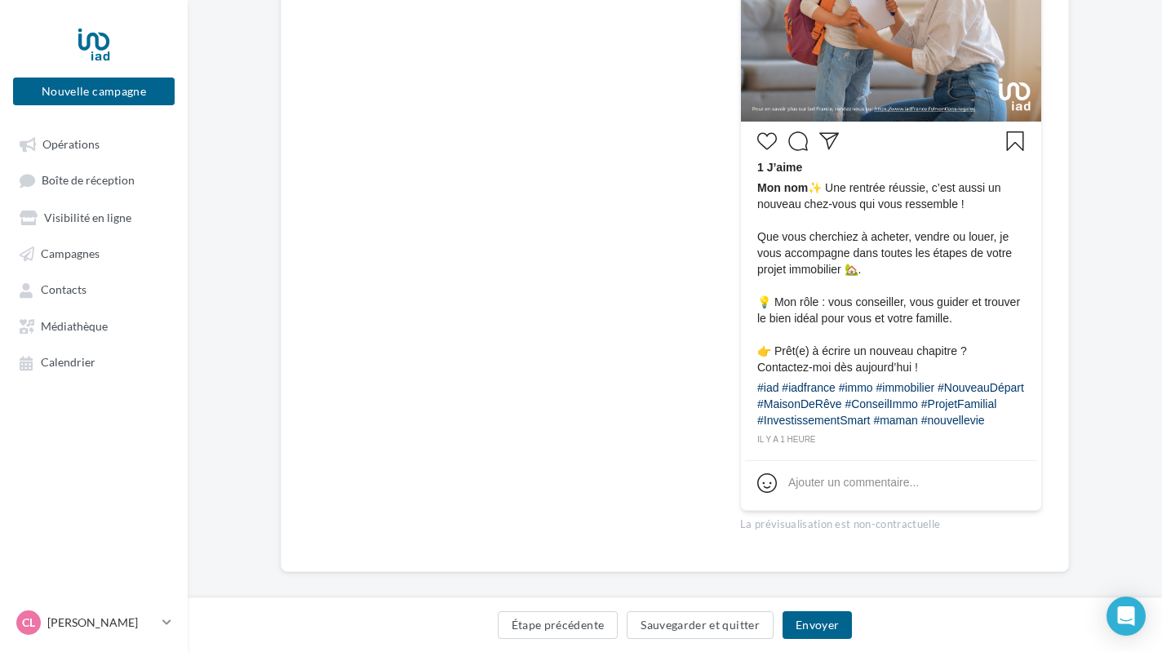
scroll to position [544, 0]
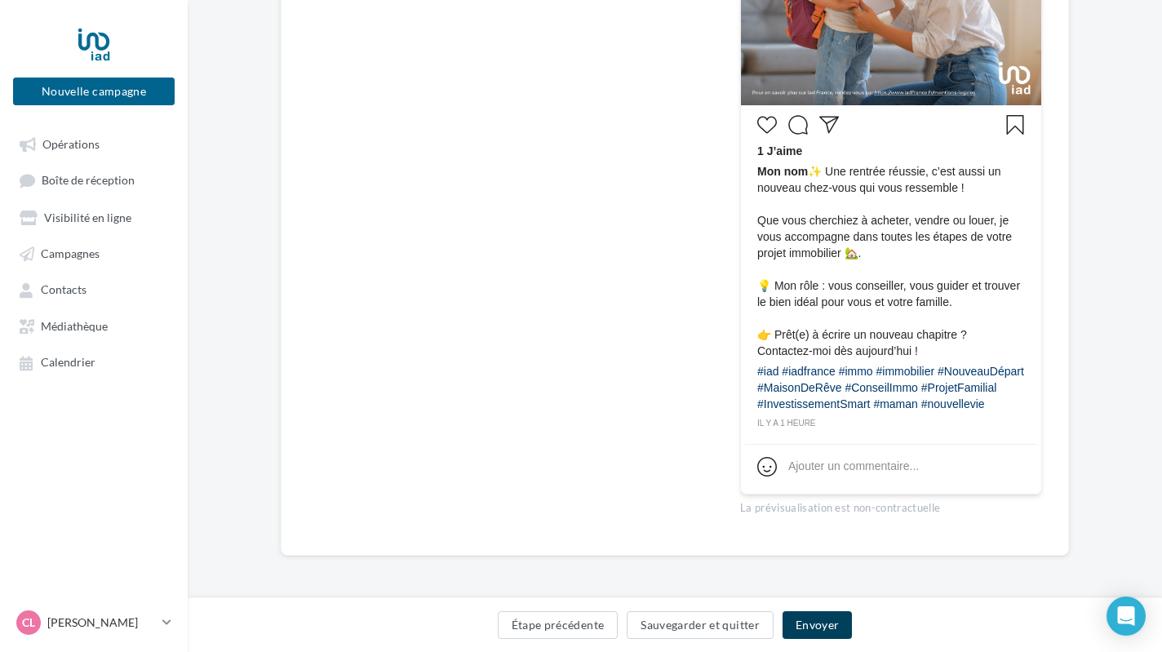
click at [819, 621] on button "Envoyer" at bounding box center [817, 625] width 69 height 28
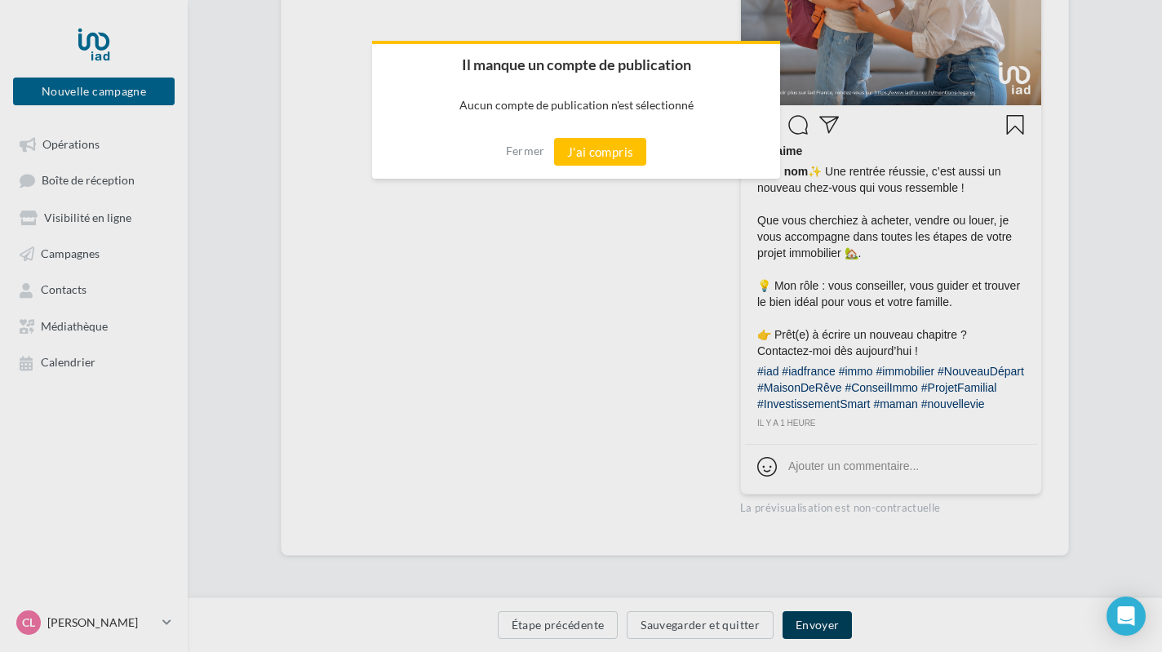
scroll to position [531, 0]
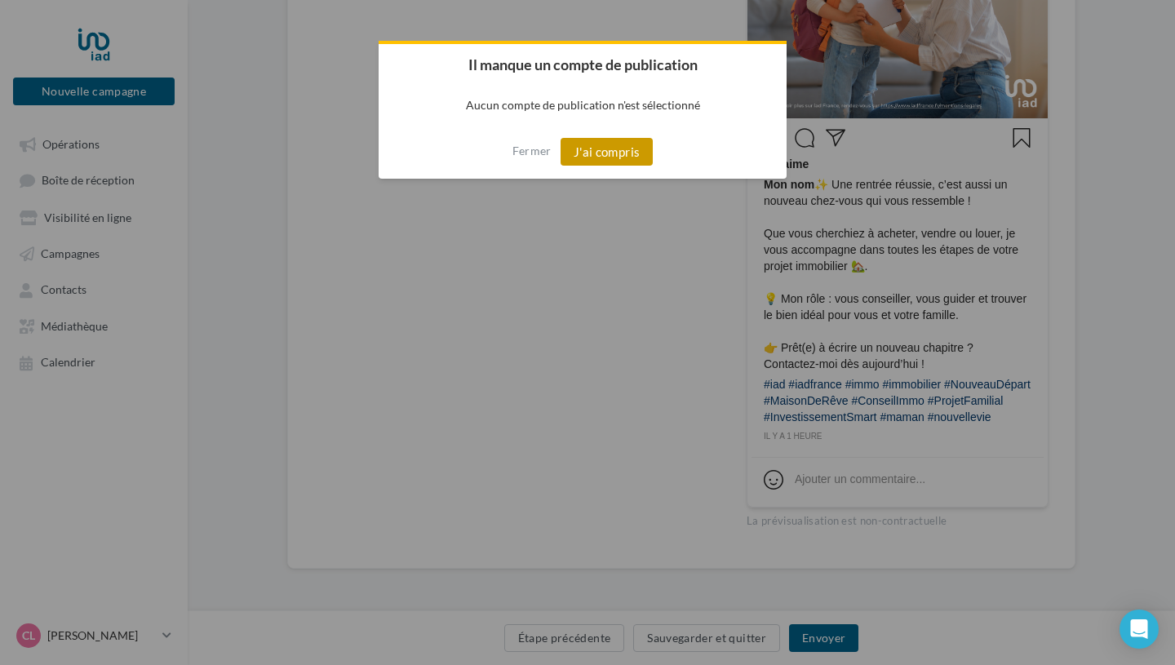
click at [606, 155] on button "J'ai compris" at bounding box center [607, 152] width 93 height 28
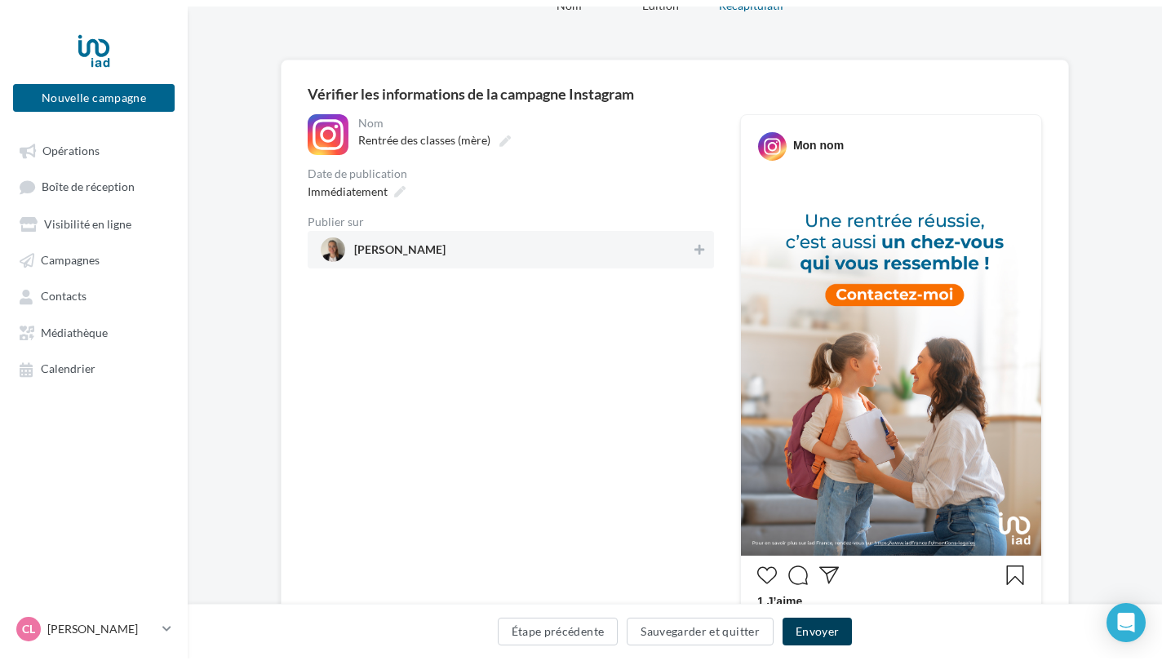
scroll to position [0, 0]
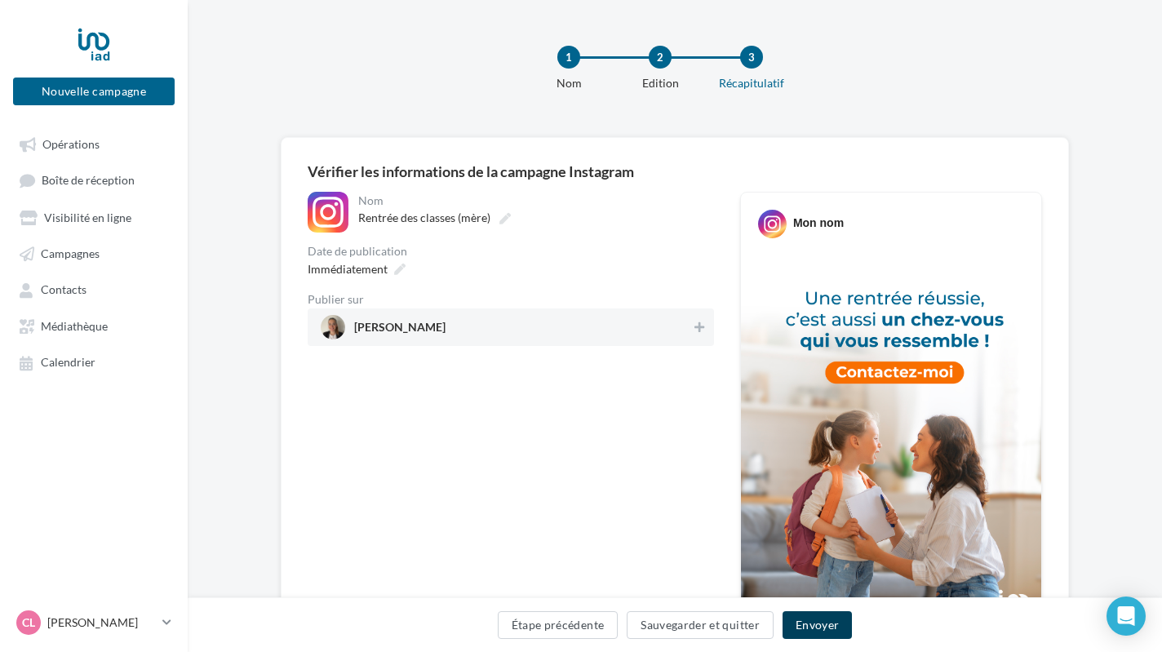
click at [820, 625] on button "Envoyer" at bounding box center [817, 625] width 69 height 28
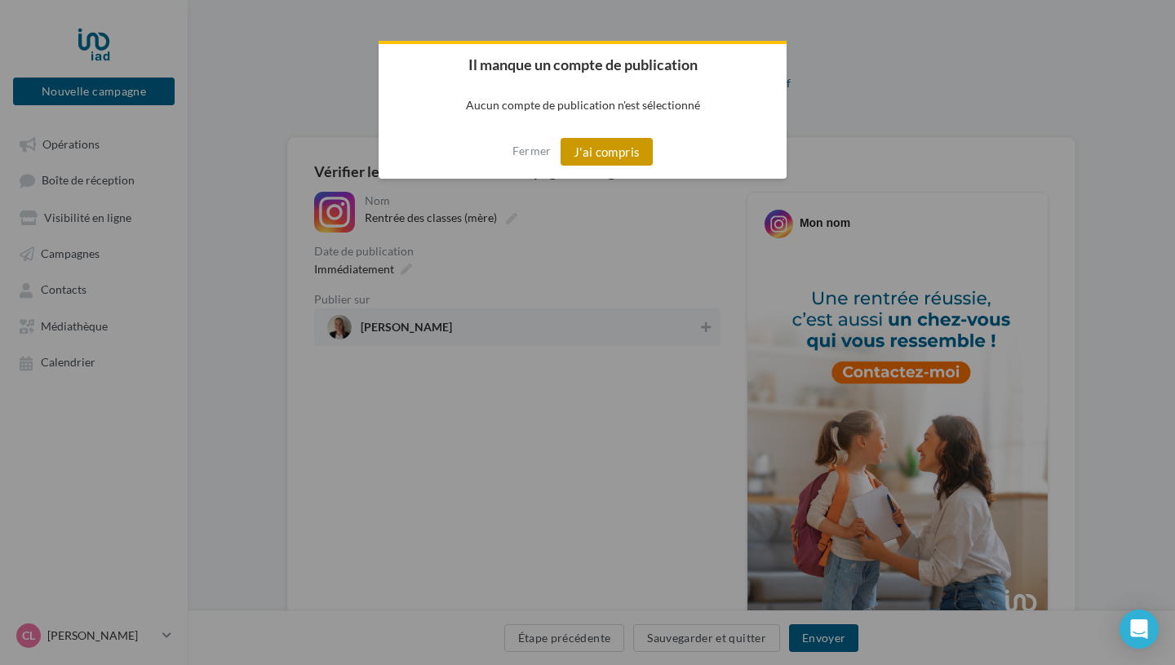
click at [613, 144] on button "J'ai compris" at bounding box center [607, 152] width 93 height 28
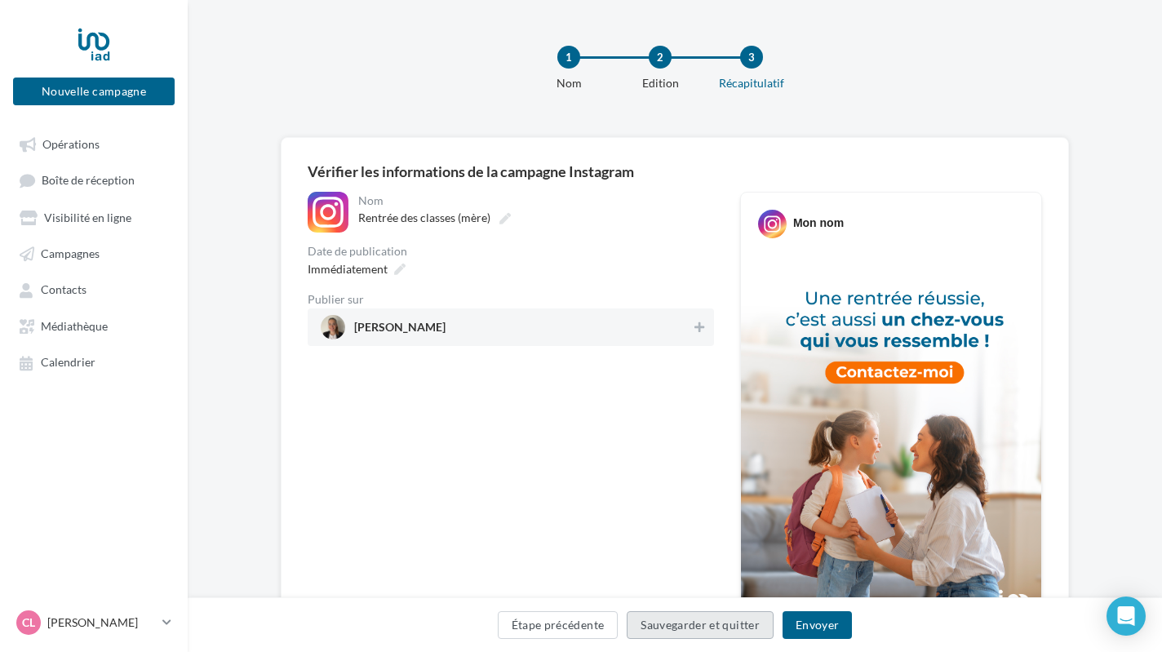
click at [691, 629] on button "Sauvegarder et quitter" at bounding box center [700, 625] width 147 height 28
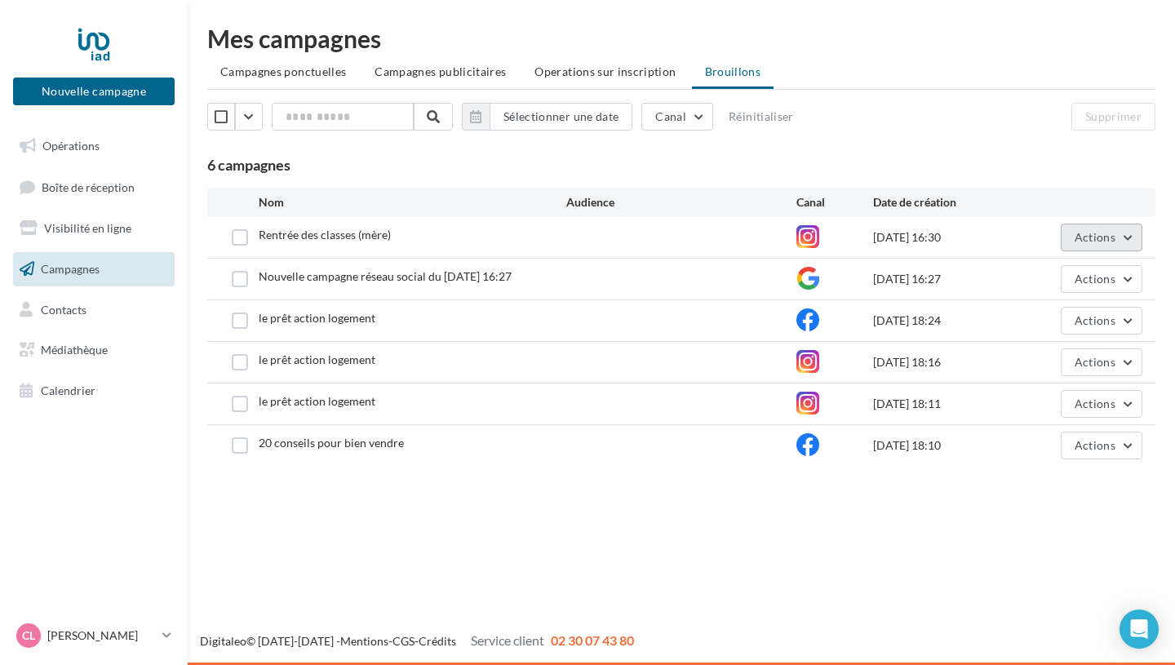
click at [1102, 250] on button "Actions" at bounding box center [1102, 238] width 82 height 28
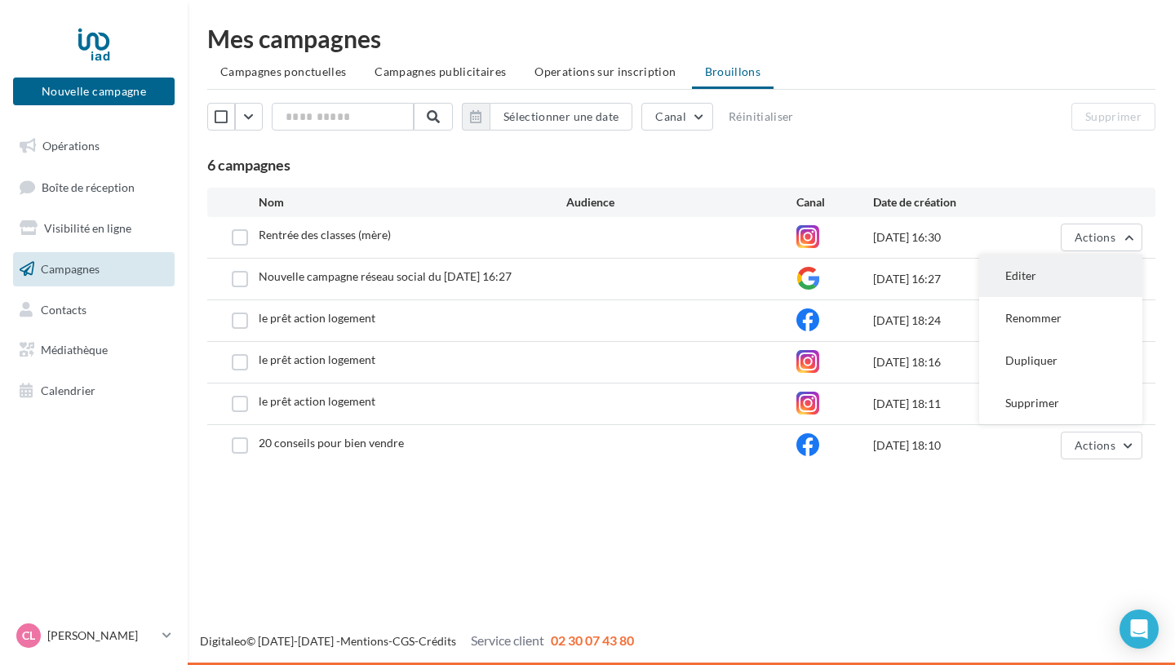
click at [1073, 273] on button "Editer" at bounding box center [1060, 276] width 163 height 42
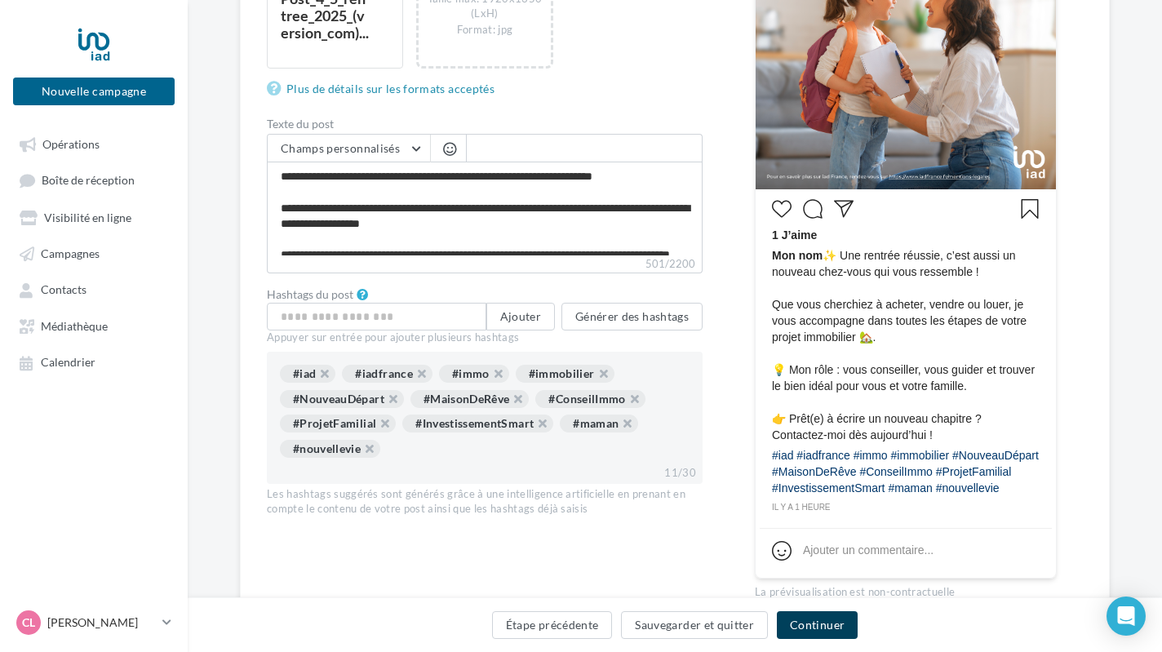
scroll to position [512, 0]
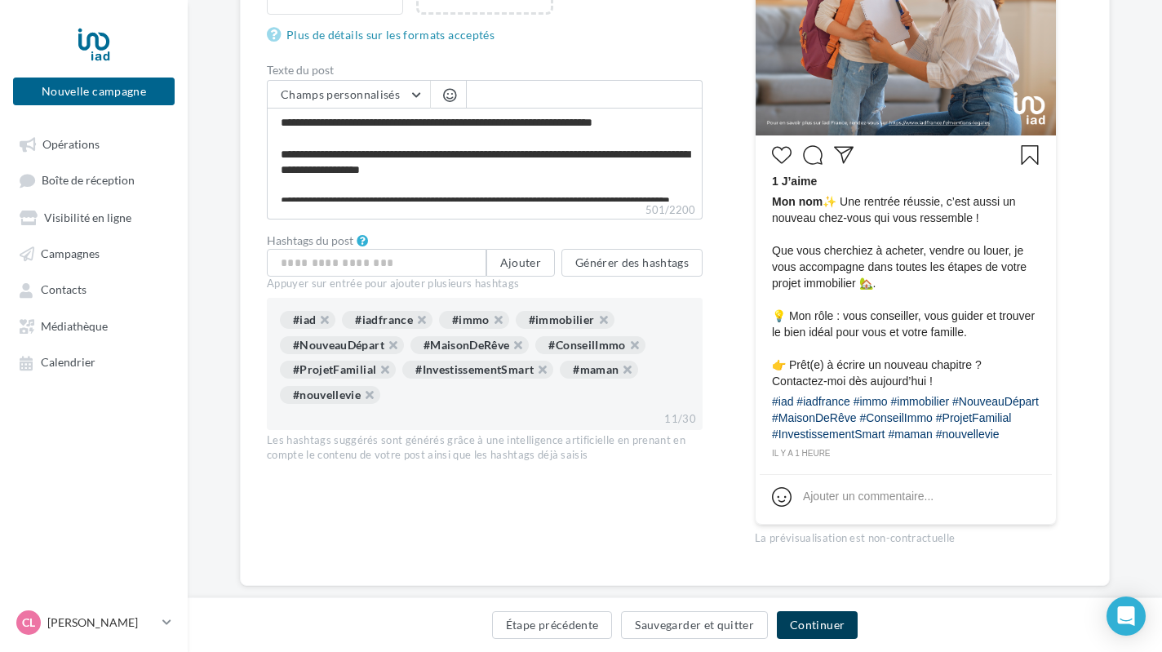
click at [840, 633] on button "Continuer" at bounding box center [817, 625] width 81 height 28
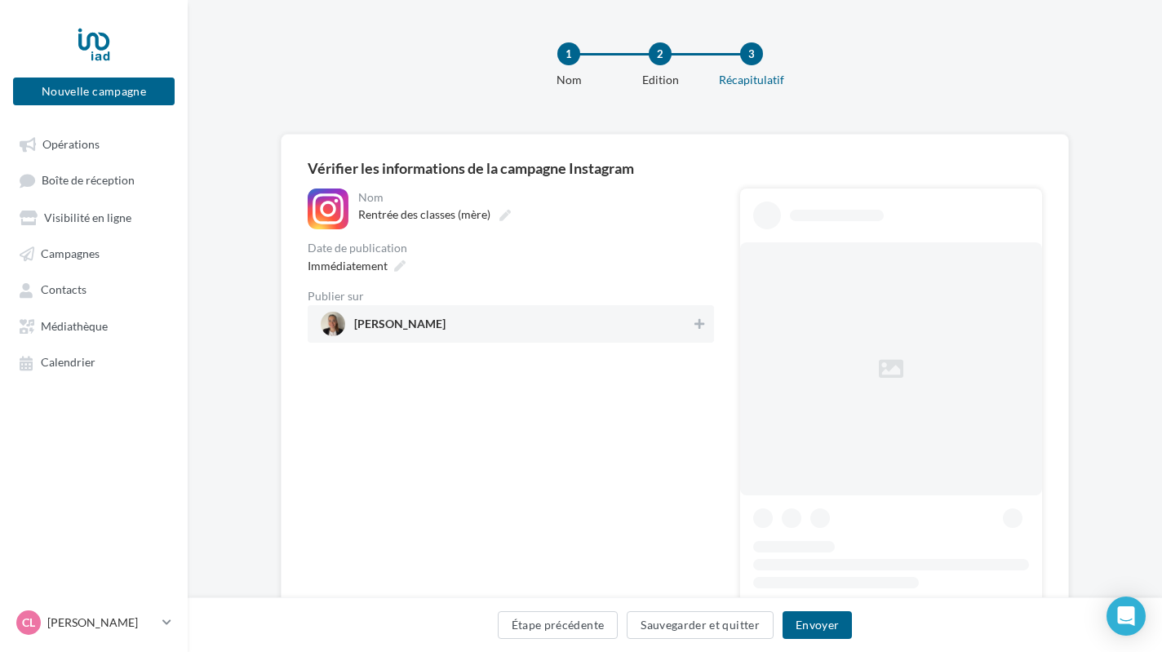
scroll to position [158, 0]
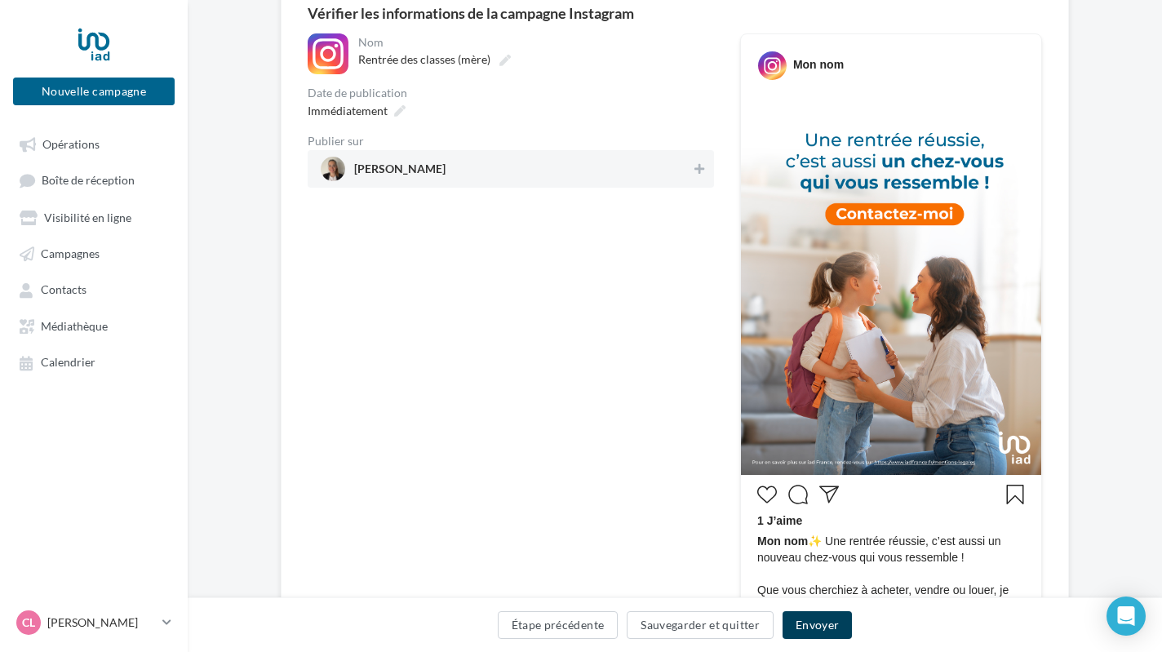
click at [820, 624] on button "Envoyer" at bounding box center [817, 625] width 69 height 28
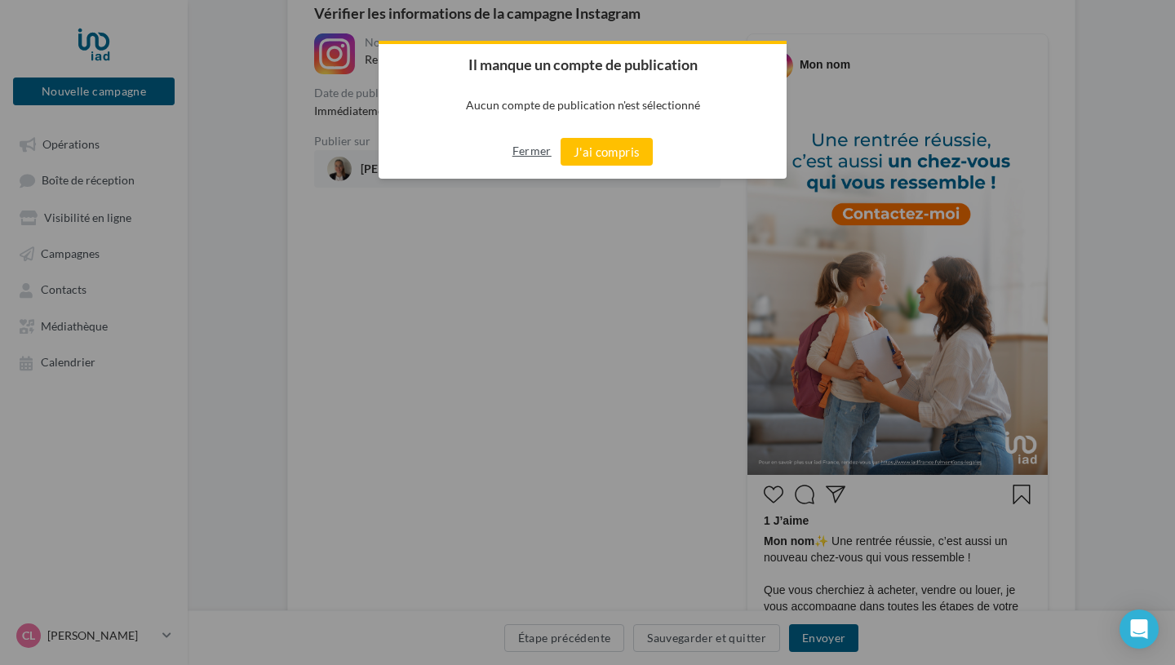
click at [527, 153] on button "Fermer" at bounding box center [531, 151] width 39 height 26
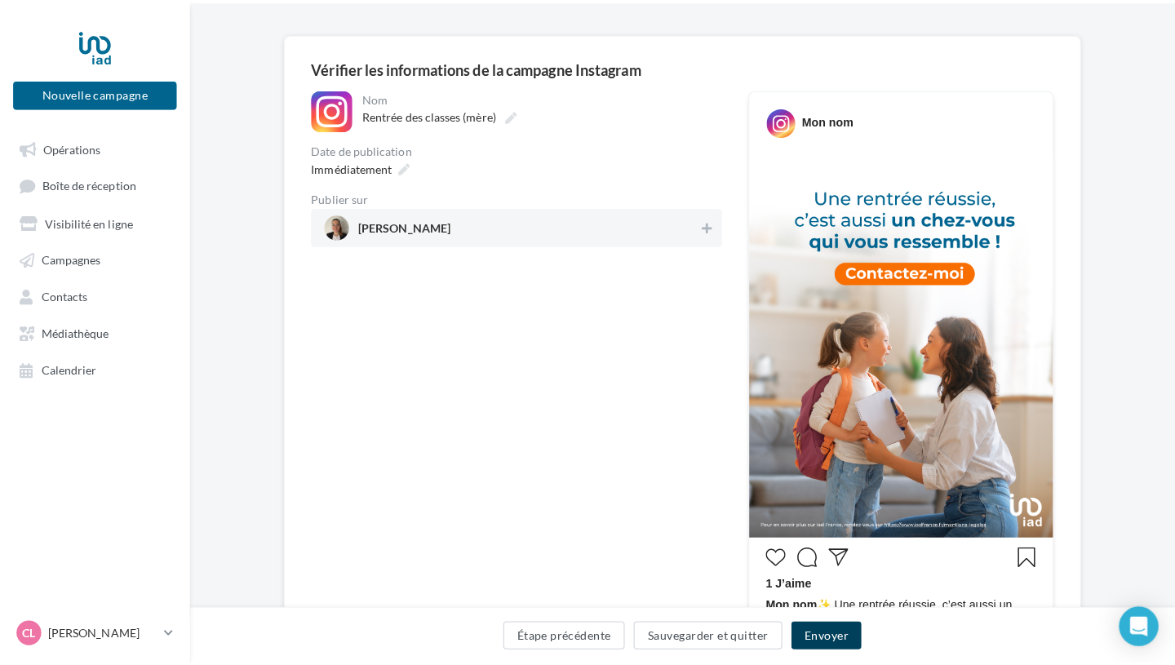
scroll to position [100, 0]
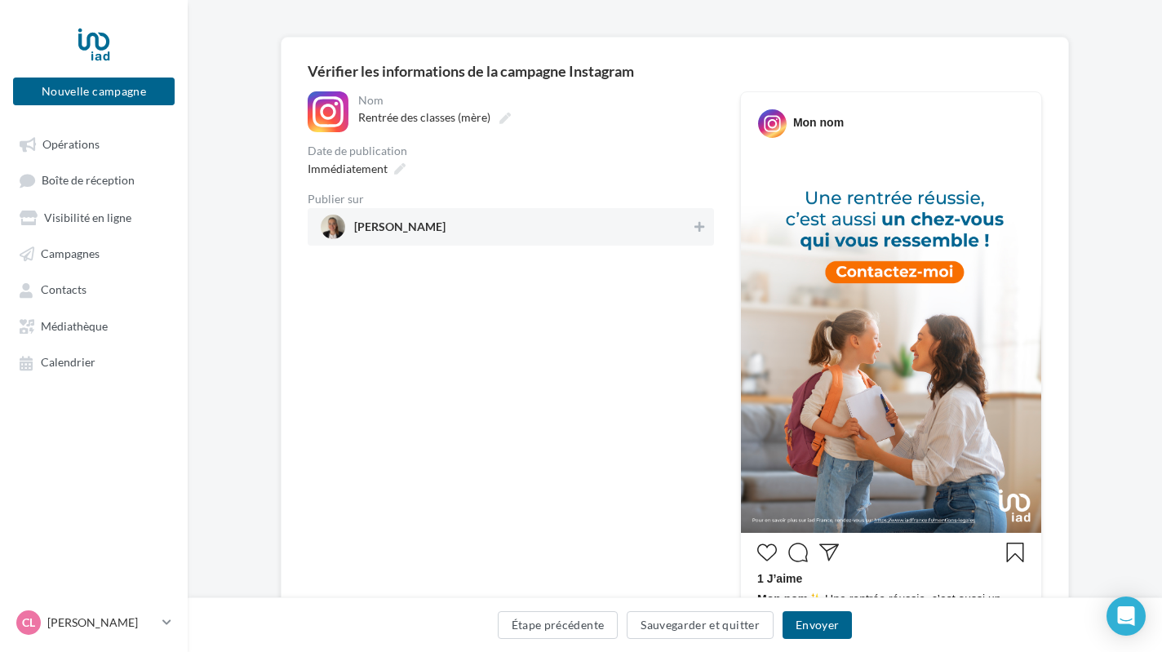
click at [502, 223] on span "[PERSON_NAME]" at bounding box center [506, 227] width 370 height 24
click at [425, 232] on span "[PERSON_NAME]" at bounding box center [399, 230] width 91 height 18
click at [819, 625] on button "Envoyer" at bounding box center [817, 625] width 69 height 28
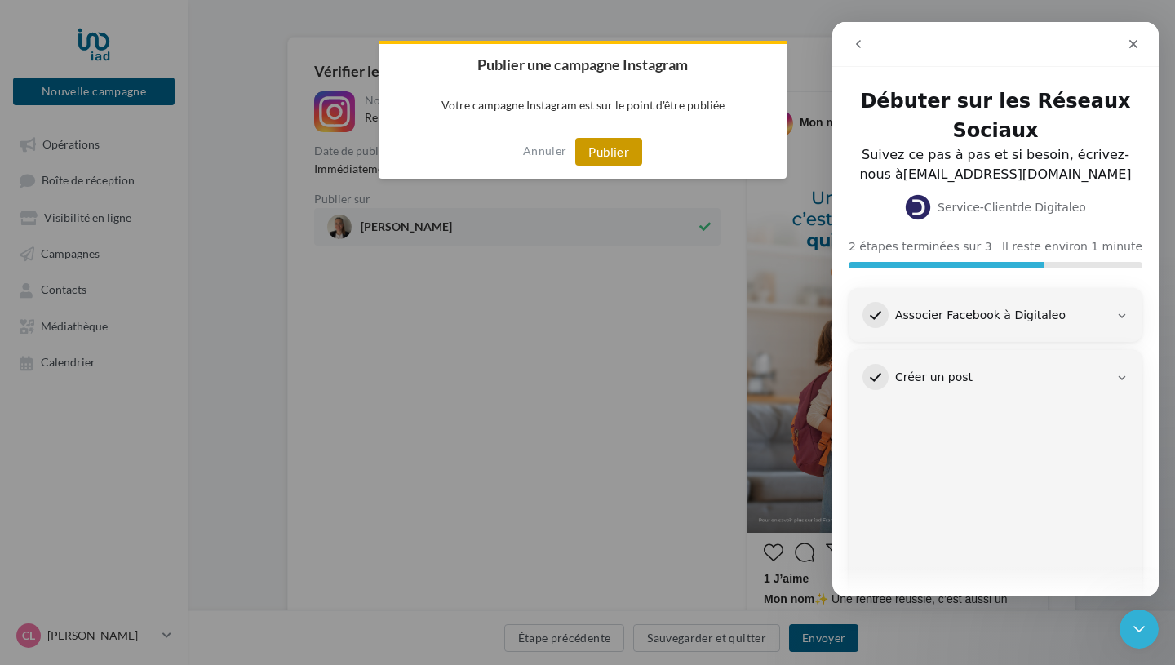
scroll to position [137, 0]
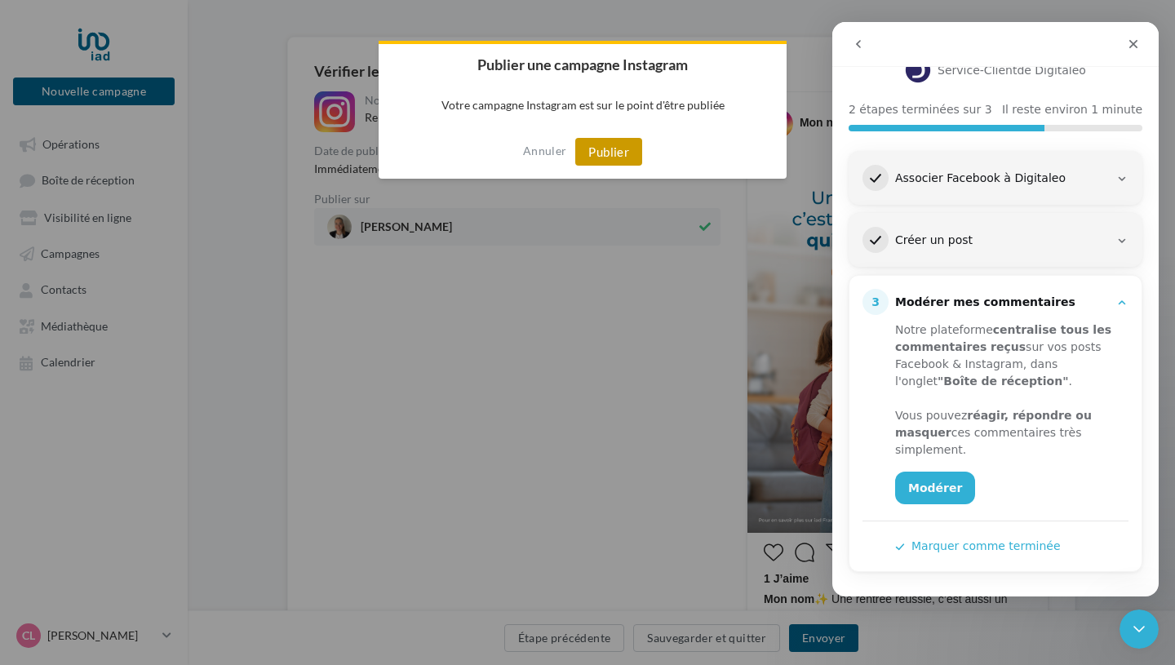
click at [601, 157] on button "Publier" at bounding box center [608, 152] width 67 height 28
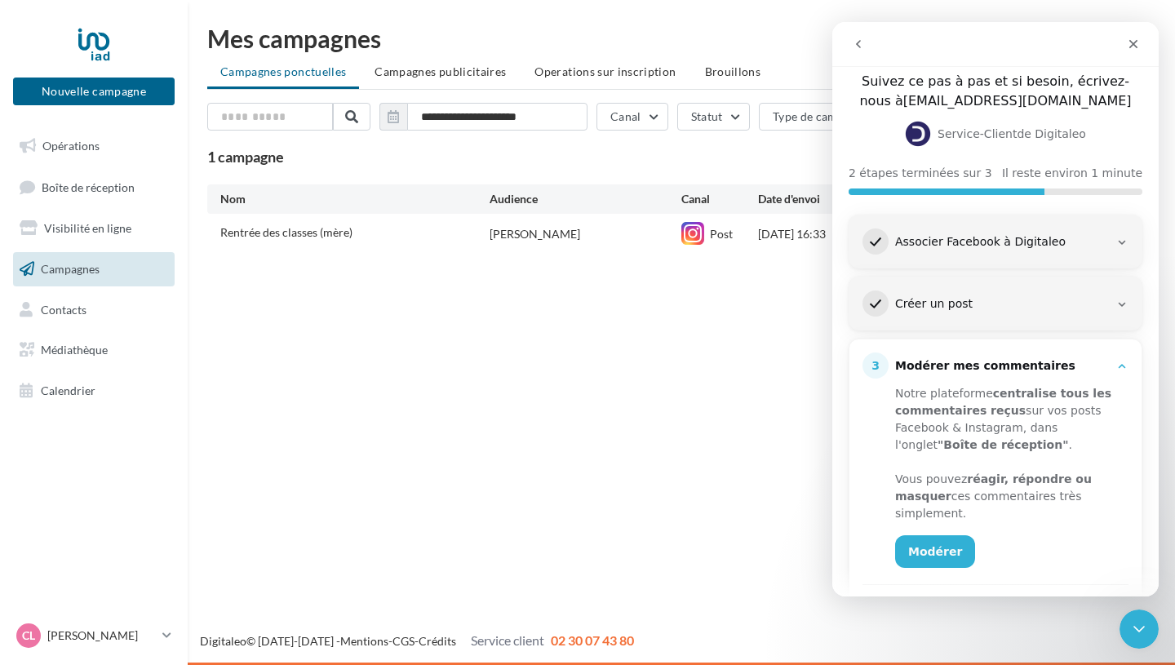
scroll to position [137, 0]
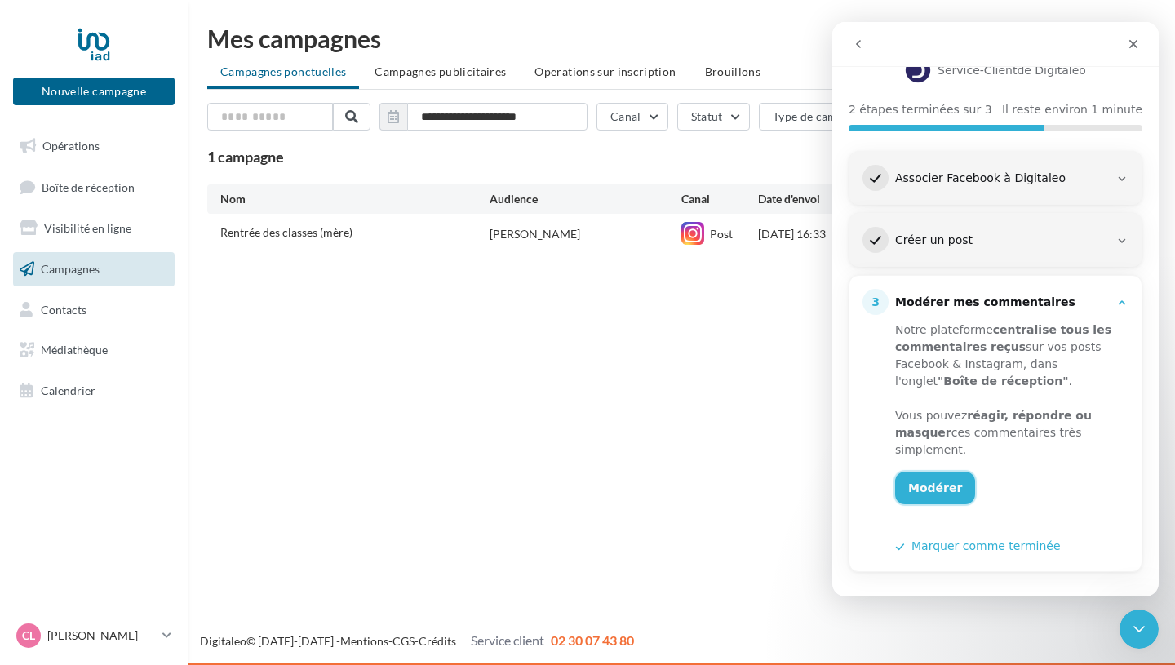
click at [927, 486] on link "Modérer" at bounding box center [935, 488] width 80 height 33
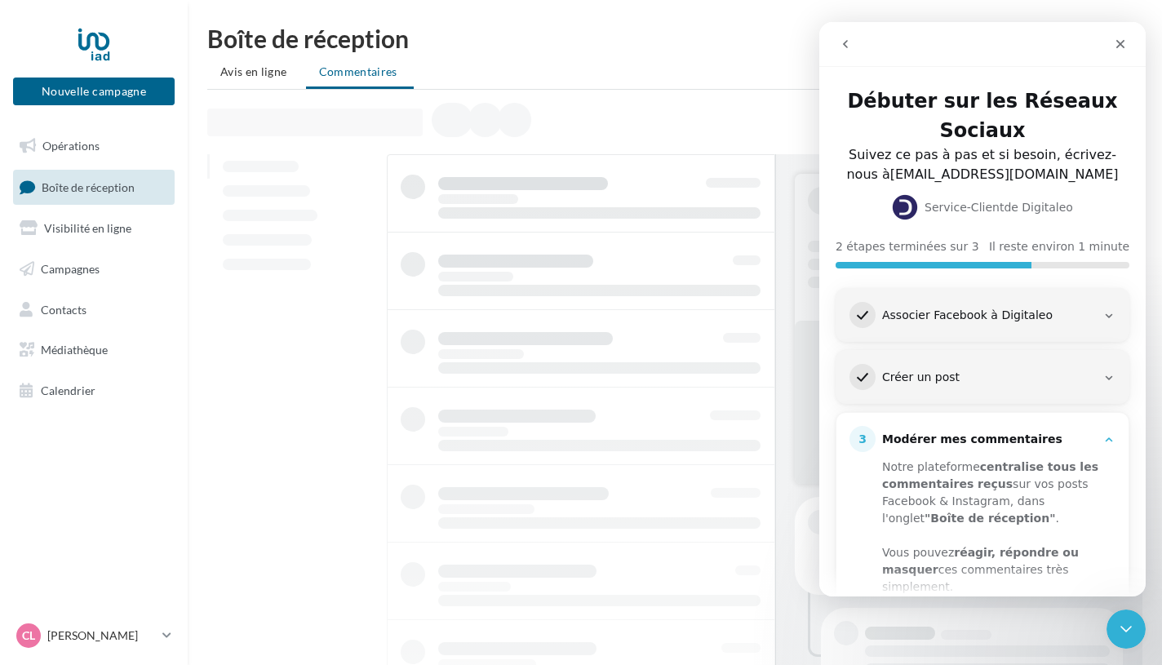
scroll to position [137, 0]
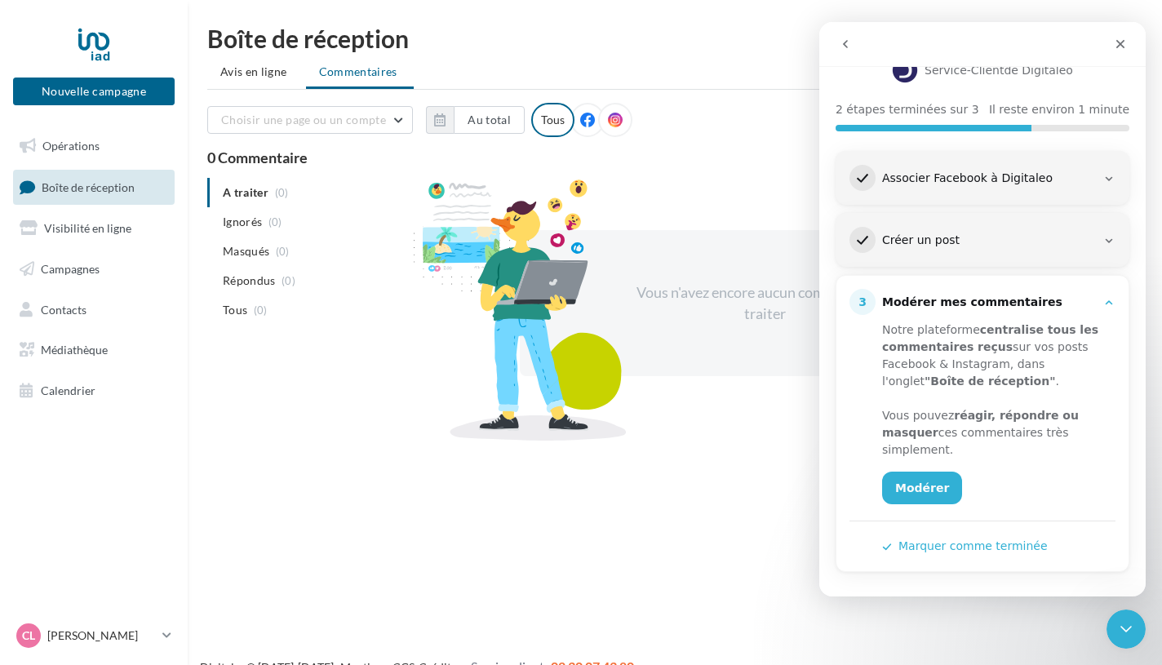
click at [957, 541] on button "Marquer comme terminée" at bounding box center [965, 546] width 166 height 17
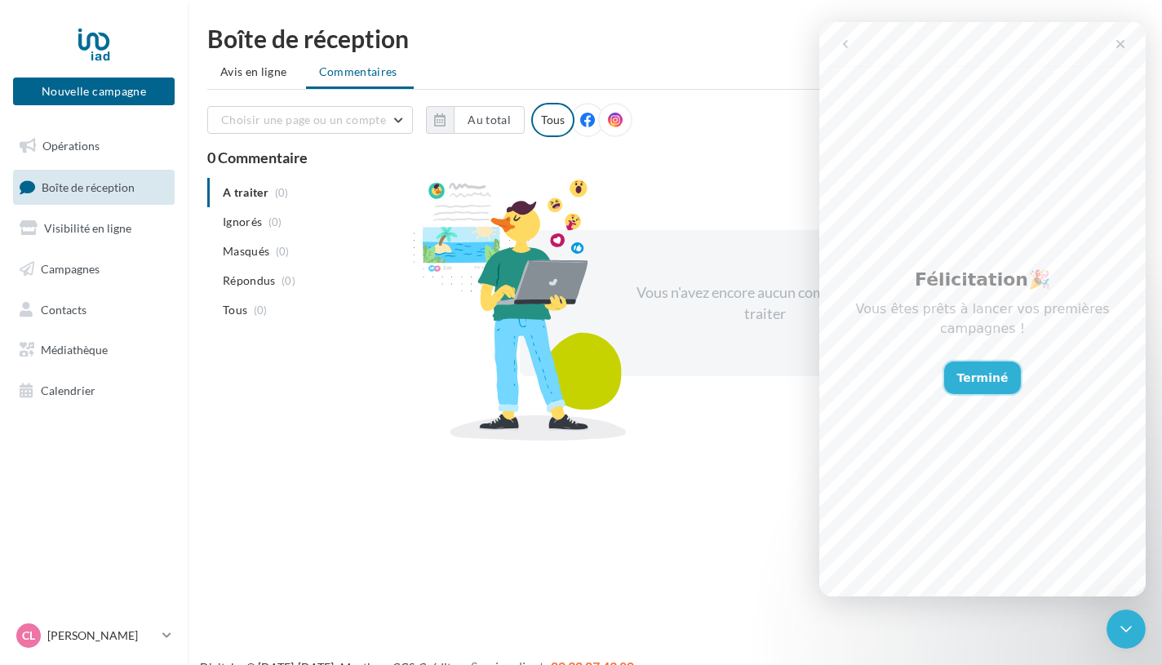
click at [976, 375] on button "Terminé" at bounding box center [983, 378] width 78 height 33
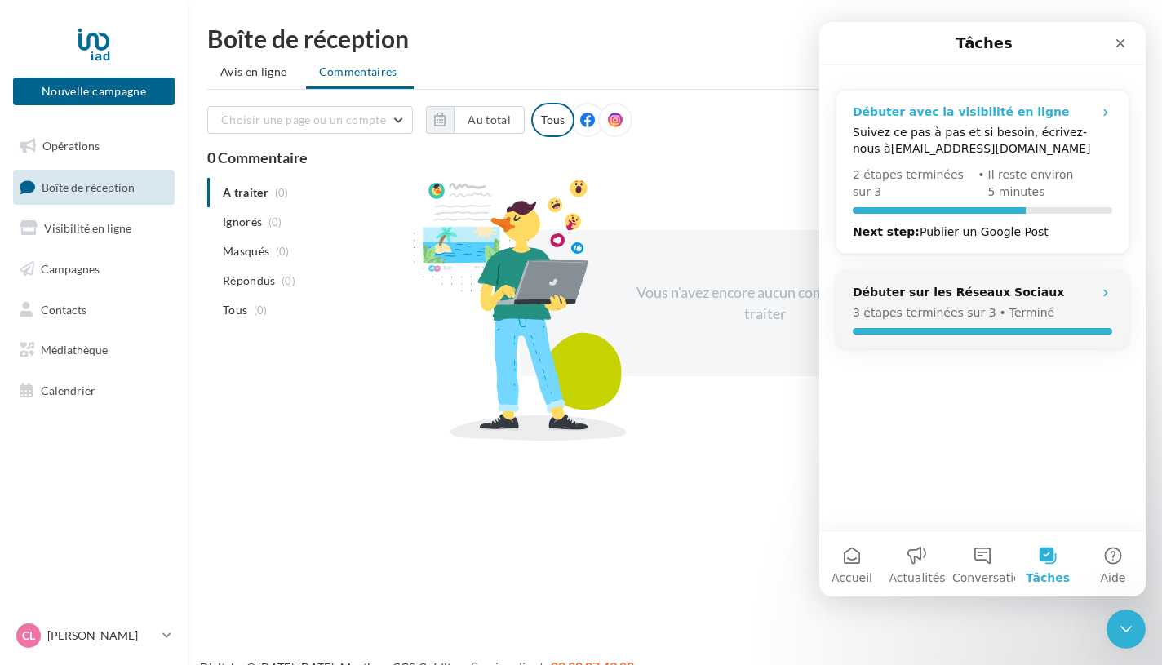
click at [1036, 180] on p "Il reste environ 5 minutes" at bounding box center [1050, 183] width 125 height 34
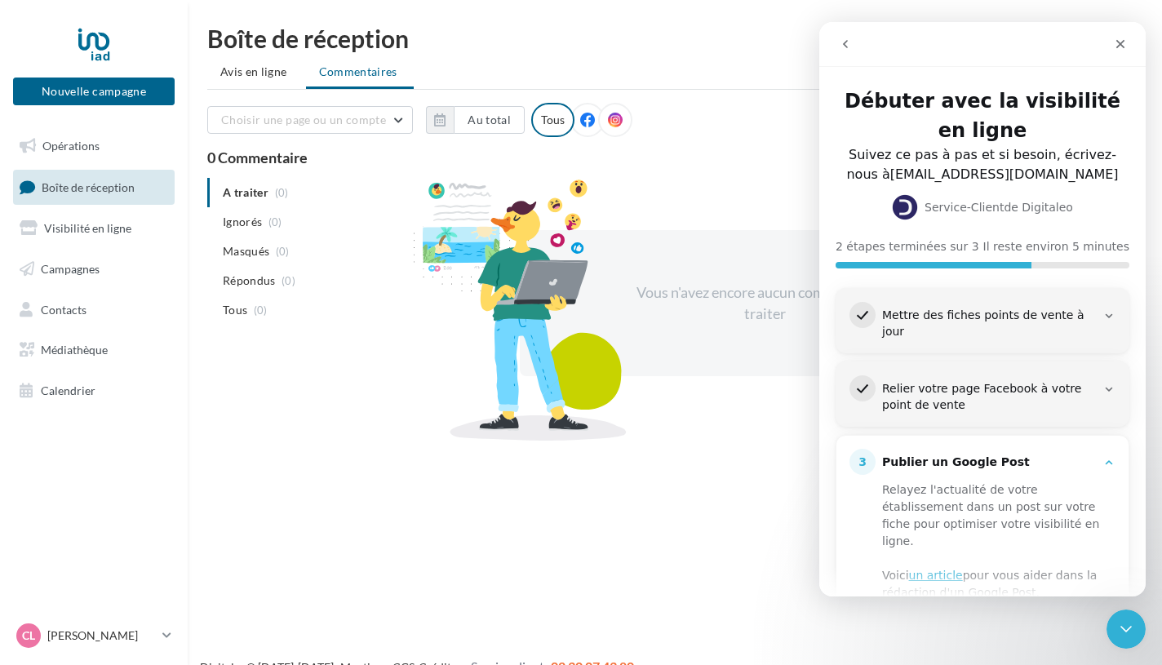
scroll to position [143, 0]
